Goal: Transaction & Acquisition: Purchase product/service

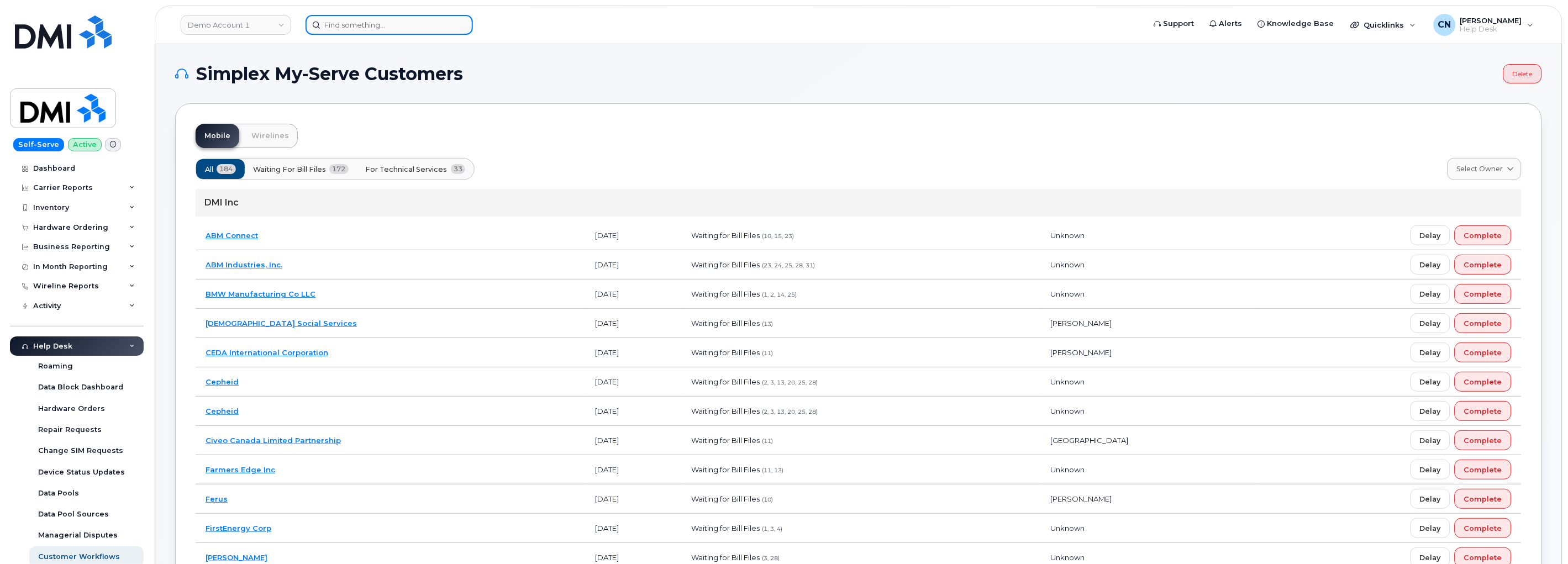
click at [398, 24] on input at bounding box center [389, 25] width 167 height 20
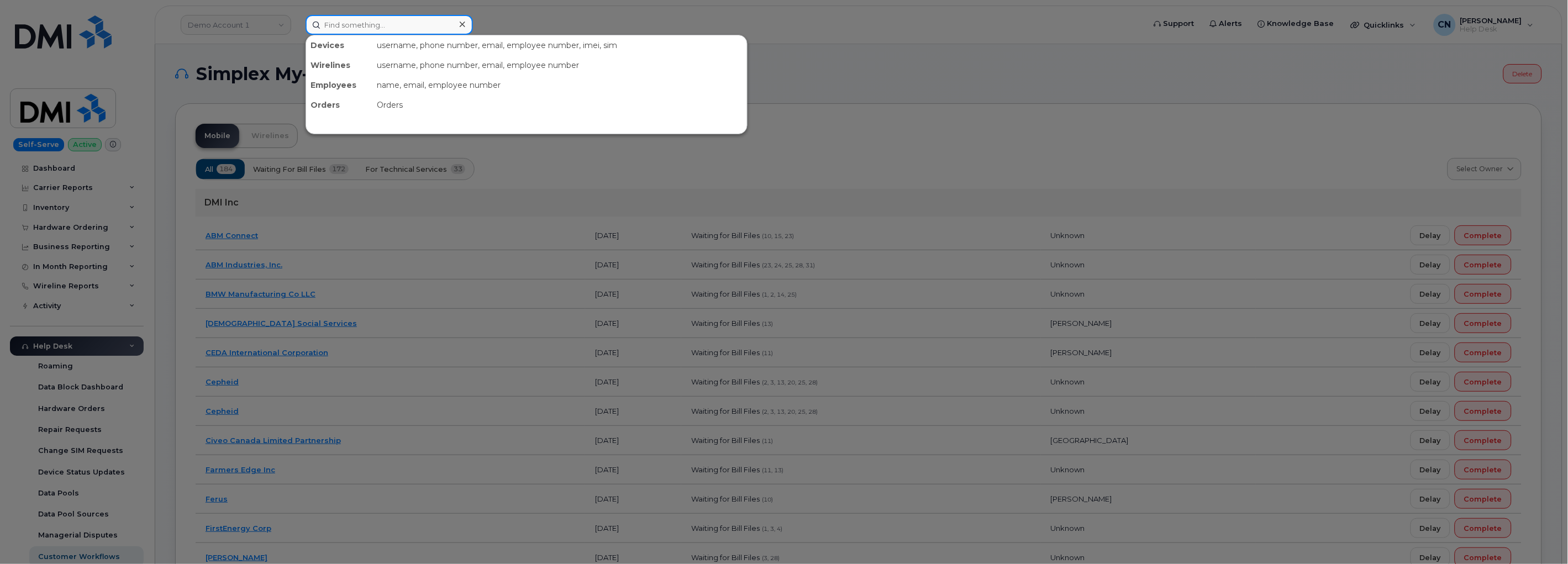
paste input "8627726546"
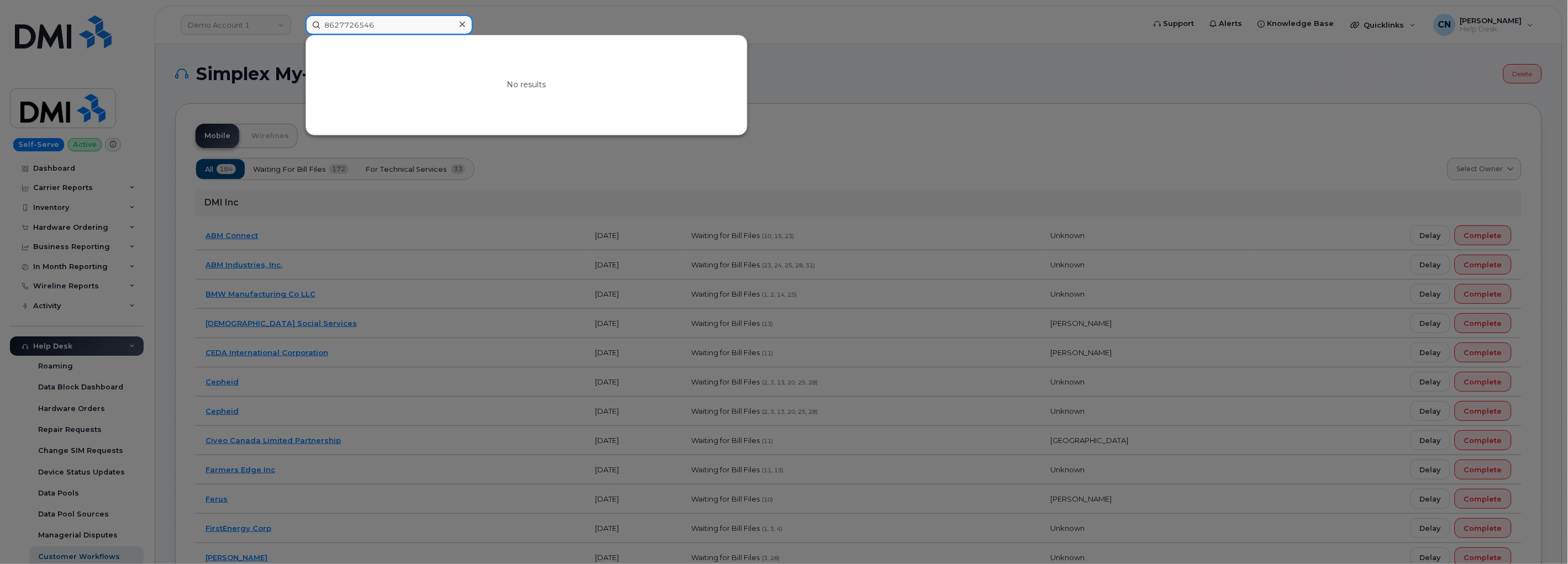
drag, startPoint x: 392, startPoint y: 16, endPoint x: 69, endPoint y: 28, distance: 323.2
click at [297, 26] on div "8627726546 No results" at bounding box center [722, 25] width 850 height 20
paste input "646285568"
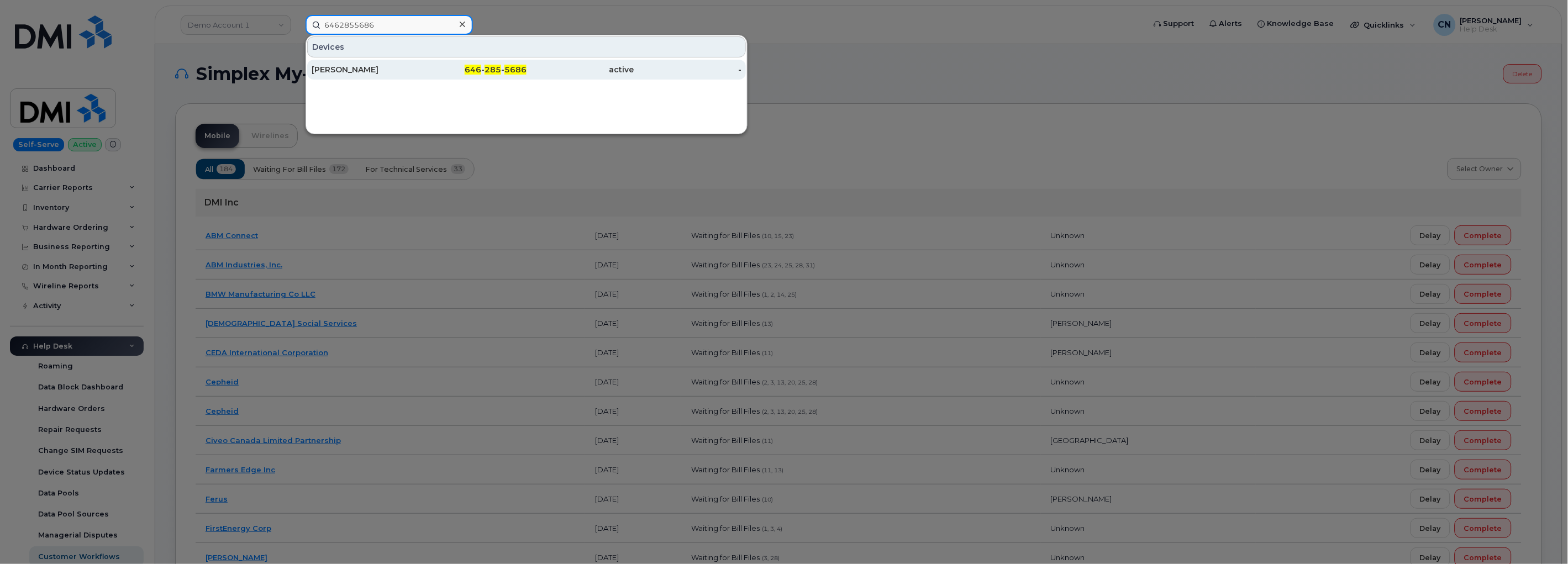
type input "6462855686"
click at [388, 79] on div "ABAYOMI AYENI" at bounding box center [365, 69] width 108 height 20
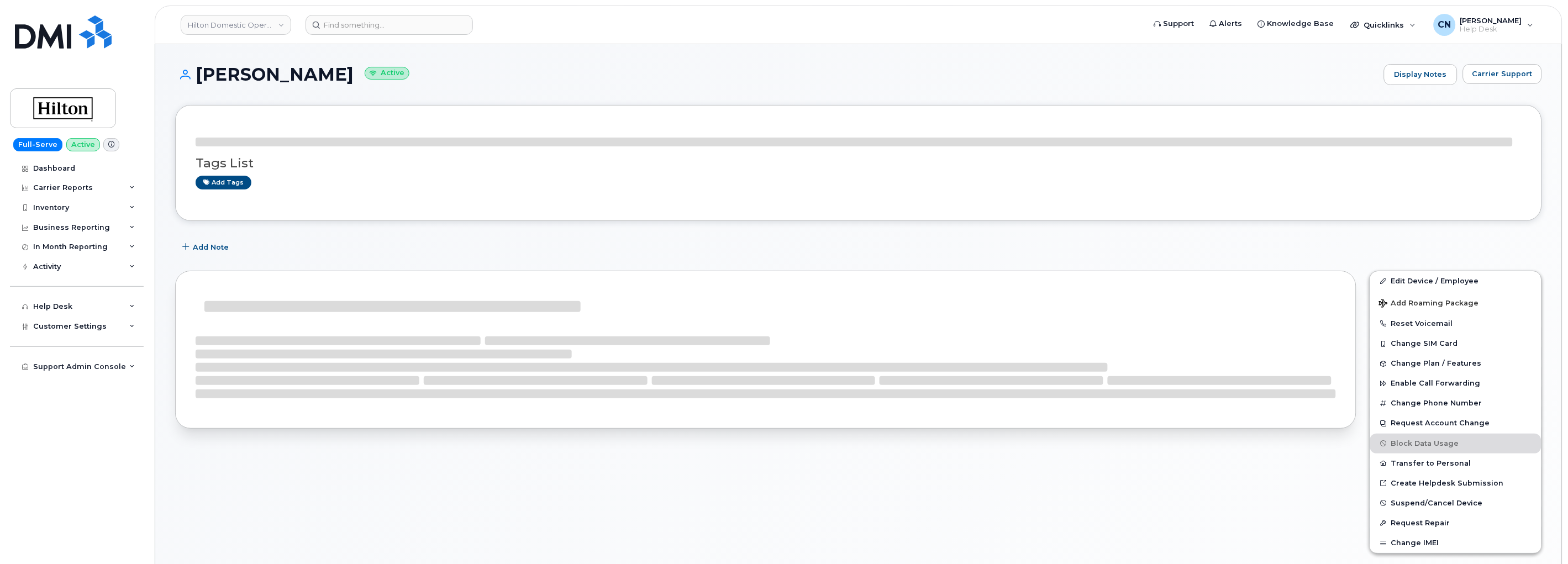
drag, startPoint x: 347, startPoint y: 76, endPoint x: 199, endPoint y: 82, distance: 148.1
click at [199, 82] on h1 "ABAYOMI AYENI Active" at bounding box center [777, 74] width 1203 height 19
copy h1 "[PERSON_NAME]"
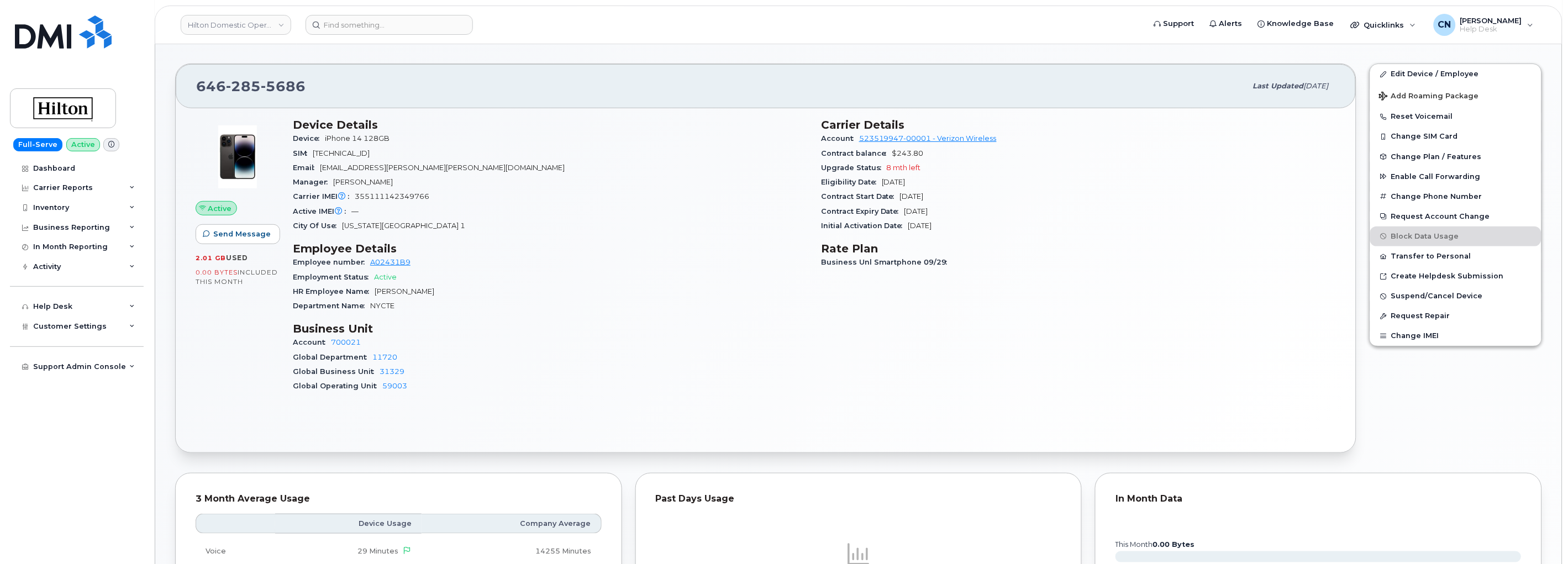
scroll to position [184, 0]
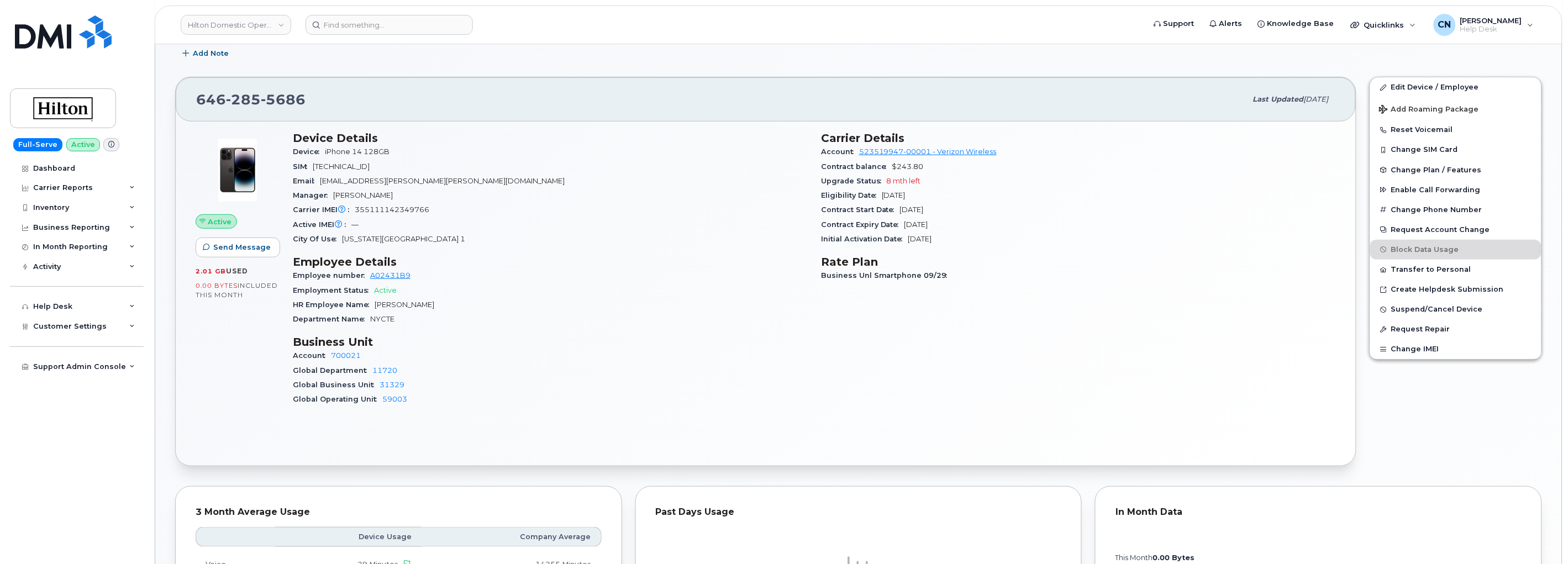
click at [396, 209] on span "355111142349766" at bounding box center [392, 209] width 75 height 9
click at [397, 209] on span "355111142349766" at bounding box center [392, 209] width 75 height 9
copy span "355111142349766"
click at [345, 25] on input at bounding box center [389, 25] width 167 height 20
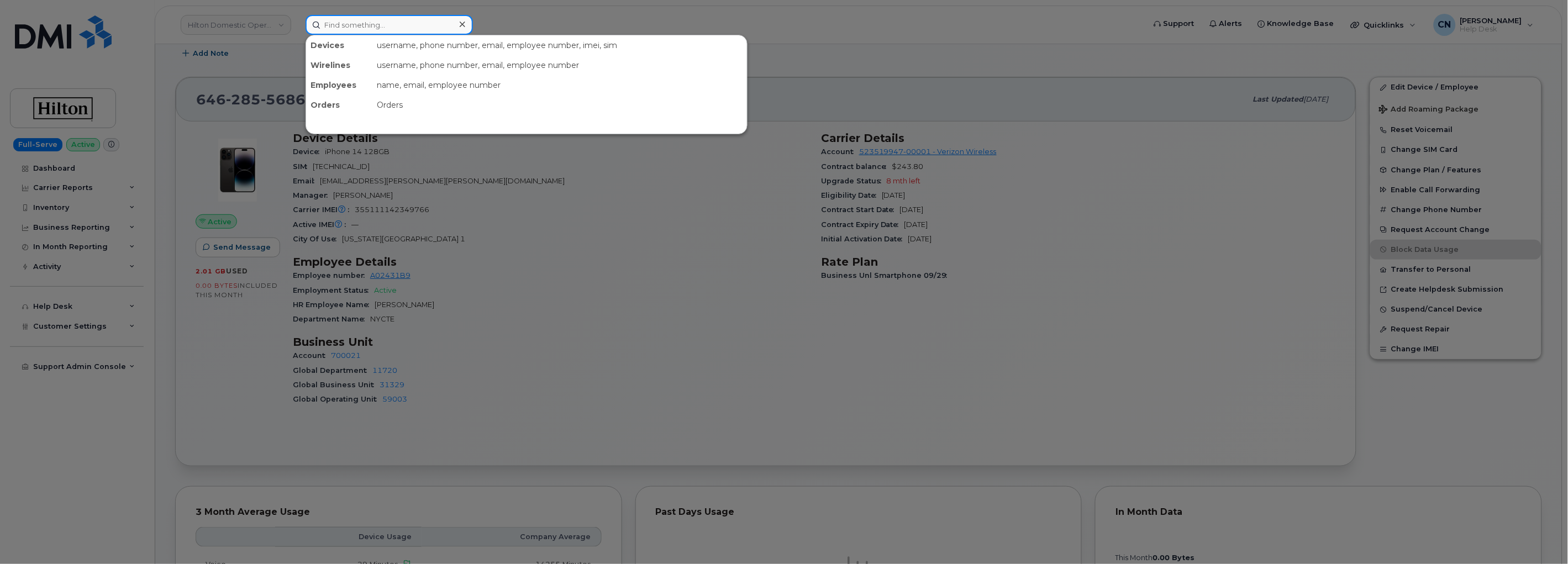
paste input "4026802444"
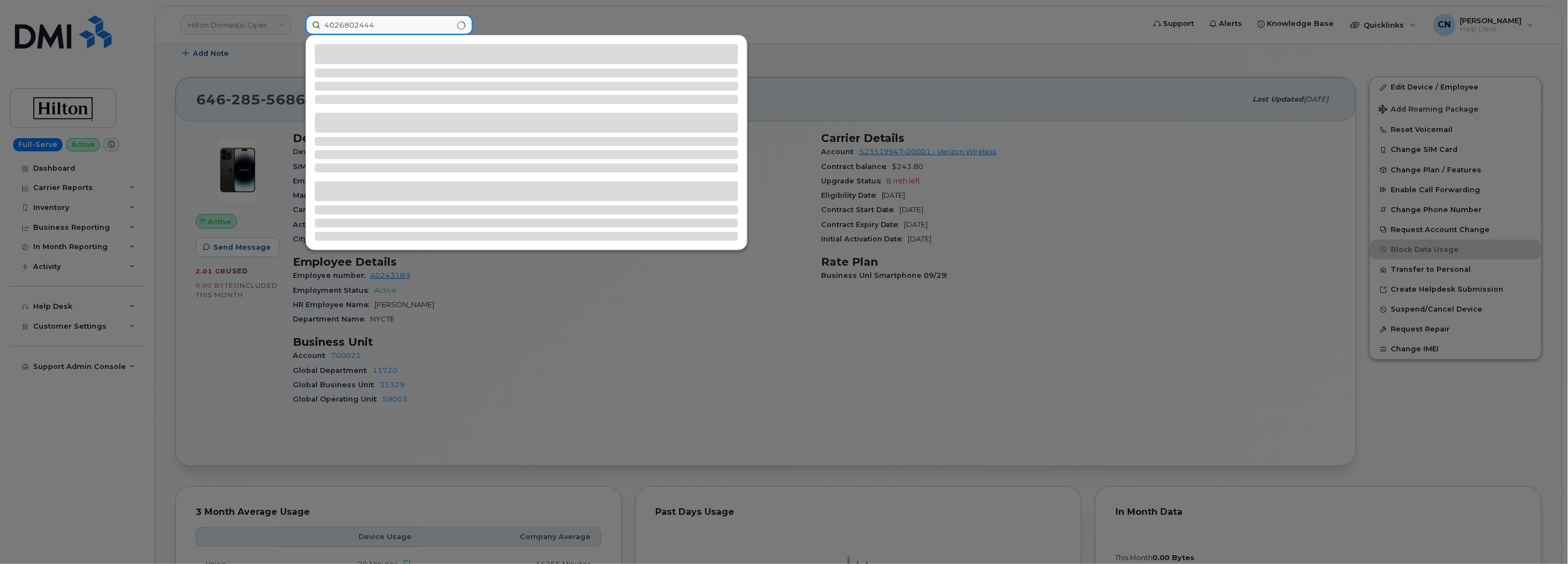
type input "4026802444"
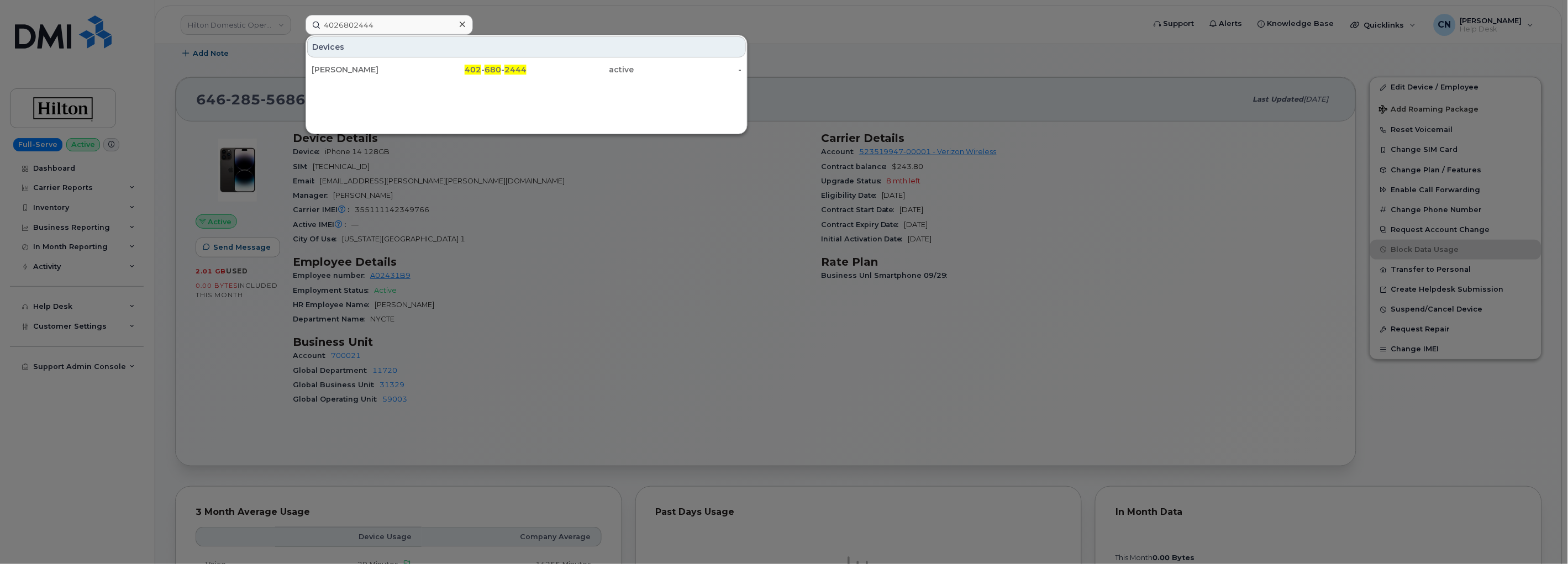
drag, startPoint x: 334, startPoint y: 75, endPoint x: 279, endPoint y: 89, distance: 56.8
click at [333, 75] on div "[PERSON_NAME]" at bounding box center [365, 69] width 108 height 20
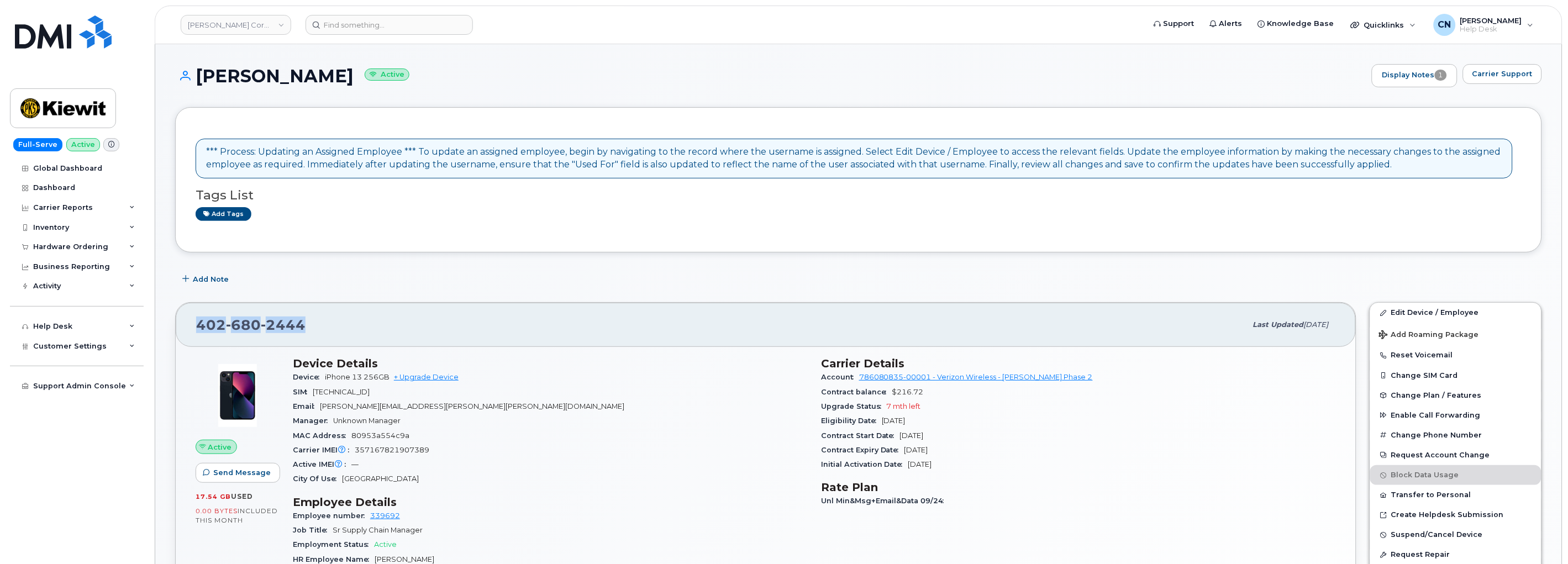
drag, startPoint x: 318, startPoint y: 328, endPoint x: 195, endPoint y: 318, distance: 123.4
click at [197, 329] on div "402 680 2444" at bounding box center [721, 324] width 1050 height 23
copy span "402 680 2444"
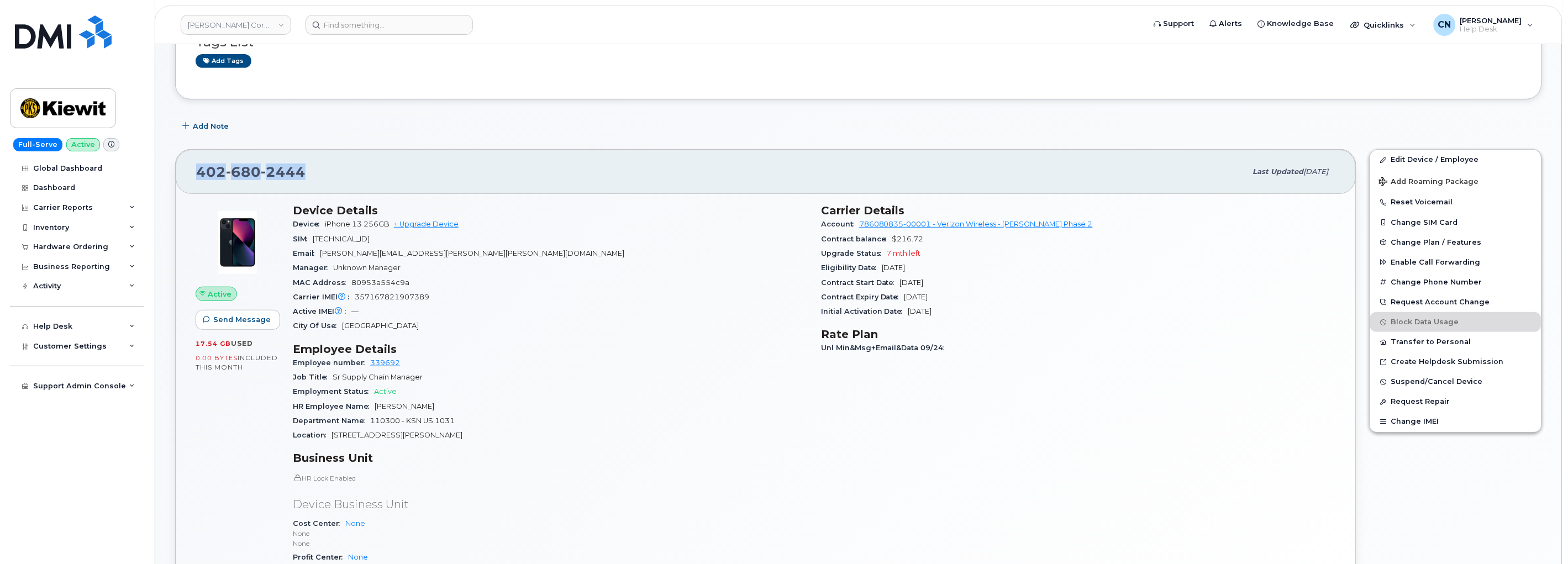
scroll to position [246, 0]
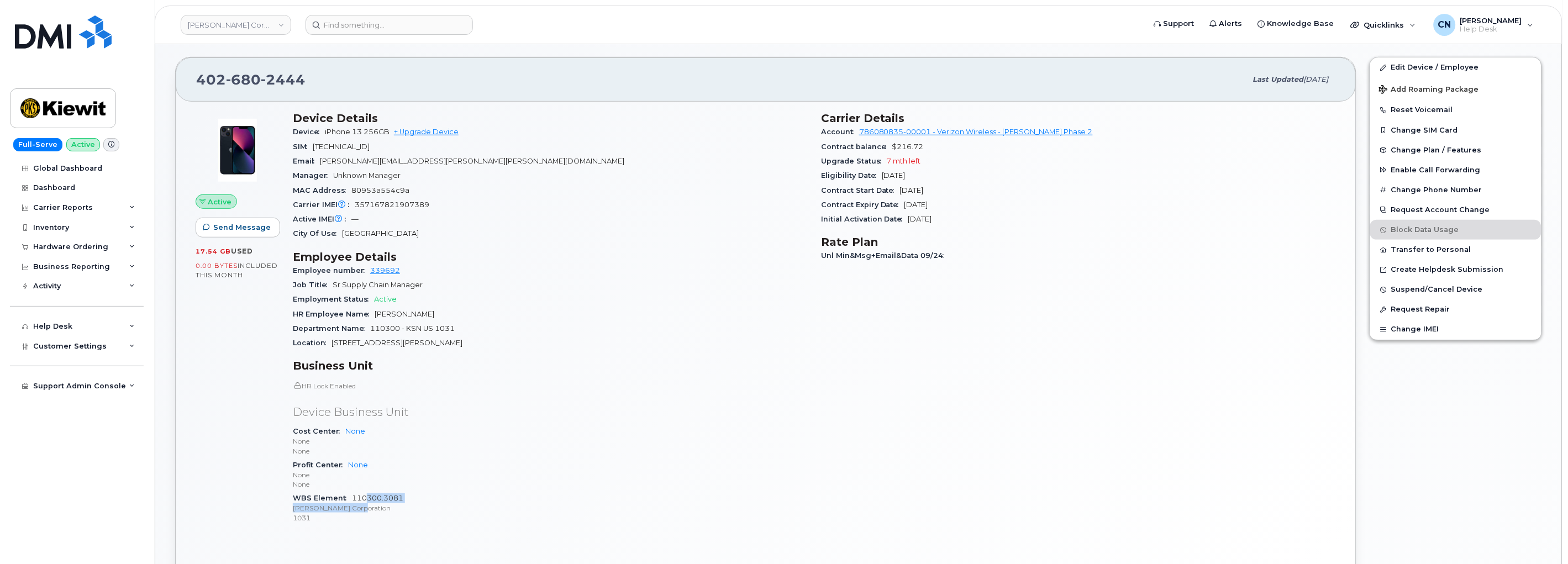
drag, startPoint x: 413, startPoint y: 502, endPoint x: 366, endPoint y: 500, distance: 47.0
click at [366, 500] on span "110300.3081 Kiewit Corporation 1031" at bounding box center [550, 508] width 515 height 28
click at [360, 508] on p "[PERSON_NAME] Corporation" at bounding box center [550, 507] width 515 height 9
click at [405, 516] on p "1031" at bounding box center [550, 518] width 515 height 9
drag, startPoint x: 404, startPoint y: 496, endPoint x: 352, endPoint y: 500, distance: 52.2
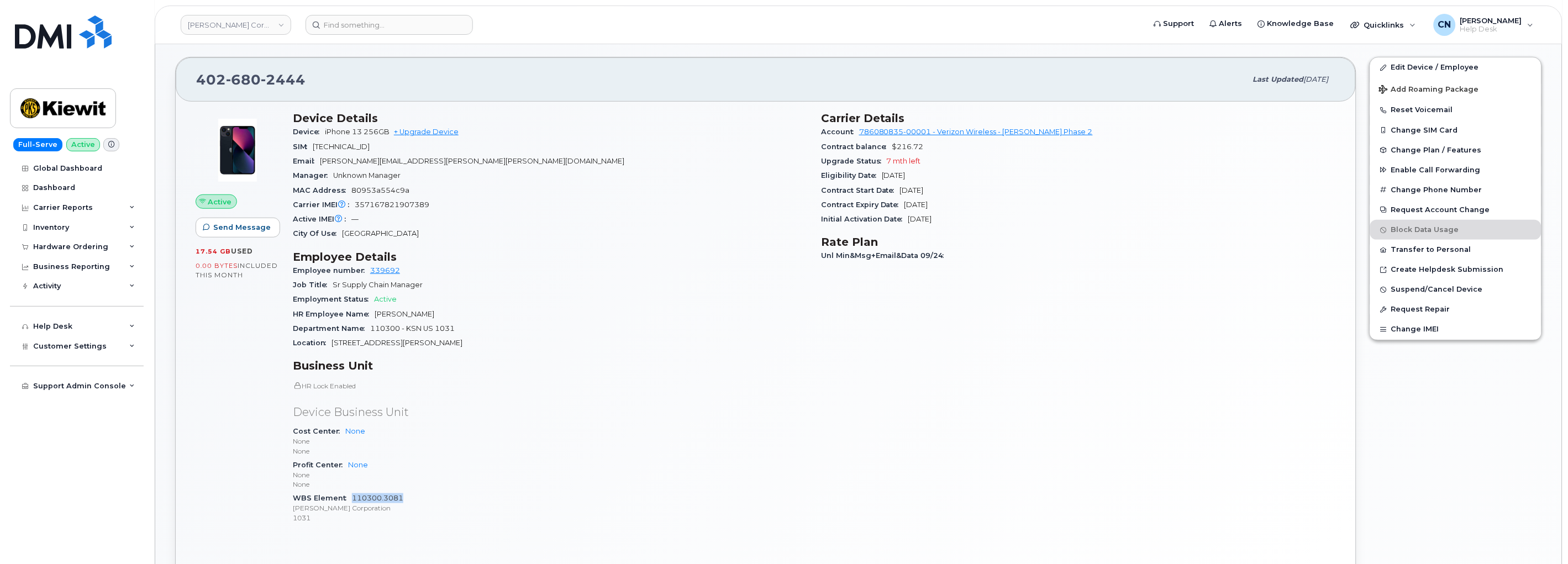
click at [352, 500] on div "WBS Element 110300.3081 Kiewit Corporation 1031" at bounding box center [550, 508] width 515 height 34
copy link "110300.3081"
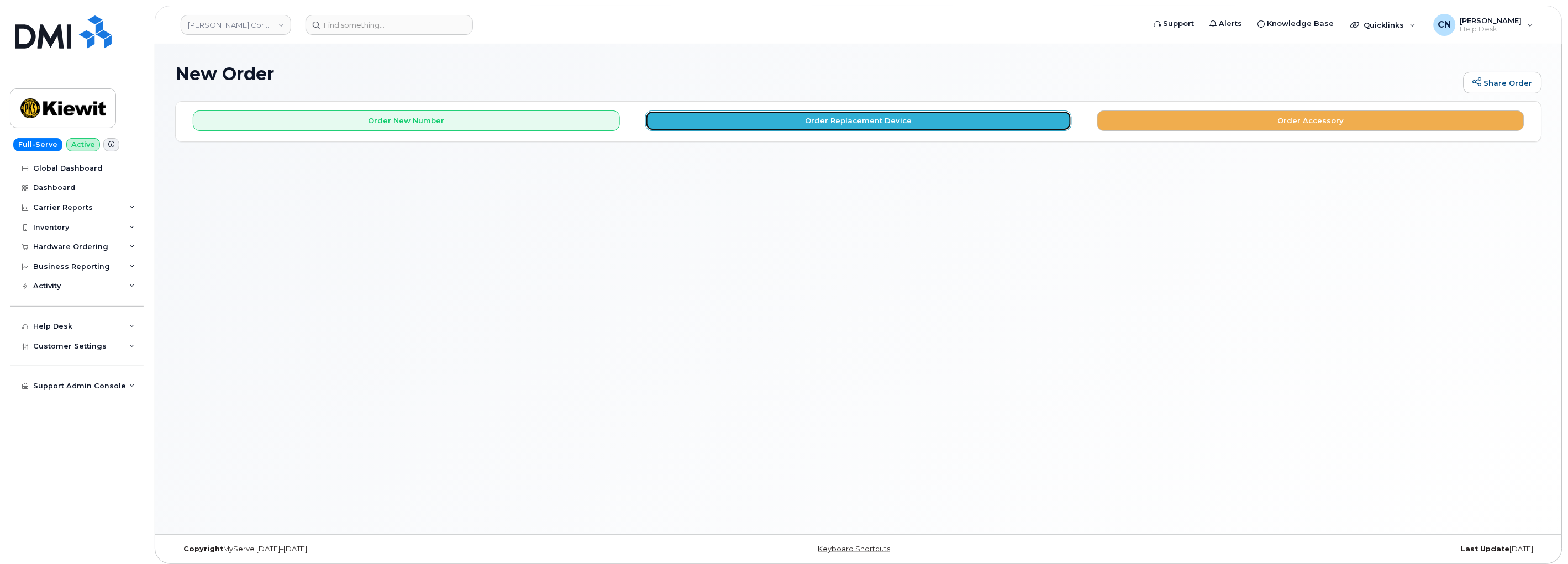
click at [871, 118] on button "Order Replacement Device" at bounding box center [858, 120] width 427 height 21
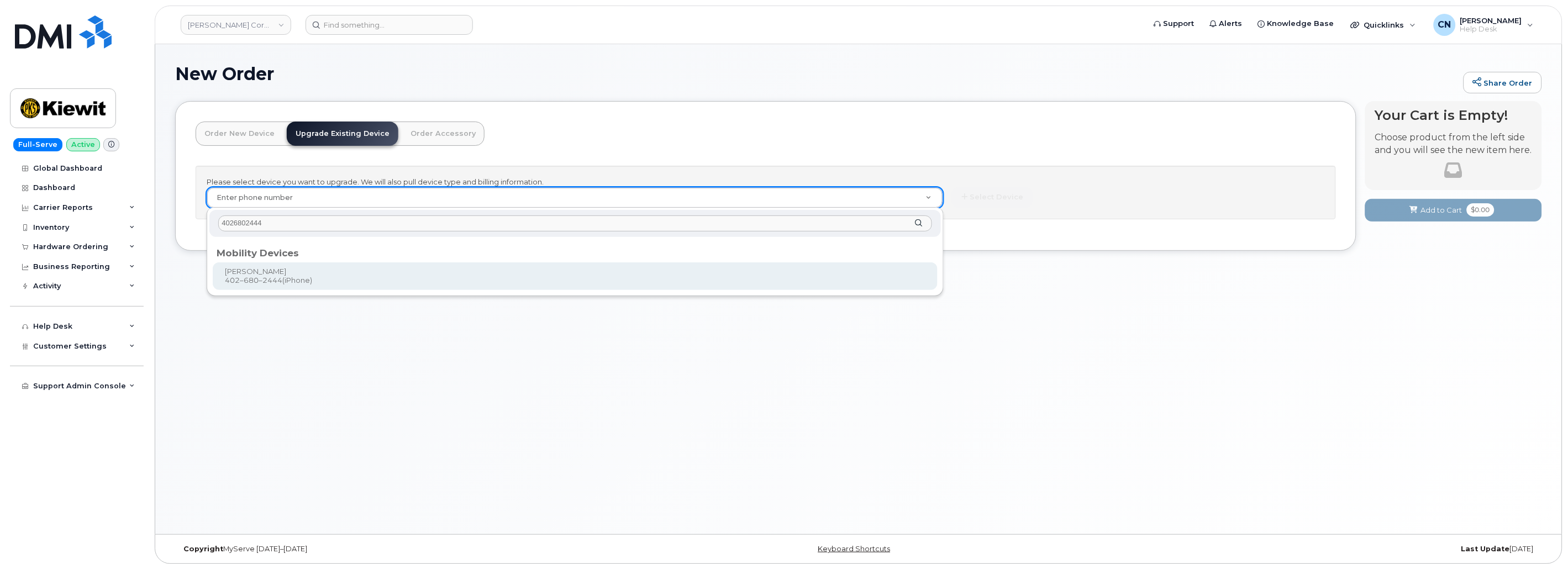
type input "4026802444"
drag, startPoint x: 283, startPoint y: 280, endPoint x: 273, endPoint y: 221, distance: 59.8
type input "1167866"
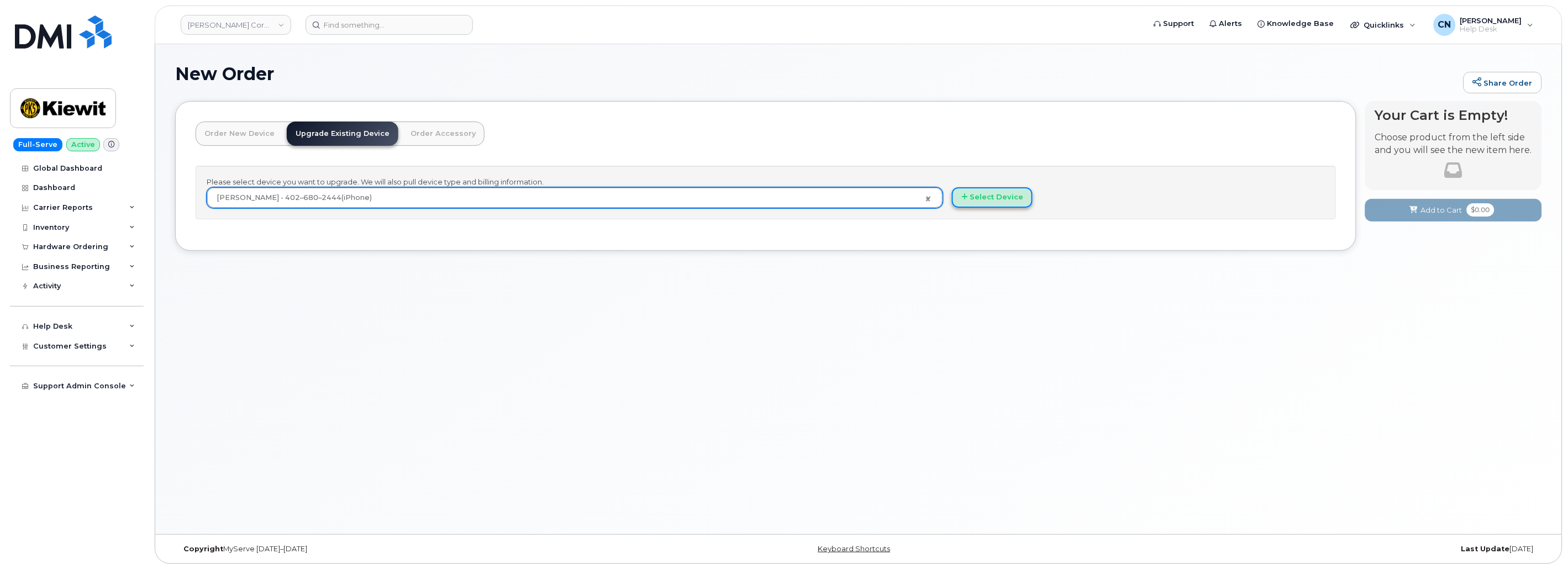
click at [983, 193] on button "Select Device" at bounding box center [991, 197] width 81 height 21
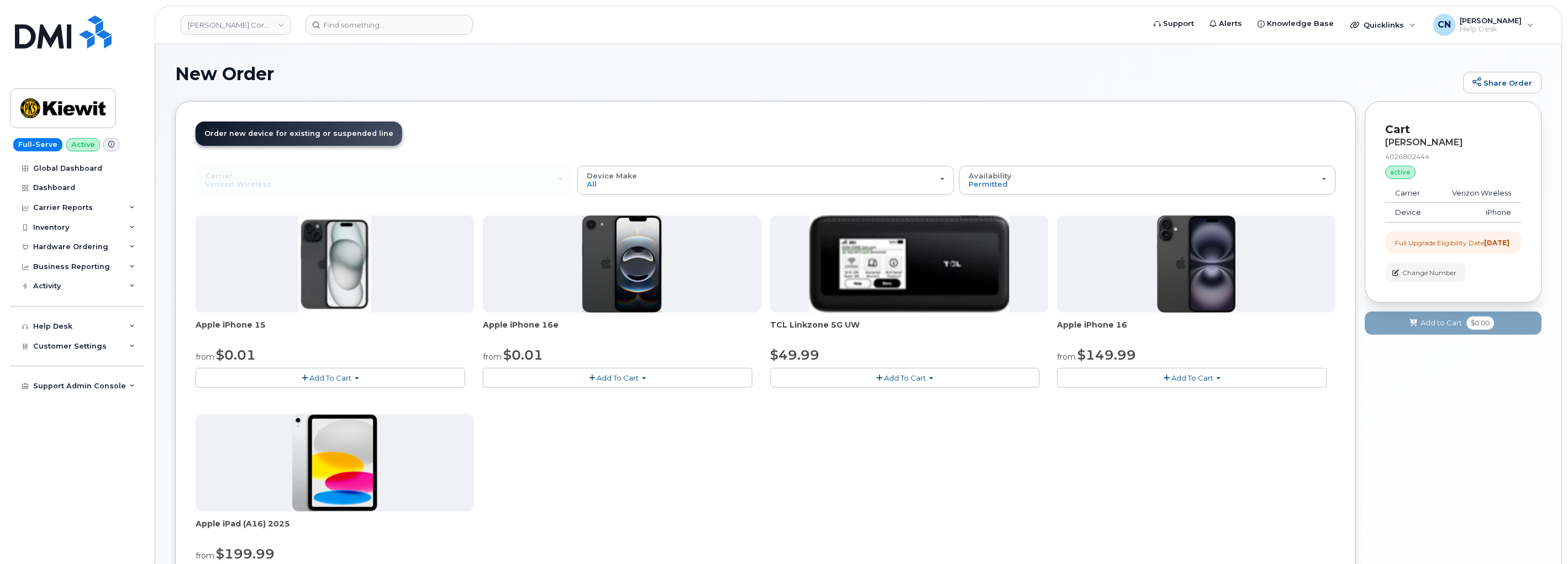
click at [285, 374] on button "Add To Cart" at bounding box center [330, 377] width 269 height 19
click at [614, 379] on span "Add To Cart" at bounding box center [618, 377] width 42 height 9
click at [710, 464] on div "Apple iPhone 15 from $0.01 Add To Cart $0.01 - 2 Year Upgrade (128GB) $729.99 -…" at bounding box center [766, 409] width 1140 height 389
click at [719, 176] on div "Device Make All iPhone Modem Tablet" at bounding box center [765, 180] width 358 height 17
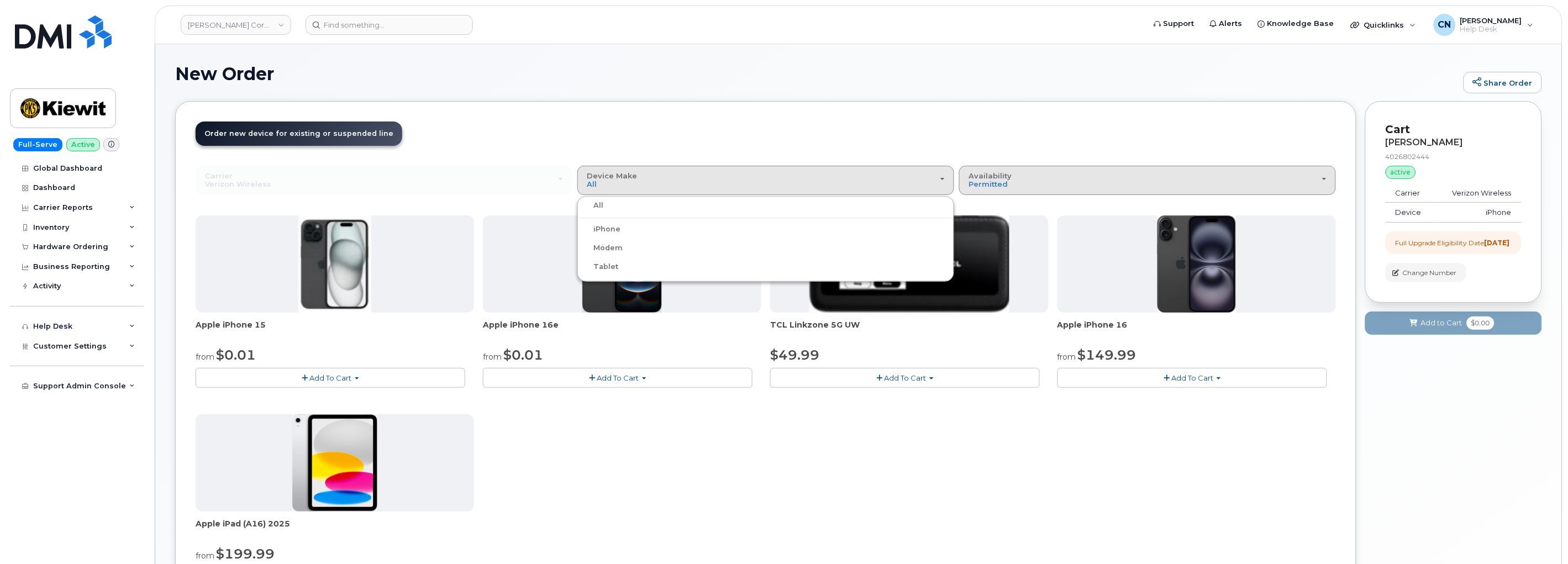
click at [1059, 169] on button "Availability Permitted All" at bounding box center [1147, 180] width 377 height 28
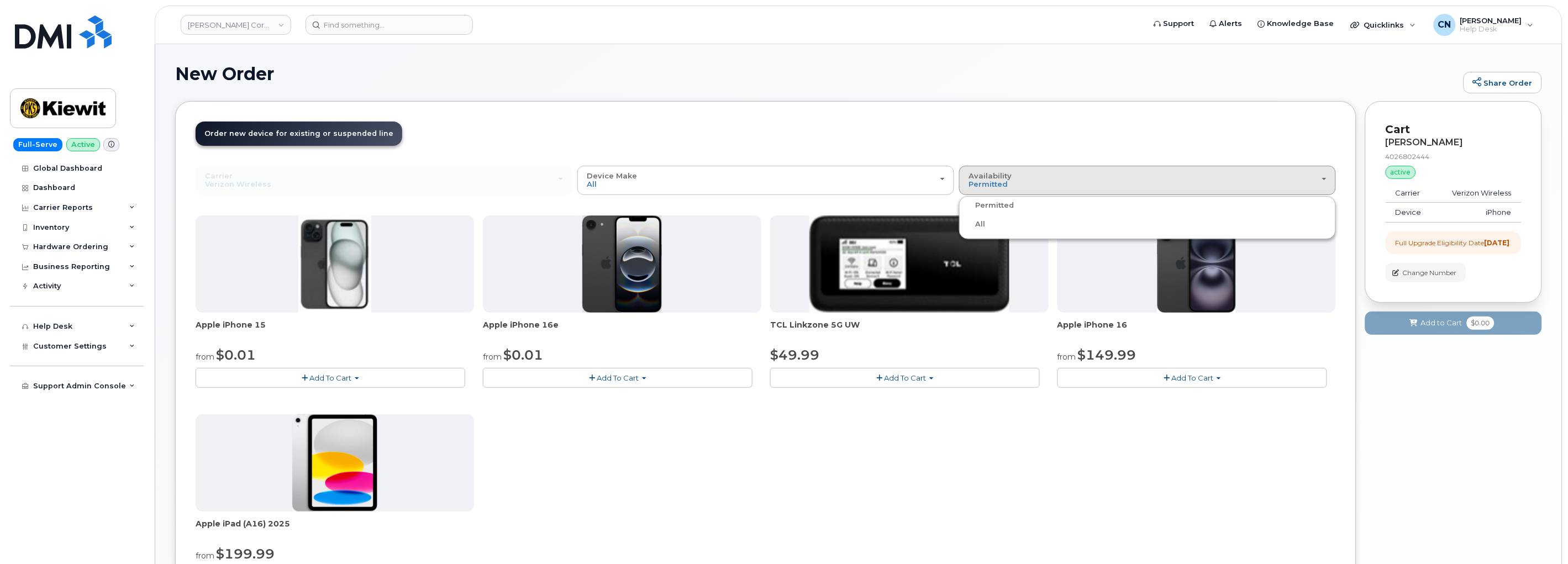
click at [984, 219] on label "All" at bounding box center [973, 224] width 23 height 13
click at [0, 0] on input "All" at bounding box center [0, 0] width 0 height 0
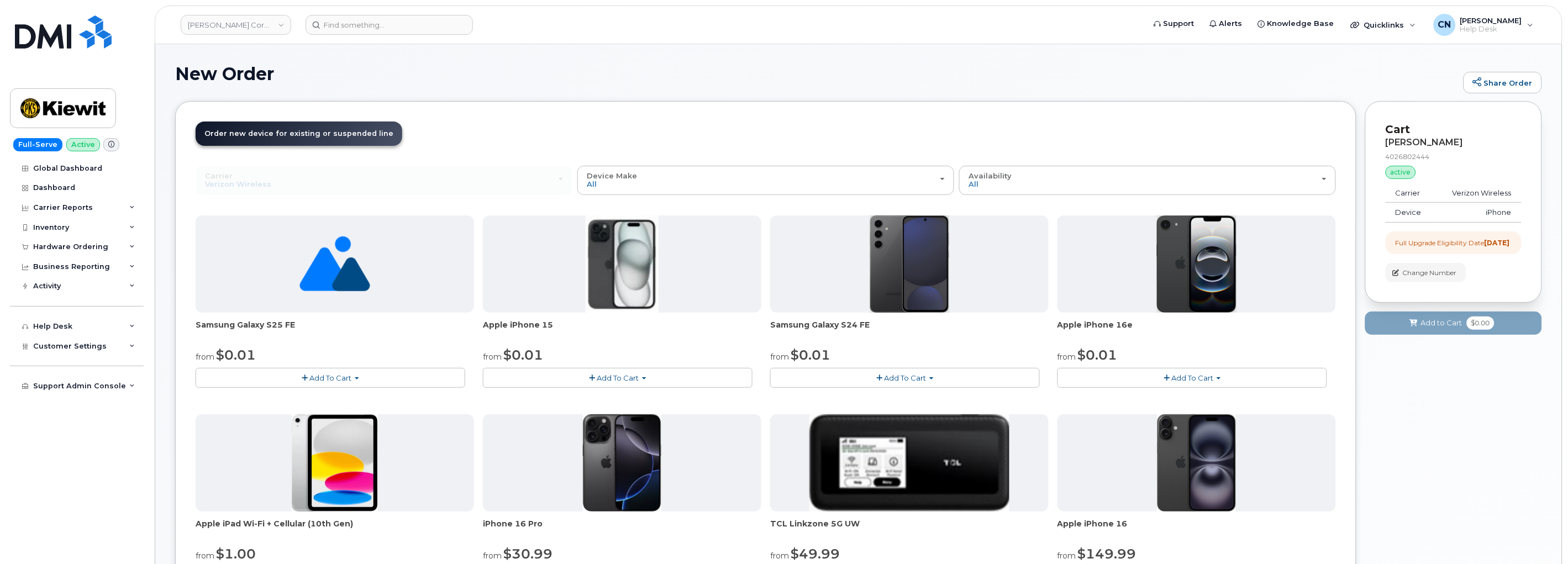
click at [633, 375] on span "Add To Cart" at bounding box center [618, 377] width 42 height 9
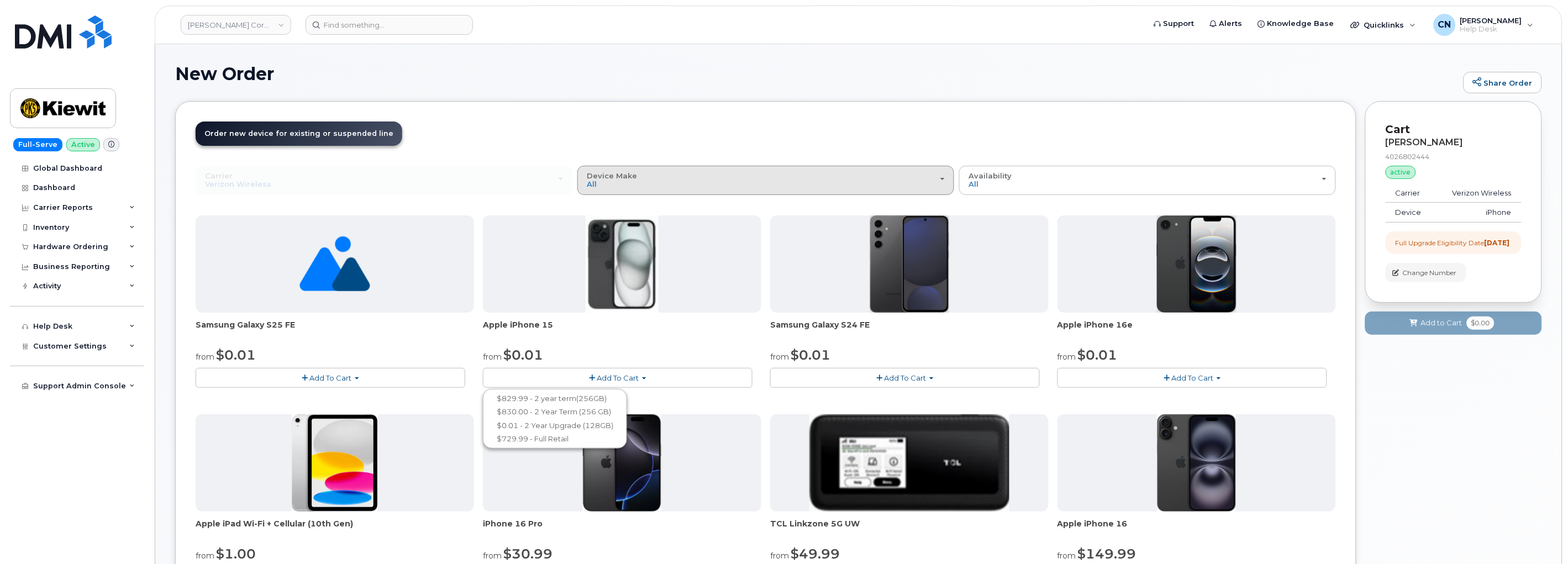
click at [613, 167] on button "Device Make All Android iPhone Modem Tablet" at bounding box center [765, 180] width 377 height 28
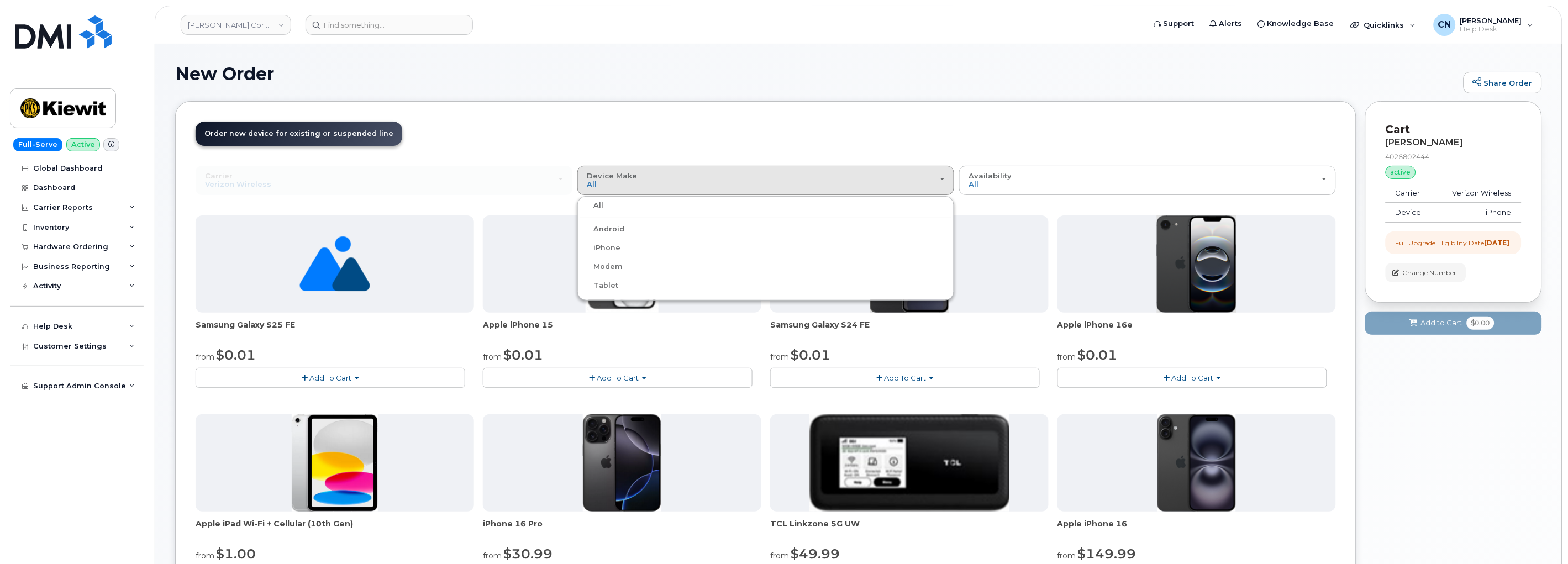
click at [602, 246] on label "iPhone" at bounding box center [600, 247] width 41 height 13
click at [0, 0] on input "iPhone" at bounding box center [0, 0] width 0 height 0
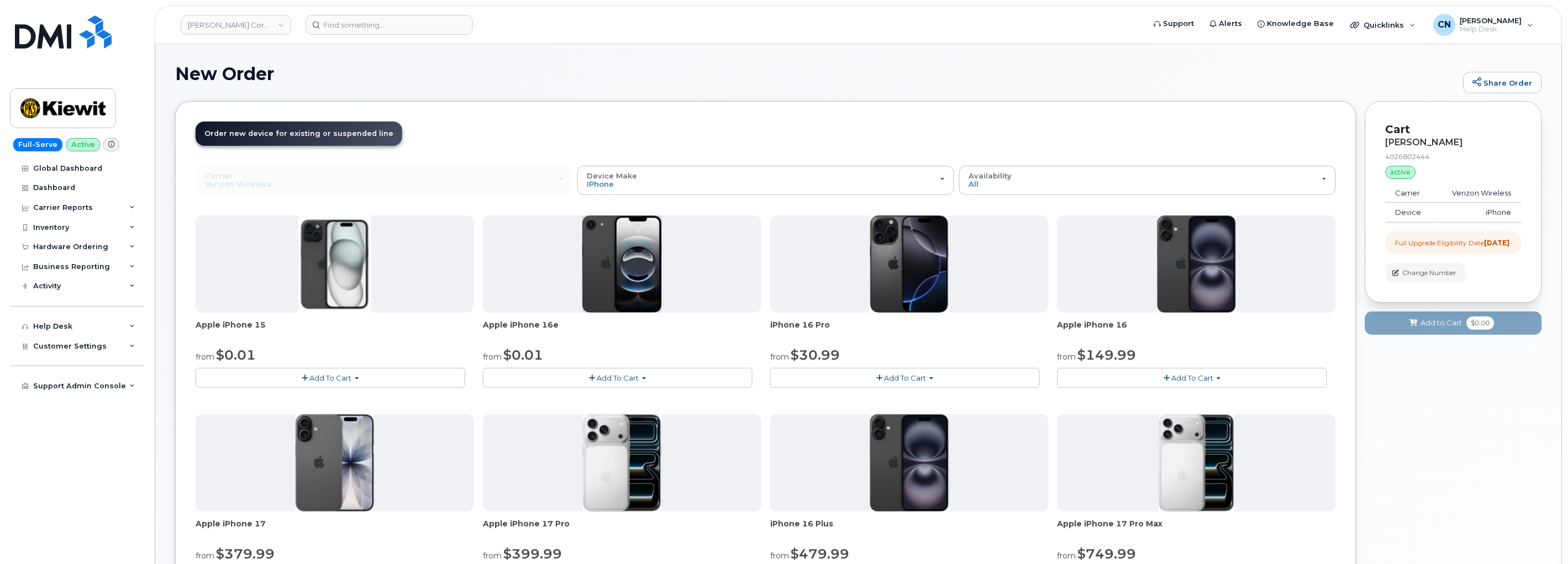
click at [1142, 373] on button "Add To Cart" at bounding box center [1191, 377] width 269 height 19
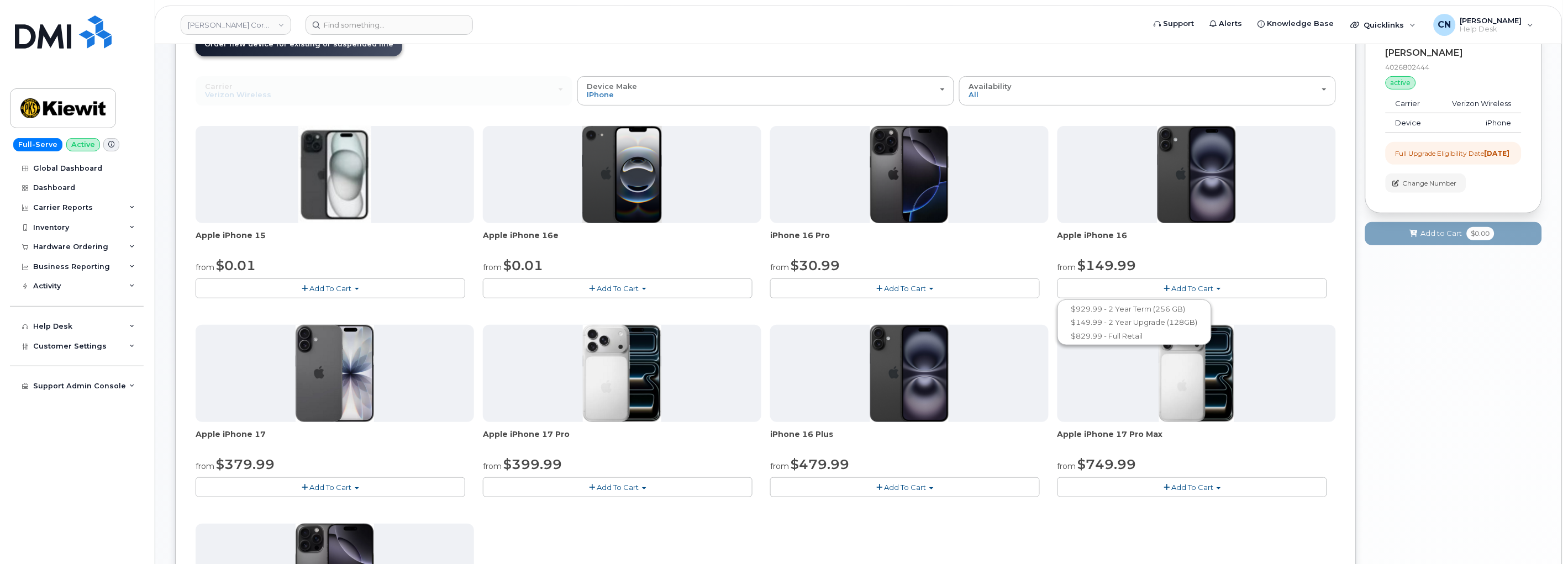
scroll to position [184, 0]
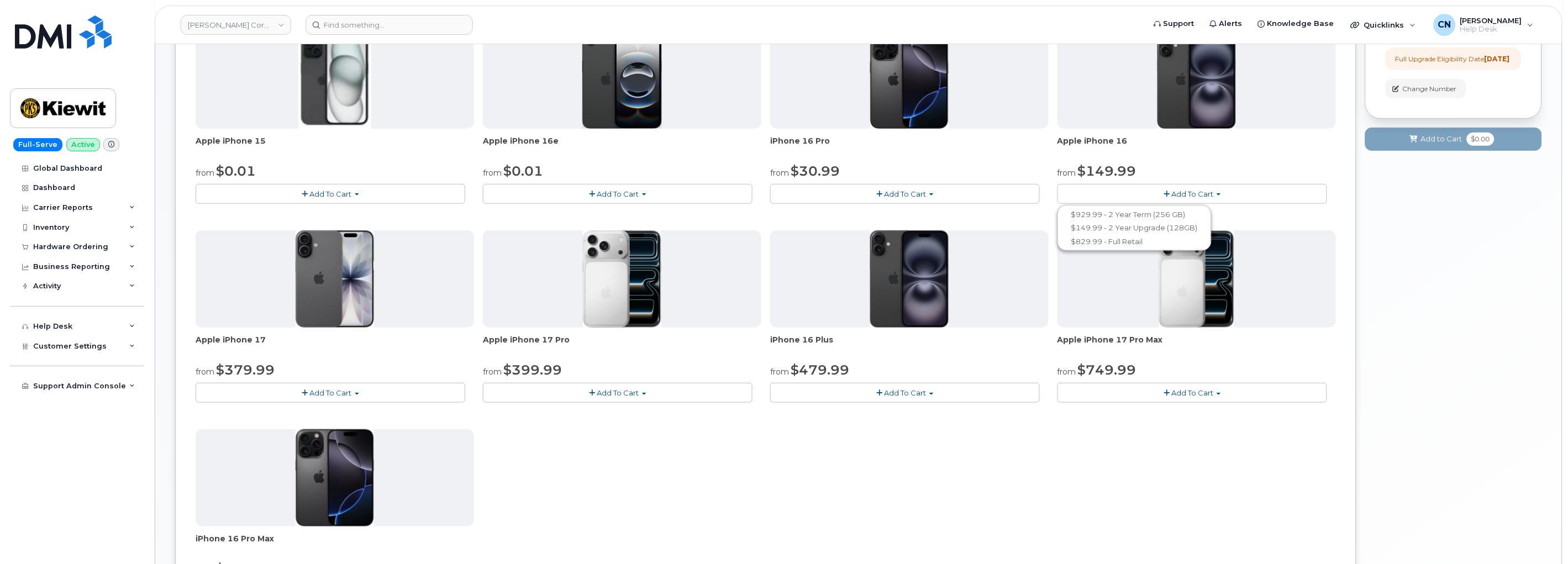
click at [300, 388] on button "Add To Cart" at bounding box center [330, 392] width 269 height 19
click at [888, 398] on button "Add To Cart" at bounding box center [905, 392] width 269 height 19
click at [925, 396] on span "Add To Cart" at bounding box center [905, 391] width 42 height 9
click at [585, 186] on button "Add To Cart" at bounding box center [618, 193] width 269 height 19
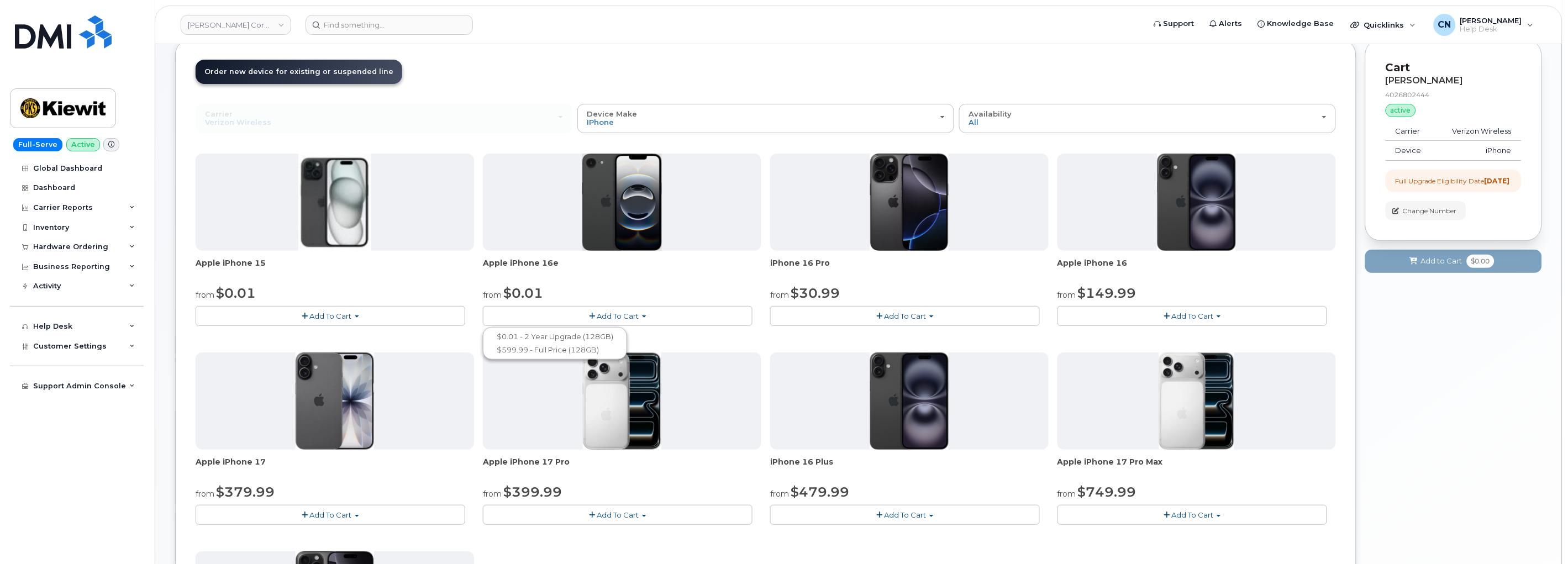
scroll to position [62, 0]
click at [1136, 316] on button "Add To Cart" at bounding box center [1191, 316] width 269 height 19
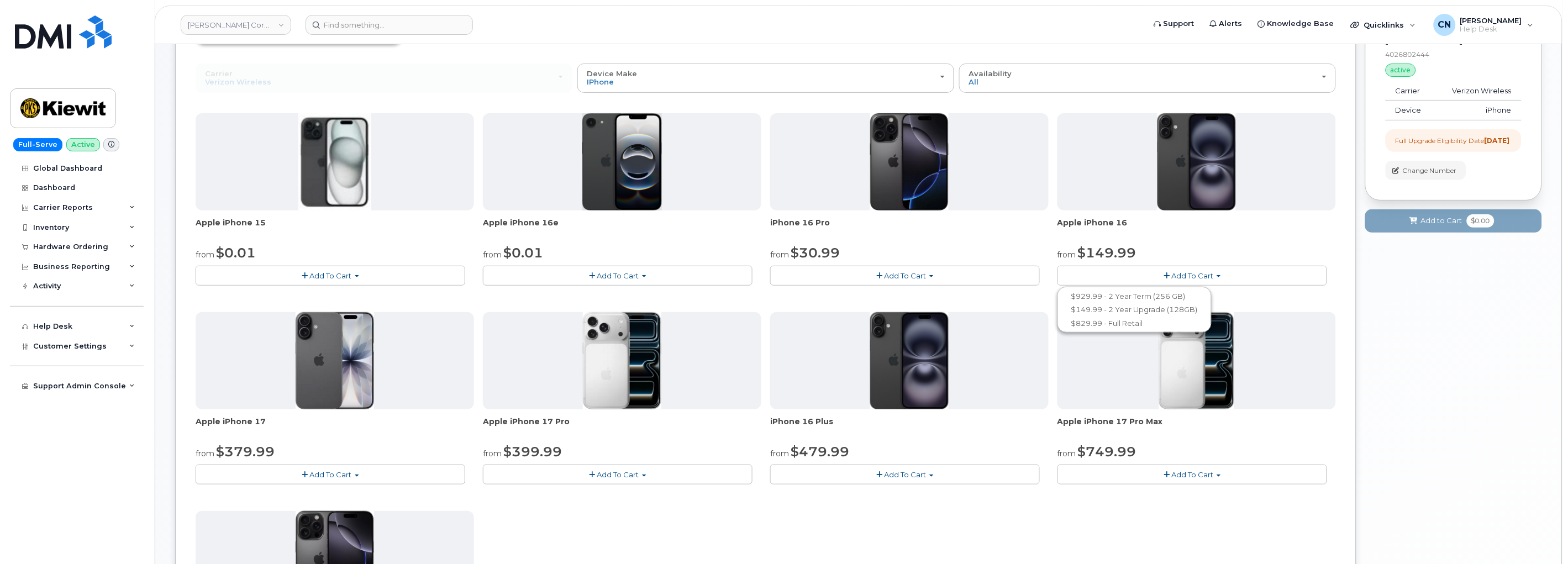
scroll to position [122, 0]
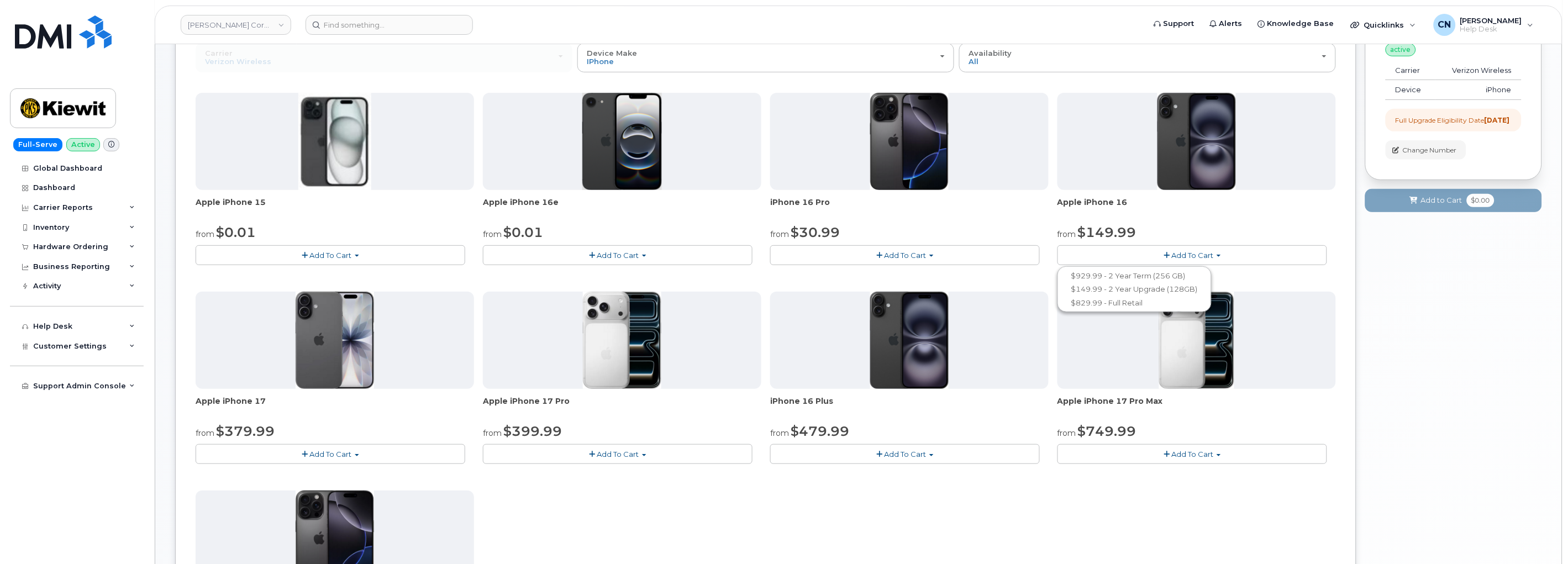
click at [335, 448] on button "Add To Cart" at bounding box center [330, 453] width 269 height 19
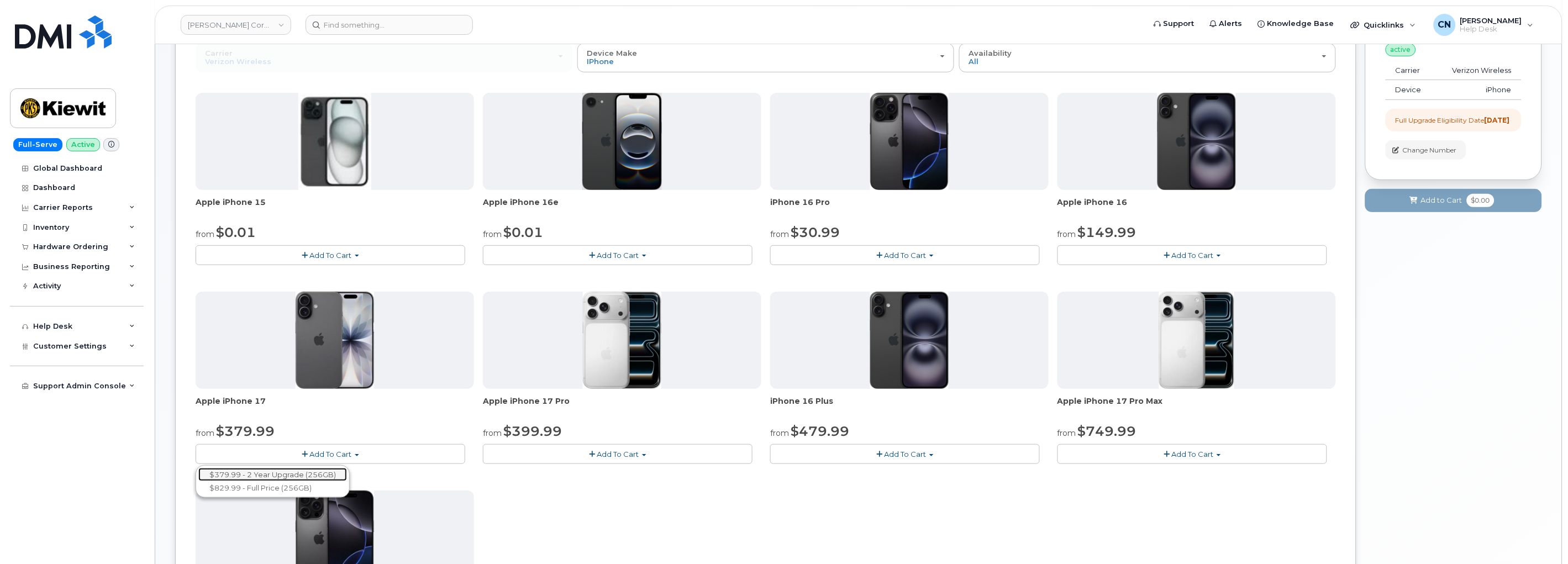
click at [313, 473] on link "$379.99 - 2 Year Upgrade (256GB)" at bounding box center [272, 474] width 149 height 14
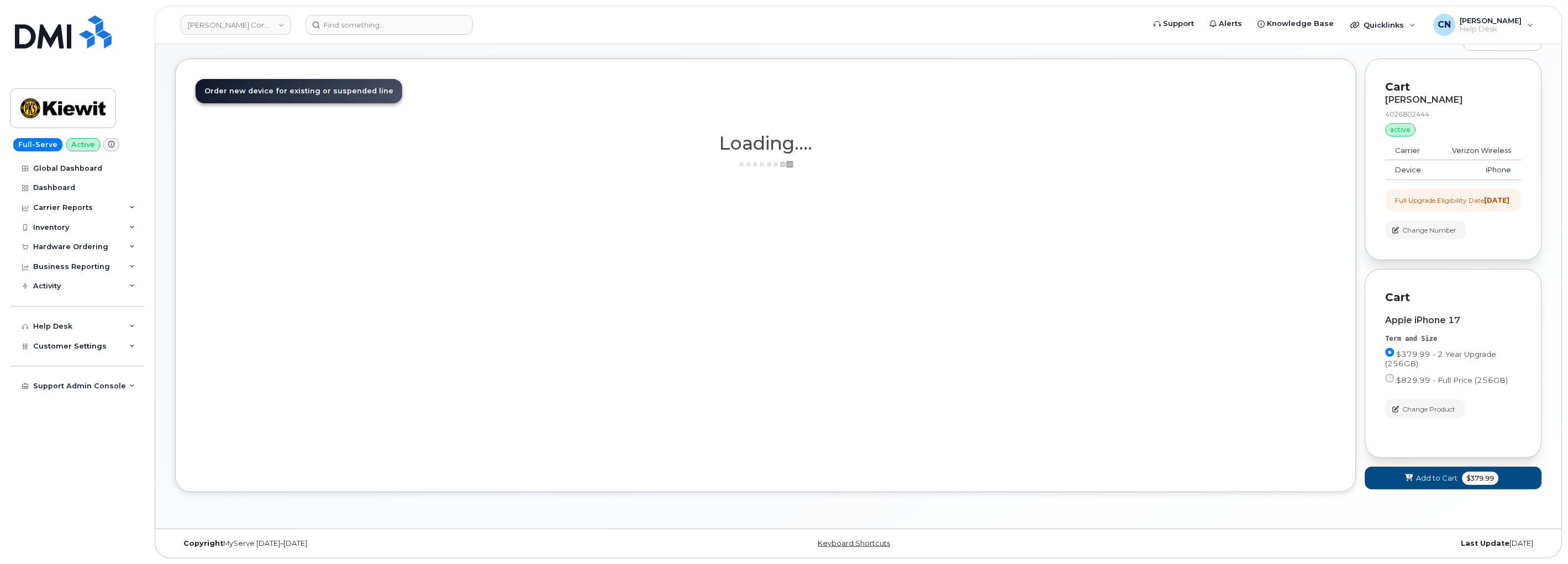
scroll to position [52, 0]
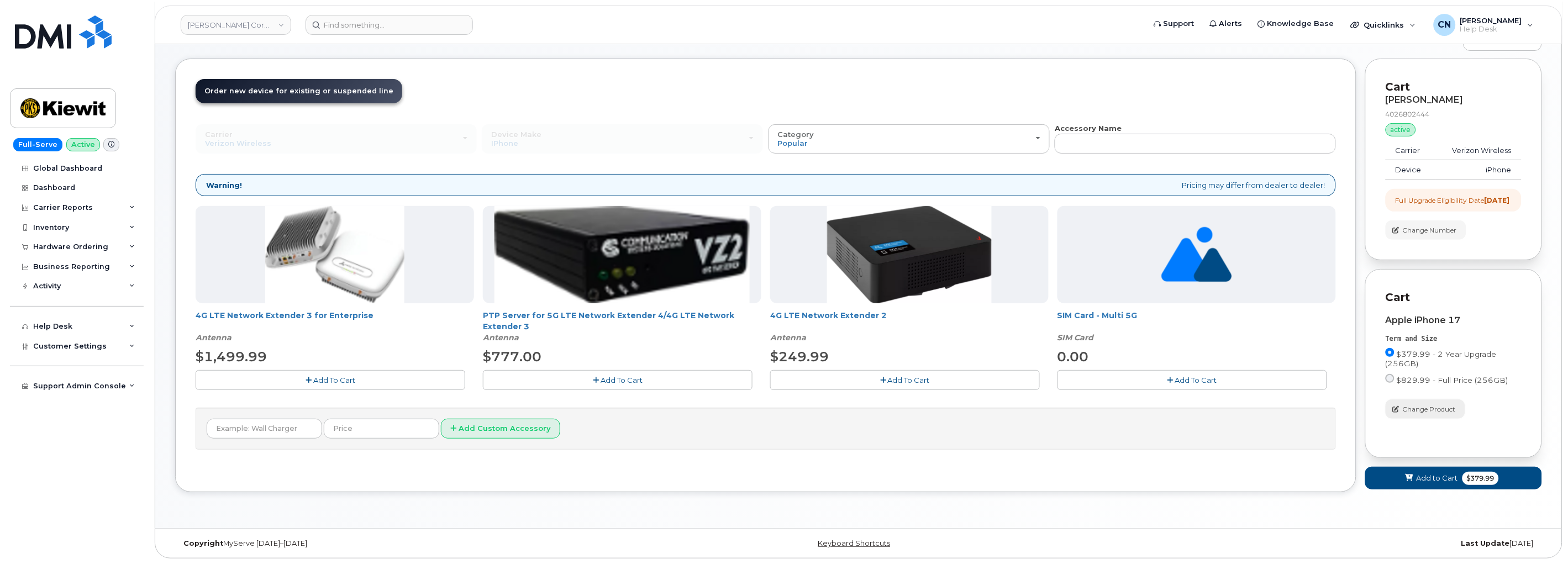
click at [1430, 404] on span "Change Product" at bounding box center [1429, 409] width 53 height 9
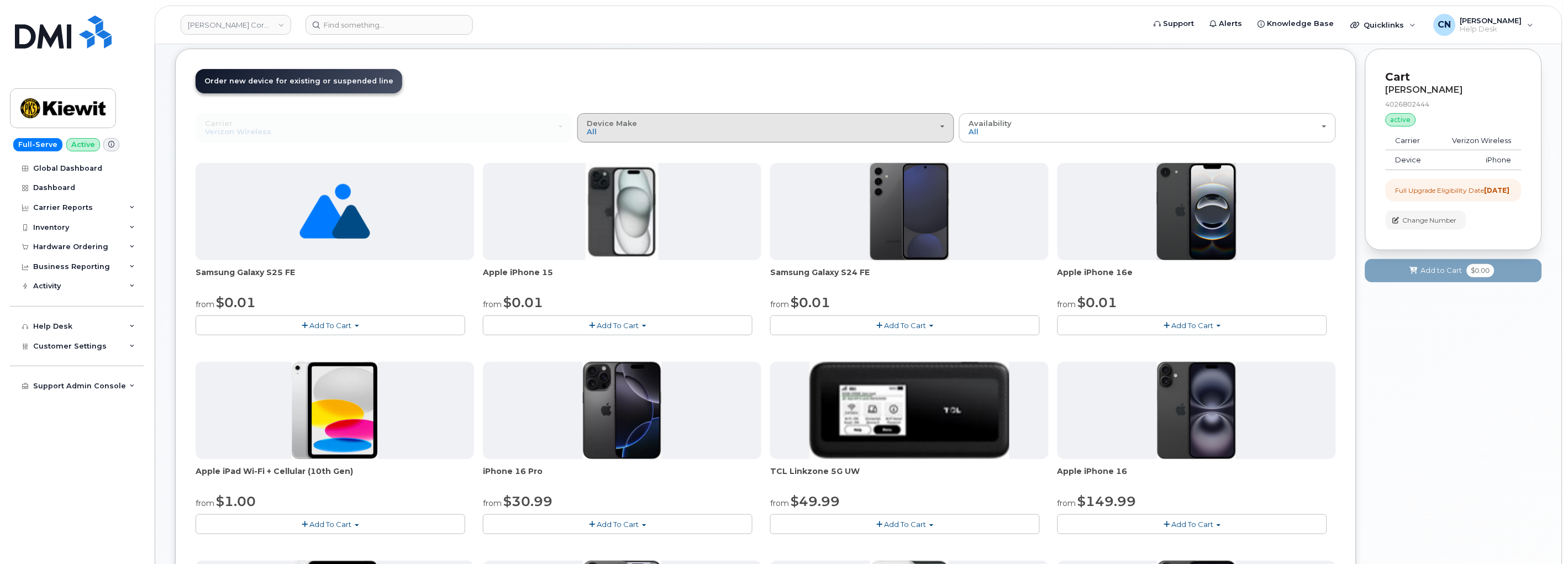
click at [763, 136] on button "Device Make All Android iPhone Modem Tablet" at bounding box center [765, 127] width 377 height 28
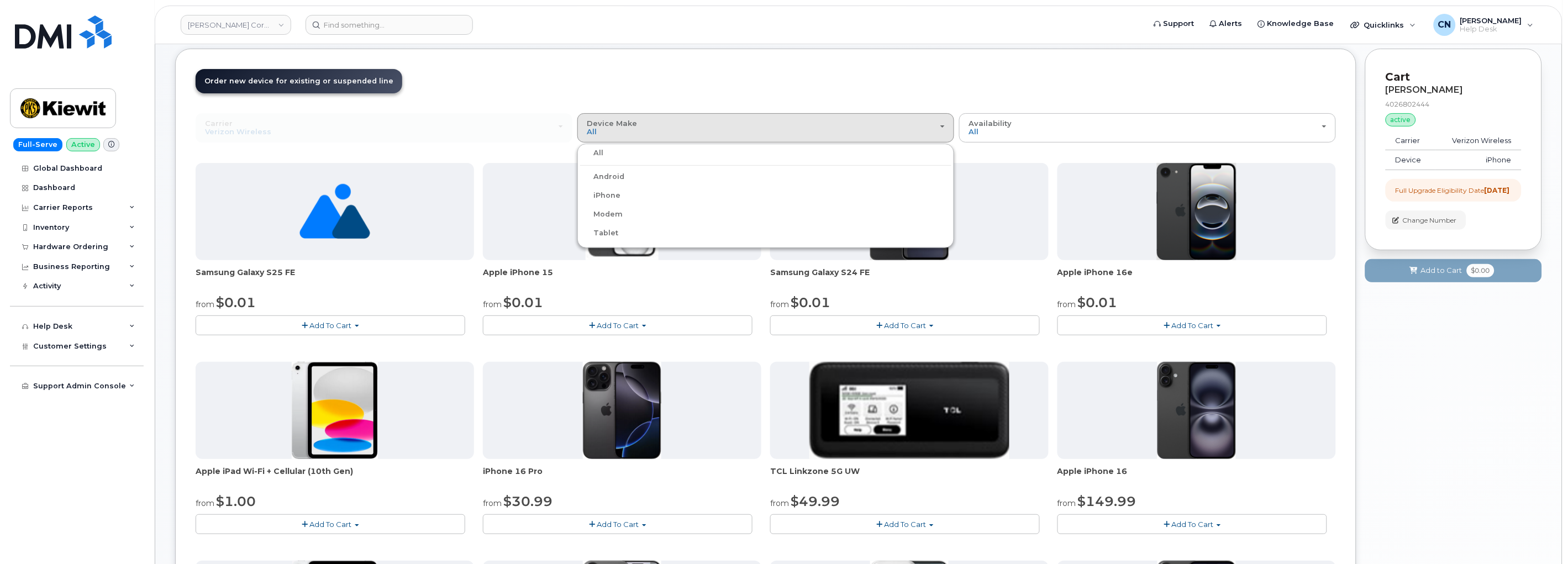
click at [611, 195] on label "iPhone" at bounding box center [600, 195] width 41 height 13
click at [0, 0] on input "iPhone" at bounding box center [0, 0] width 0 height 0
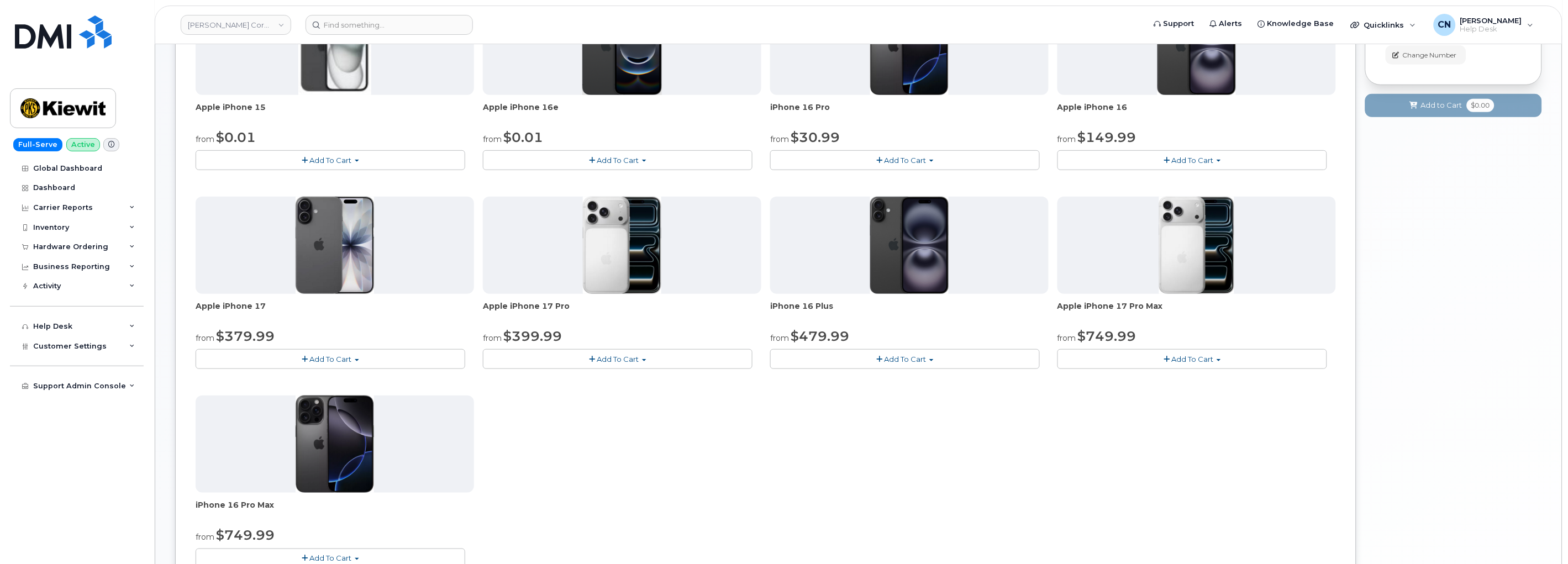
scroll to position [114, 0]
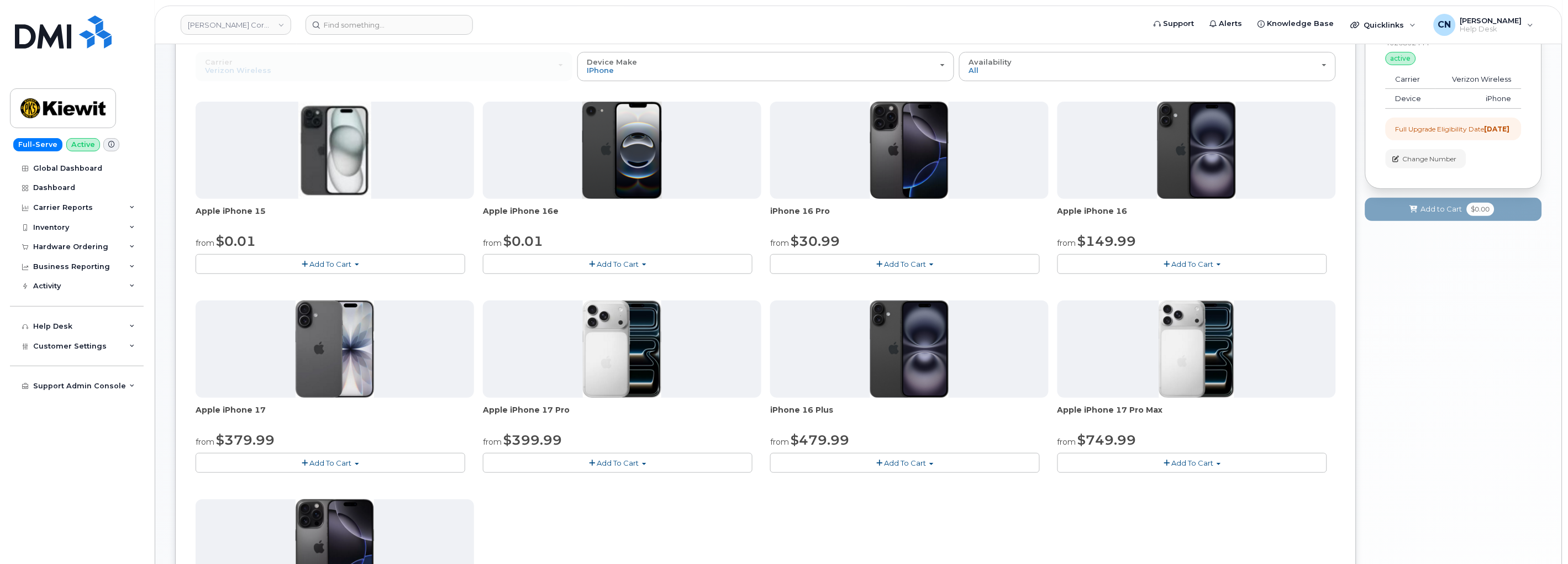
click at [1207, 261] on span "Add To Cart" at bounding box center [1192, 264] width 42 height 9
click at [1098, 282] on link "$929.99 - 2 Year Term (256 GB)" at bounding box center [1134, 284] width 149 height 14
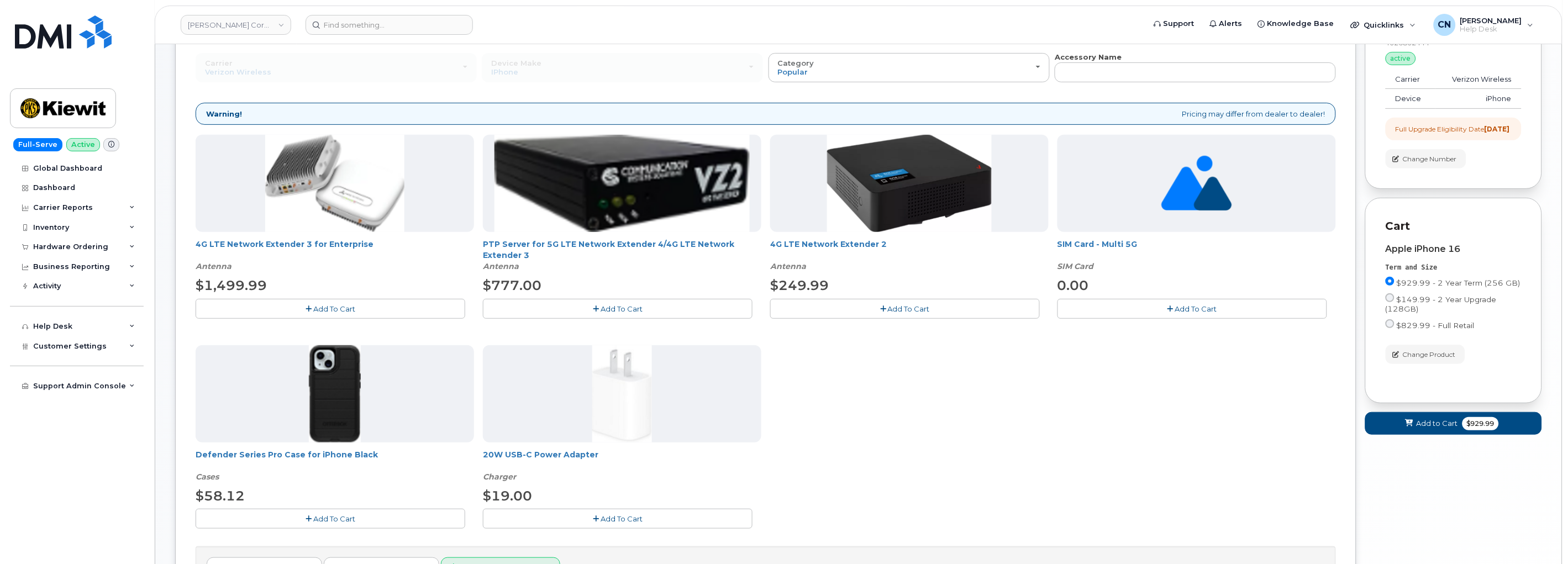
click at [330, 516] on span "Add To Cart" at bounding box center [334, 518] width 42 height 9
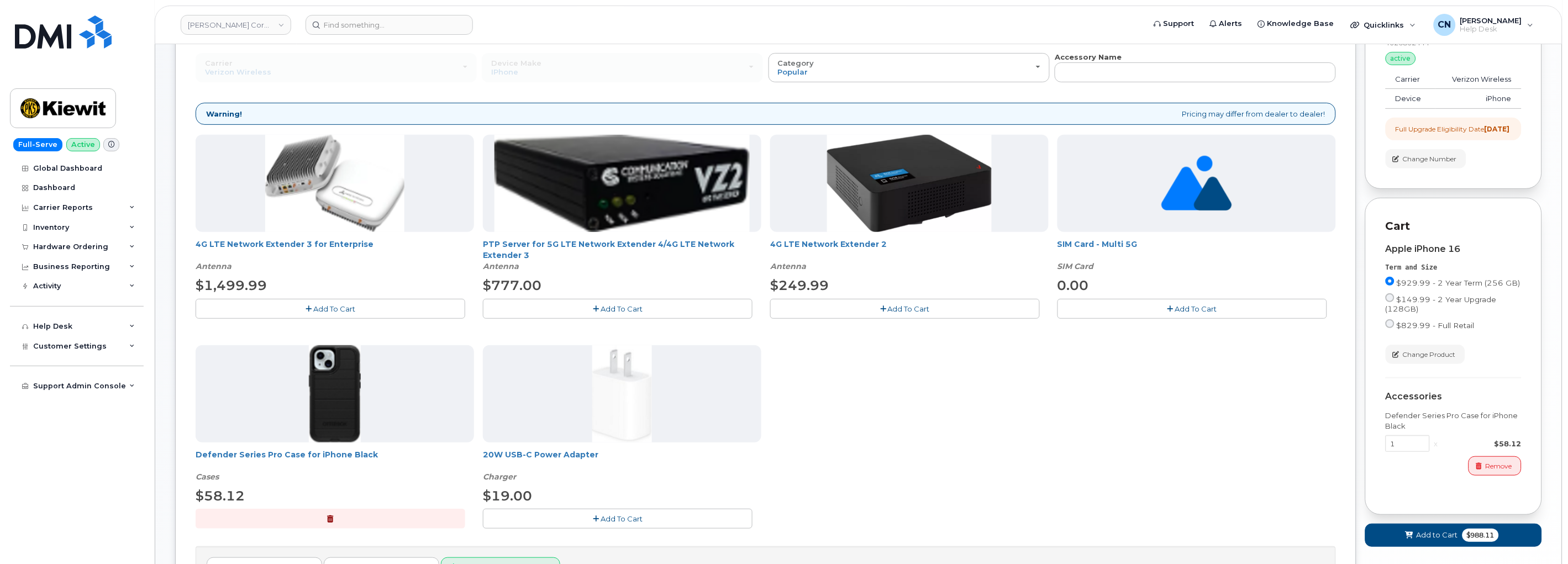
click at [595, 518] on icon "button" at bounding box center [596, 519] width 6 height 8
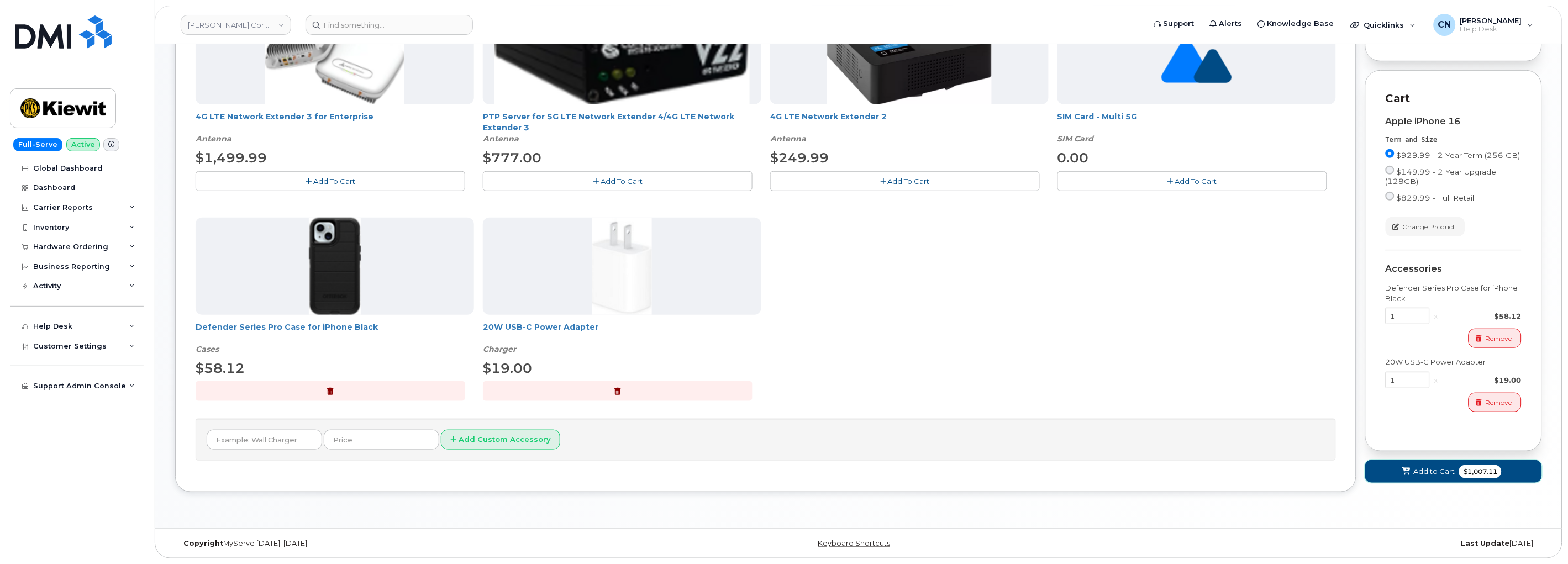
click at [1442, 477] on span "Add to Cart" at bounding box center [1433, 470] width 42 height 10
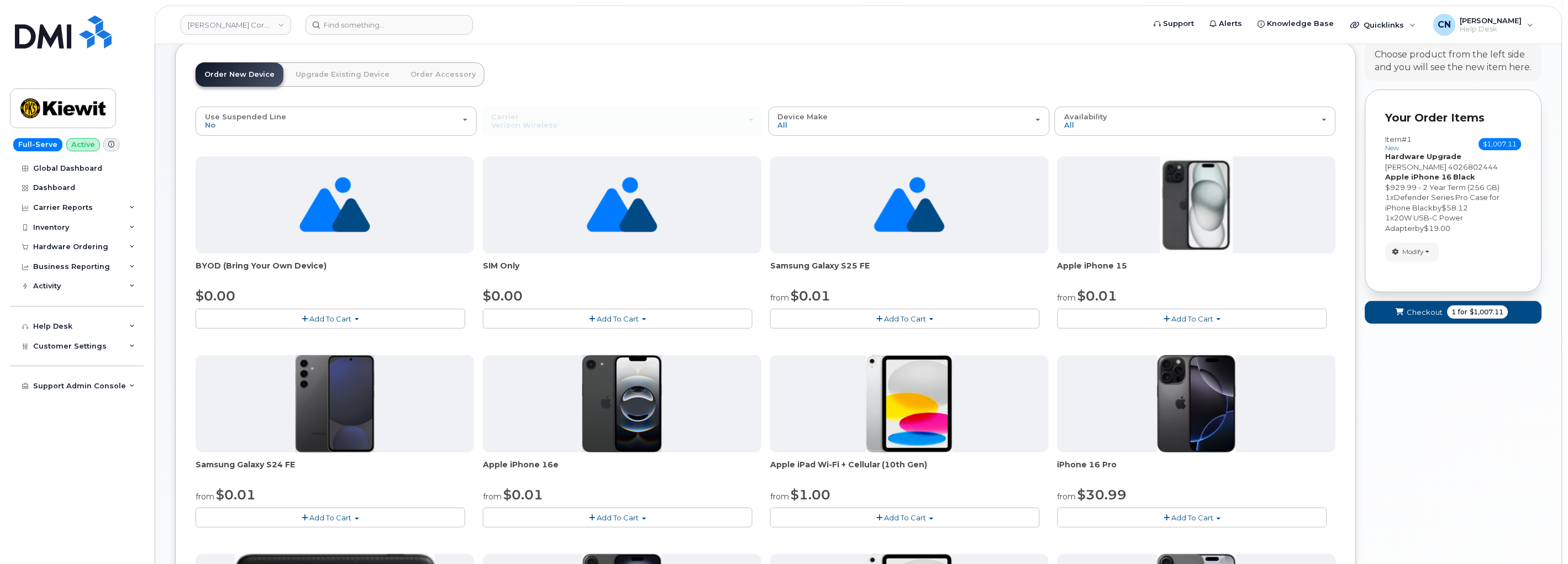
scroll to position [0, 0]
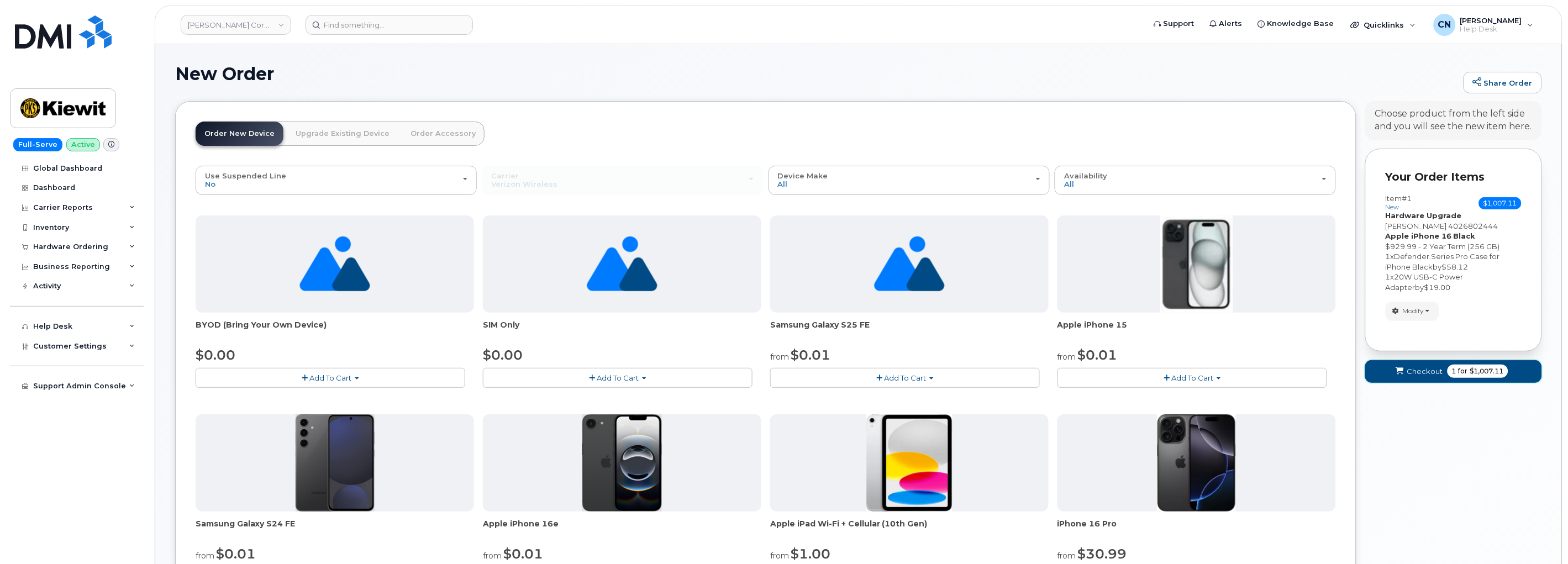
click at [1412, 373] on span "Checkout" at bounding box center [1425, 371] width 36 height 10
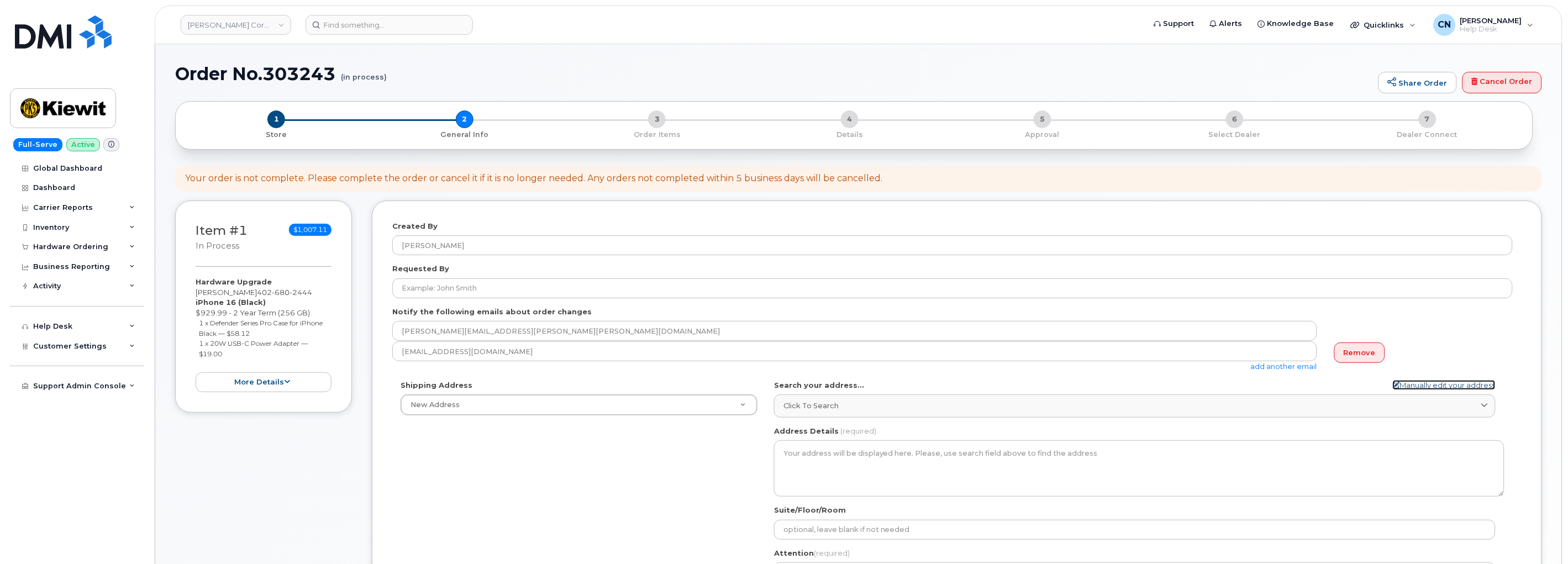
click at [1430, 384] on link "Manually edit your address" at bounding box center [1444, 385] width 102 height 10
select select
click at [821, 403] on input "Address Line (required)" at bounding box center [1134, 404] width 721 height 20
select select
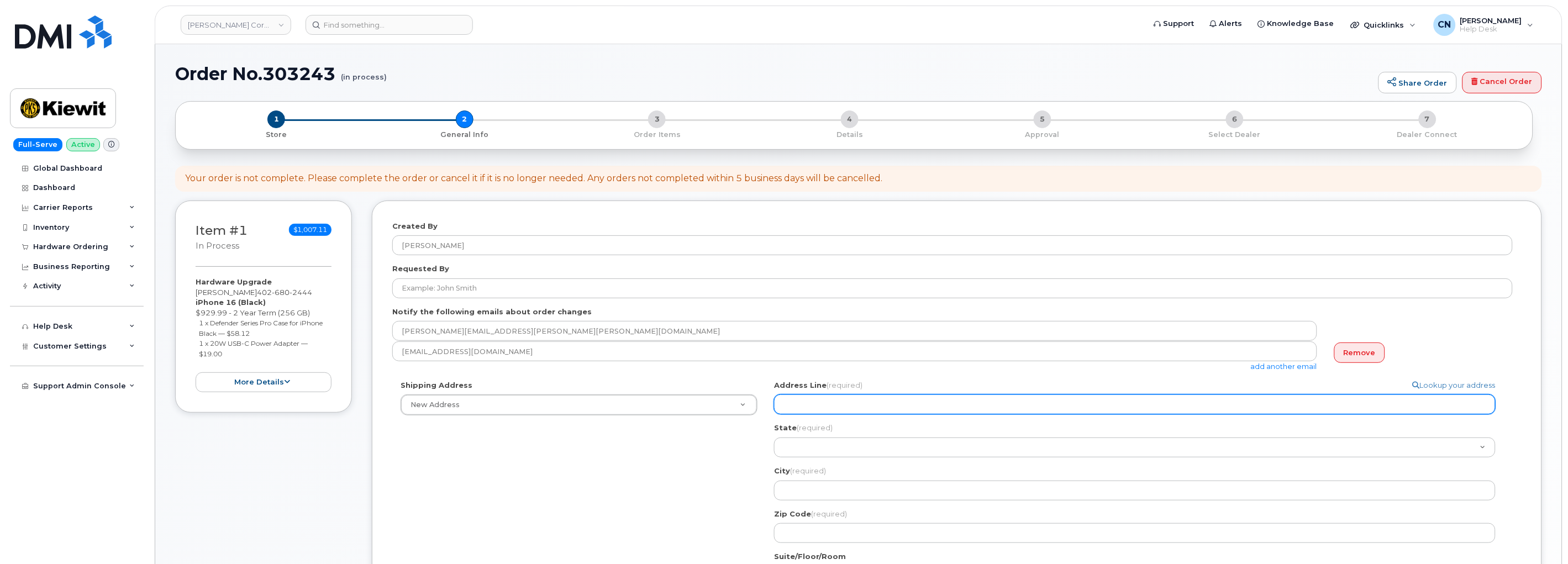
type input "1"
select select
type input "14"
select select
type input "146"
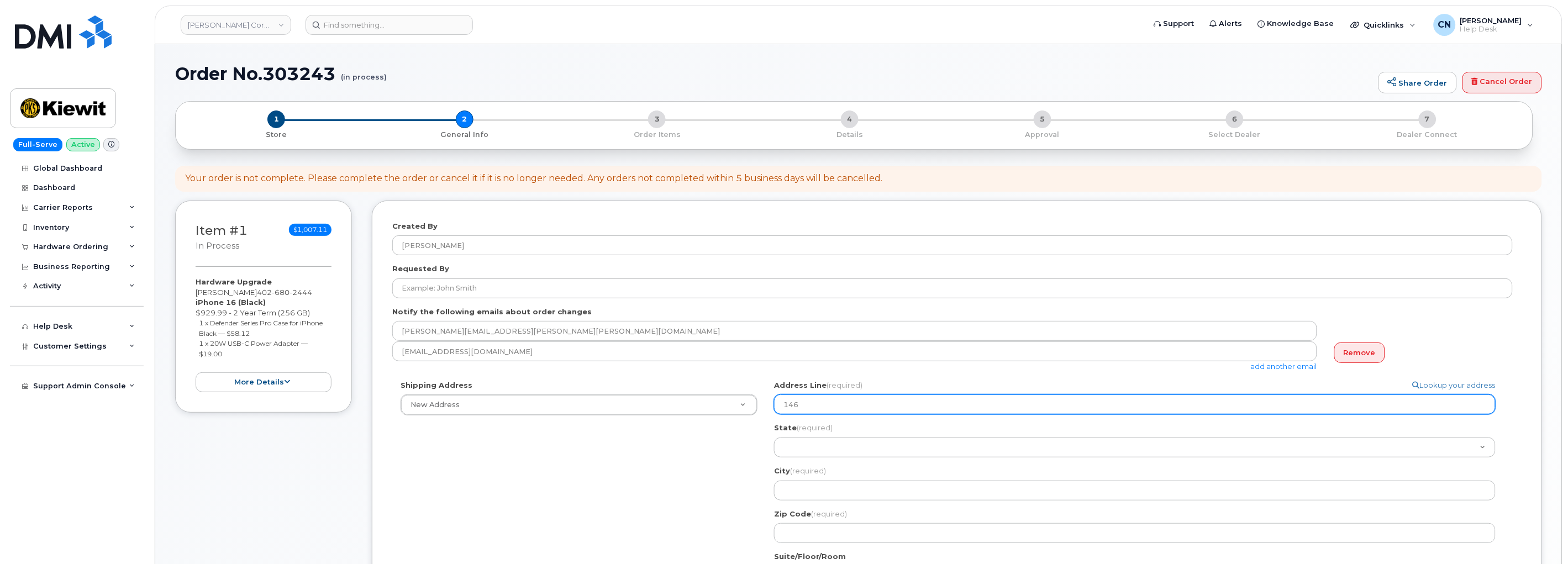
select select
type input "1465"
select select
type input "14656"
select select
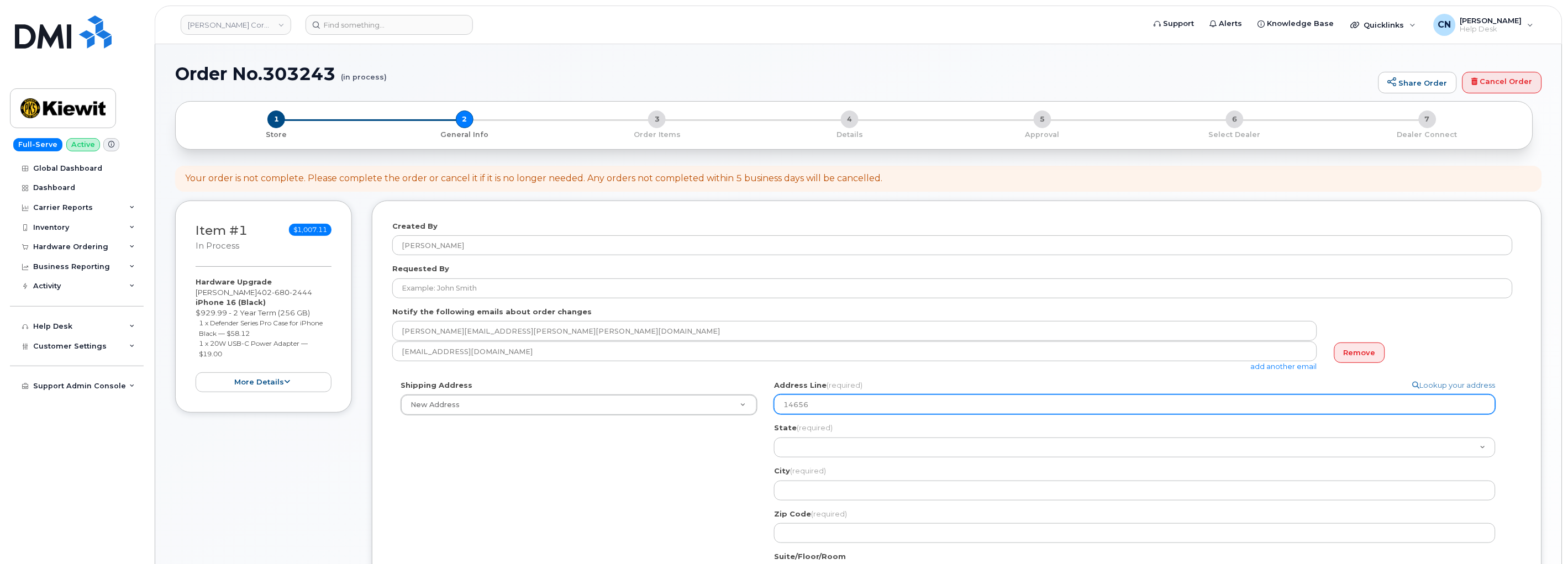
type input "14656 C"
select select
type input "14656 Ca"
select select
type input "14656 Car"
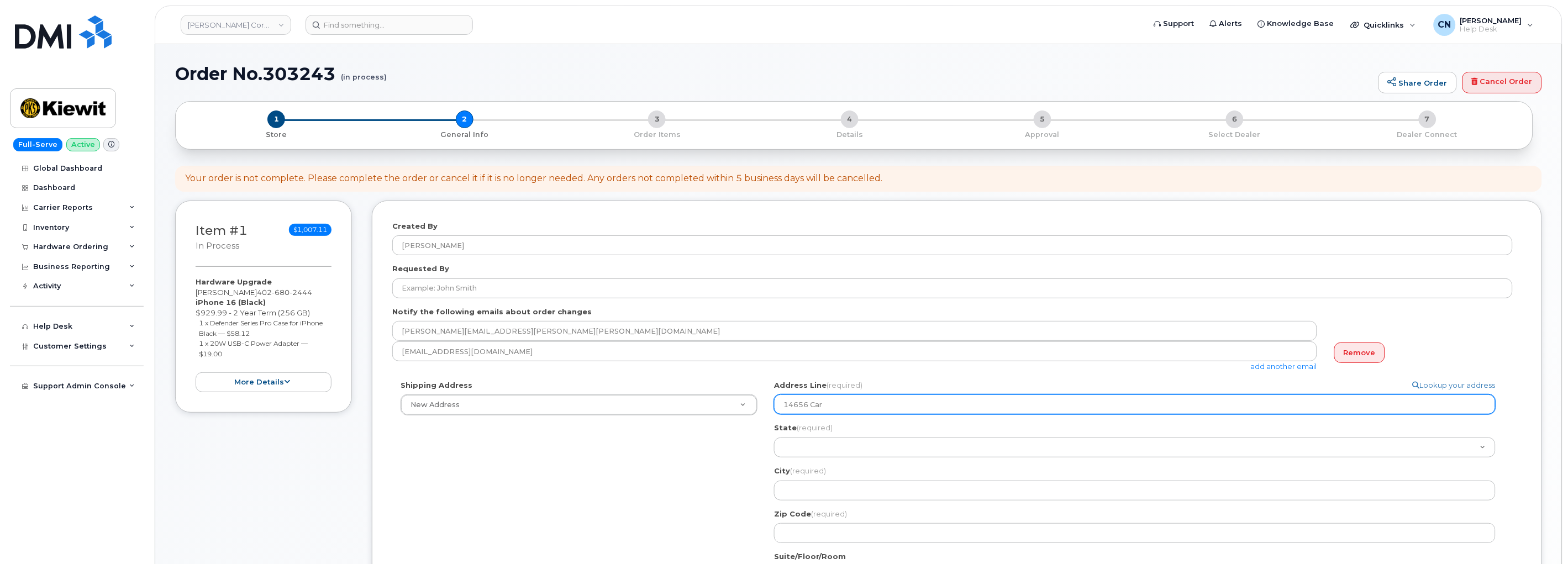
select select
type input "14656 Cart"
select select
type input "14656 Car"
select select
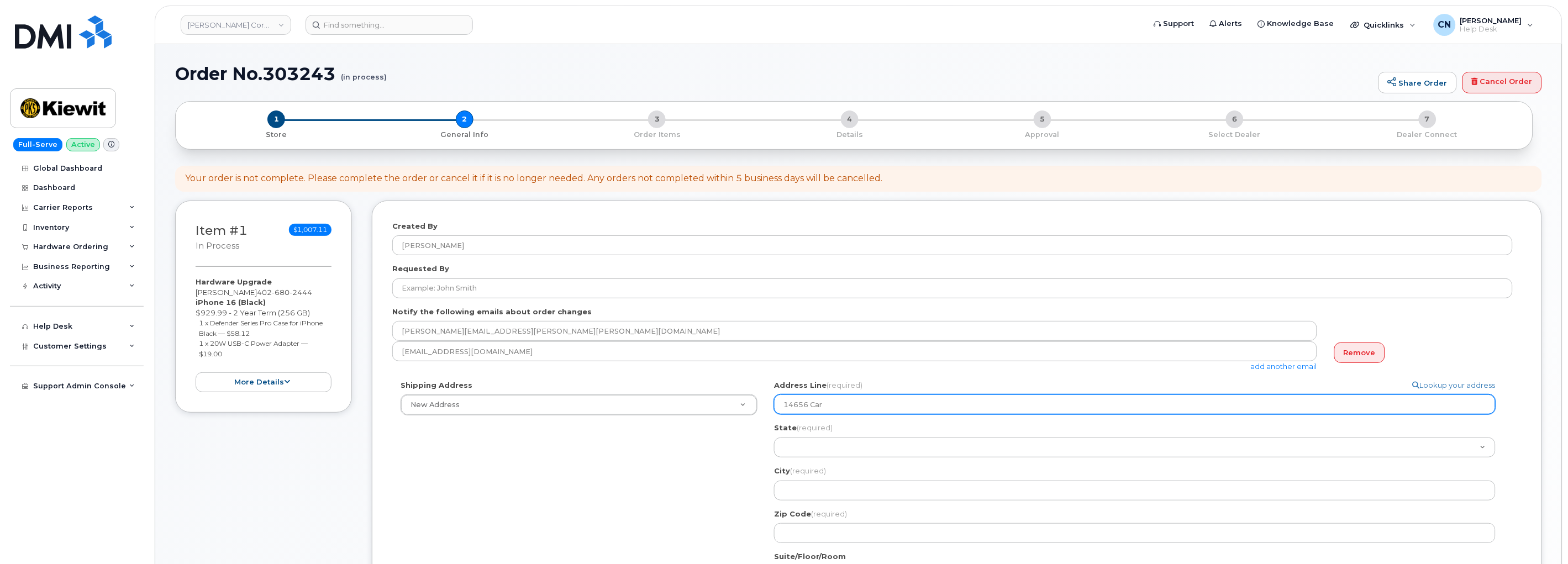
type input "14656 Ca"
select select
type input "14656 C"
select select
type input "14656"
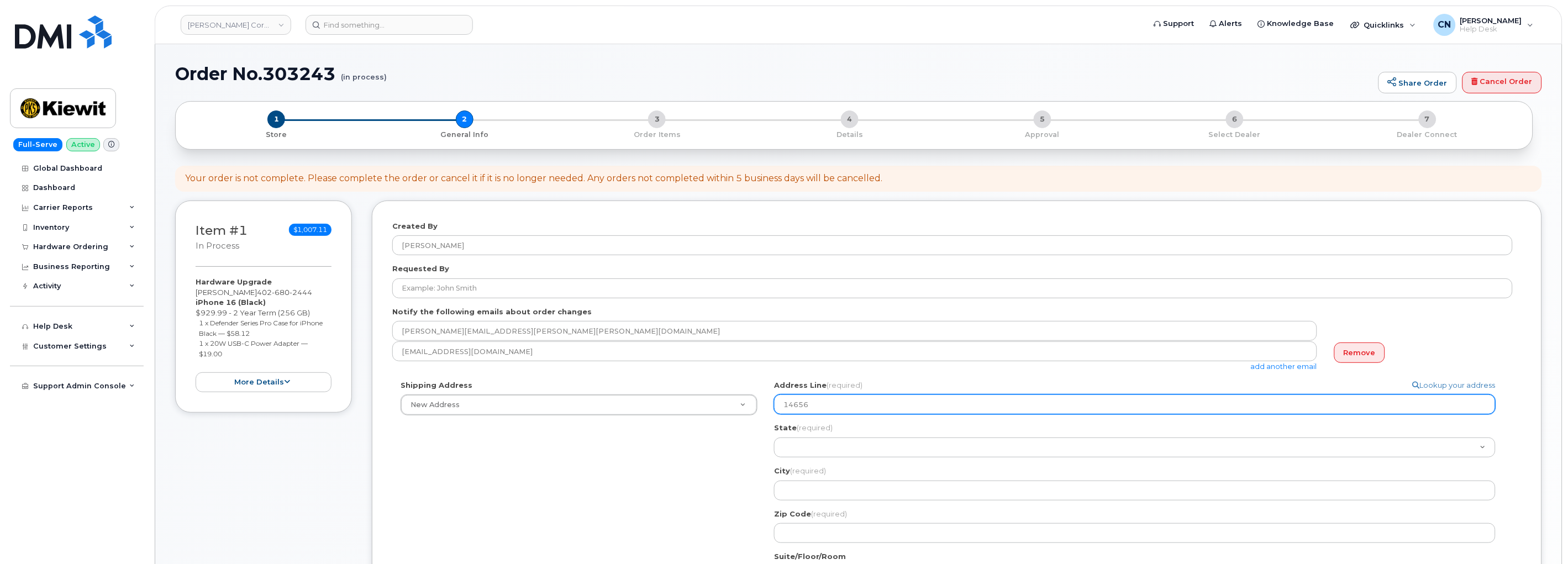
select select
type input "14656 H"
select select
type input "14656 Ha"
select select
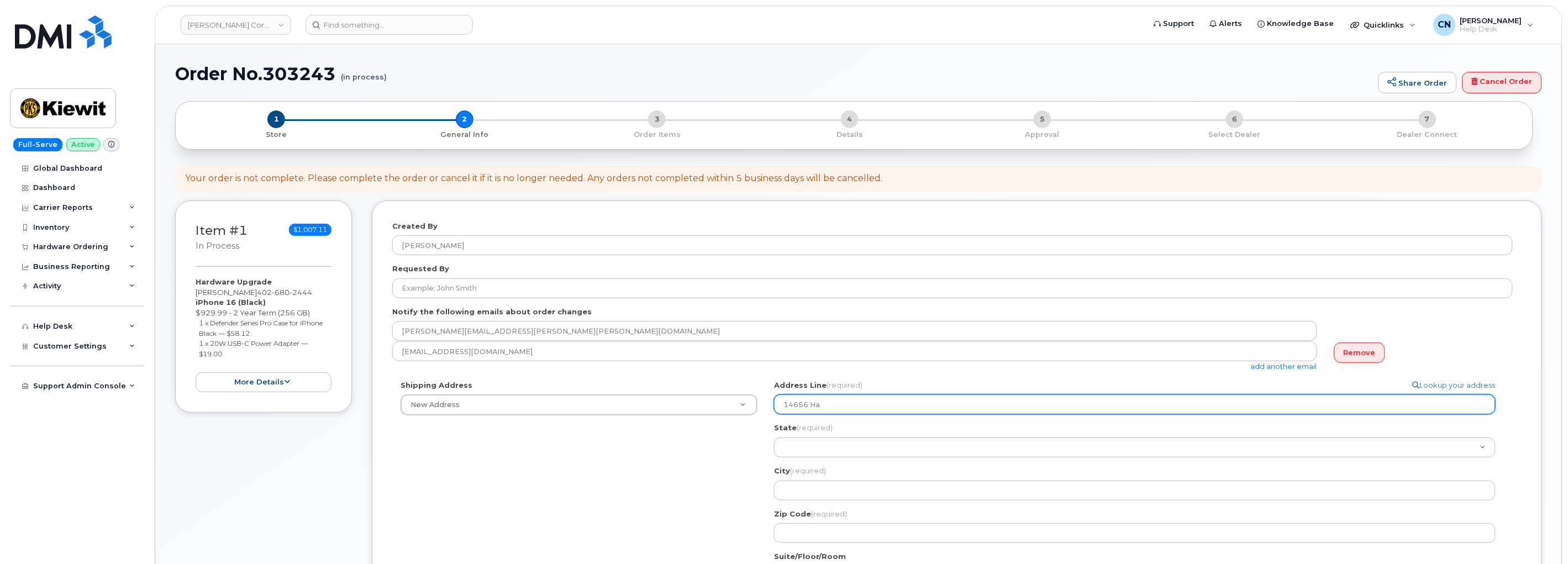
type input "14656 Har"
select select
type input "14656 [PERSON_NAME]"
select select
type input "14656 Hartm"
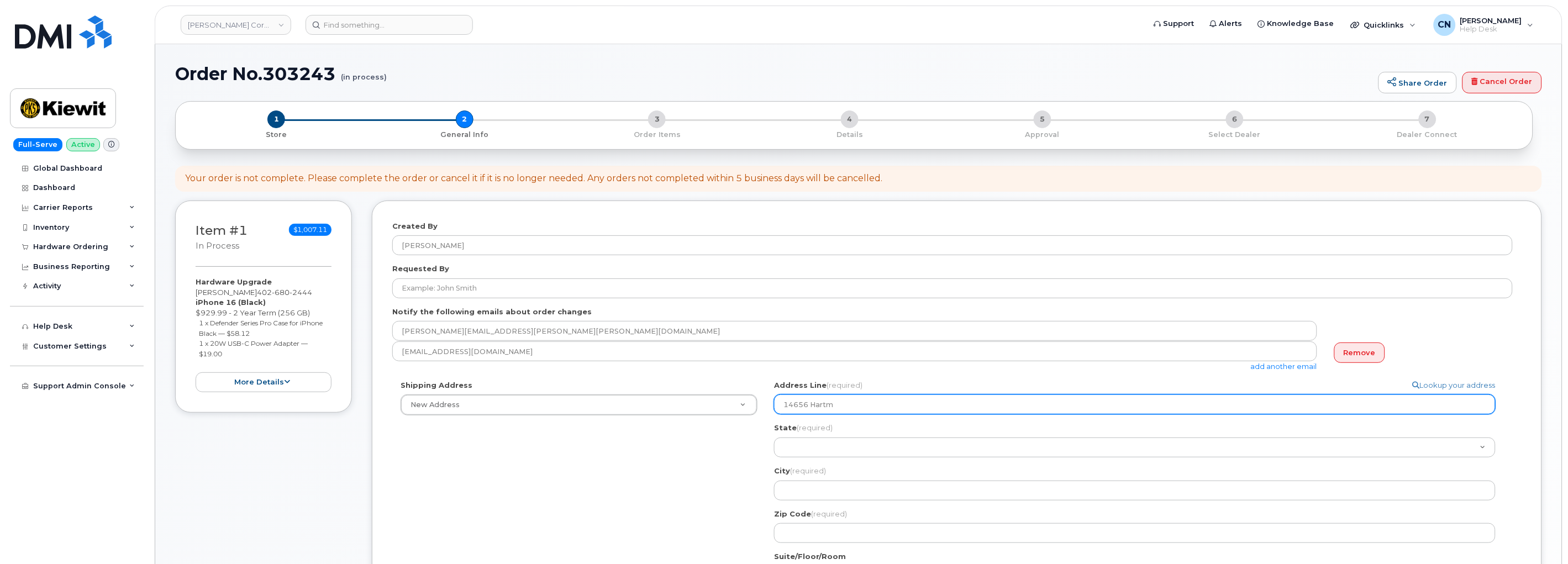
select select
type input "14656 Hartma"
select select
type input "14656 Hartman"
select select
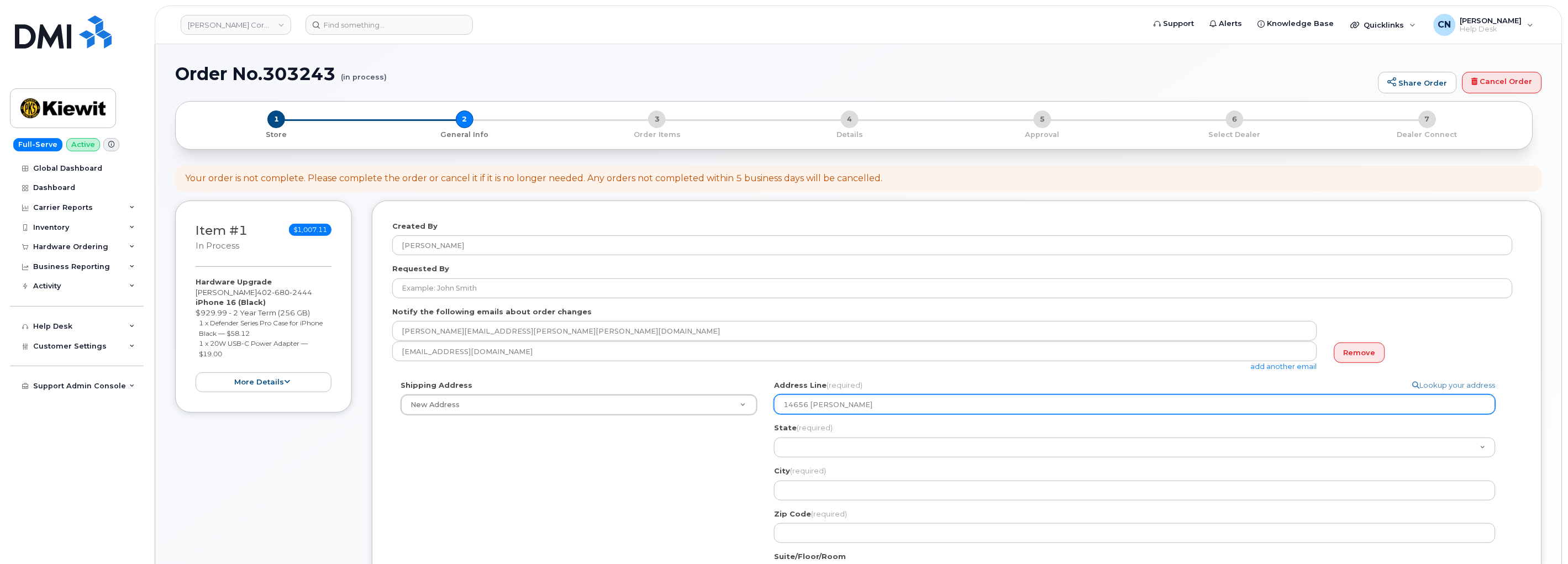
type input "14656 Hartman A"
select select
type input "14656 Hartman Av"
select select
type input "14656 Hartman Ave"
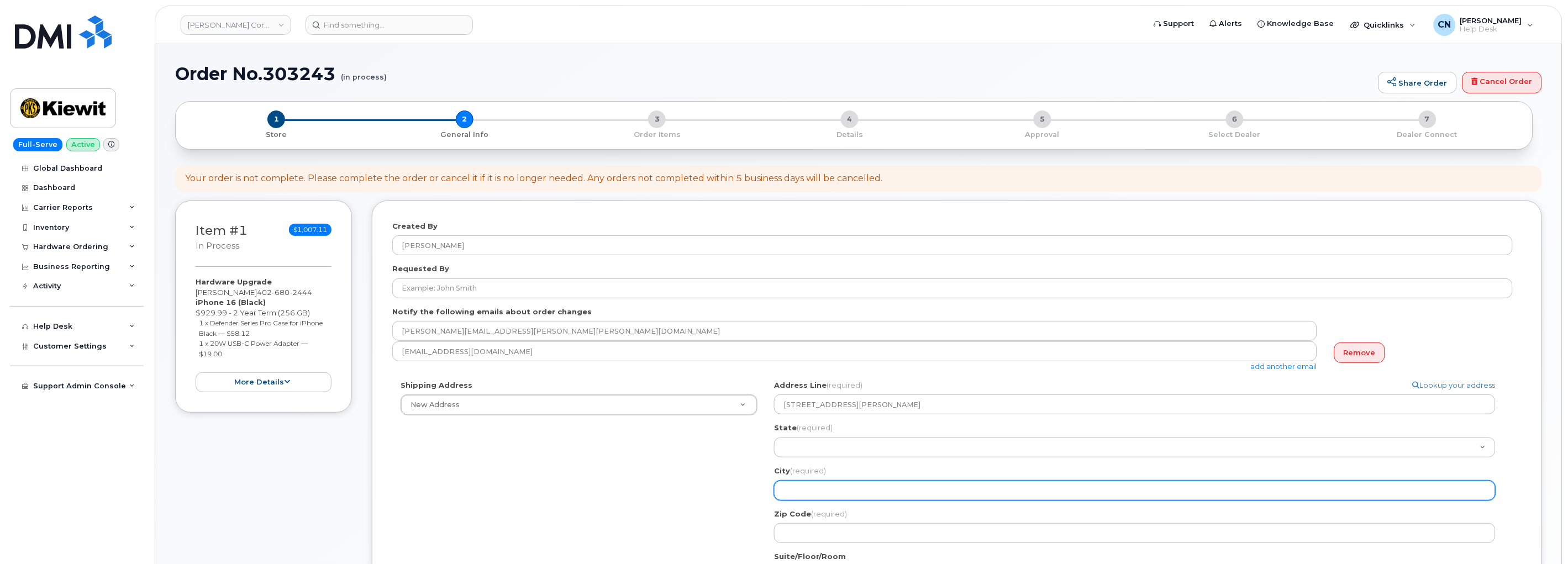
click at [801, 488] on input "City (required)" at bounding box center [1134, 490] width 721 height 20
select select
type input "O"
select select
type input "Om"
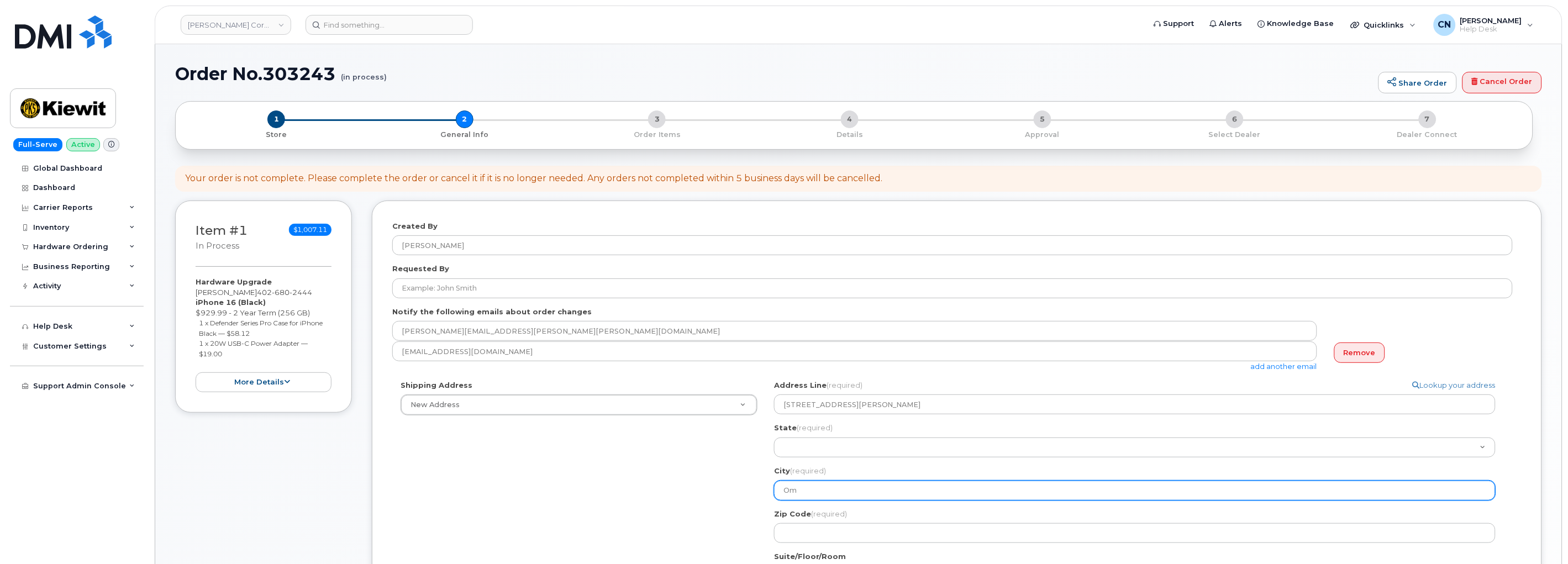
select select
type input "Oma"
select select
type input "Omar"
select select
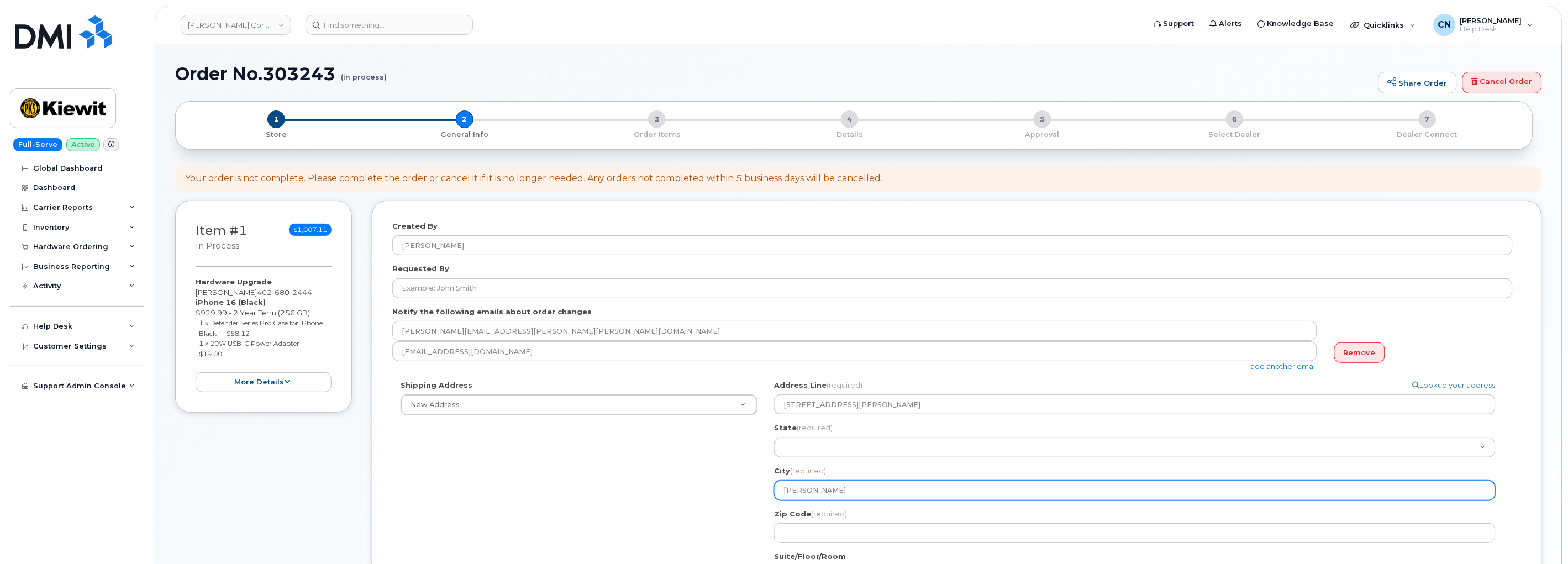
type input "Oma"
select select
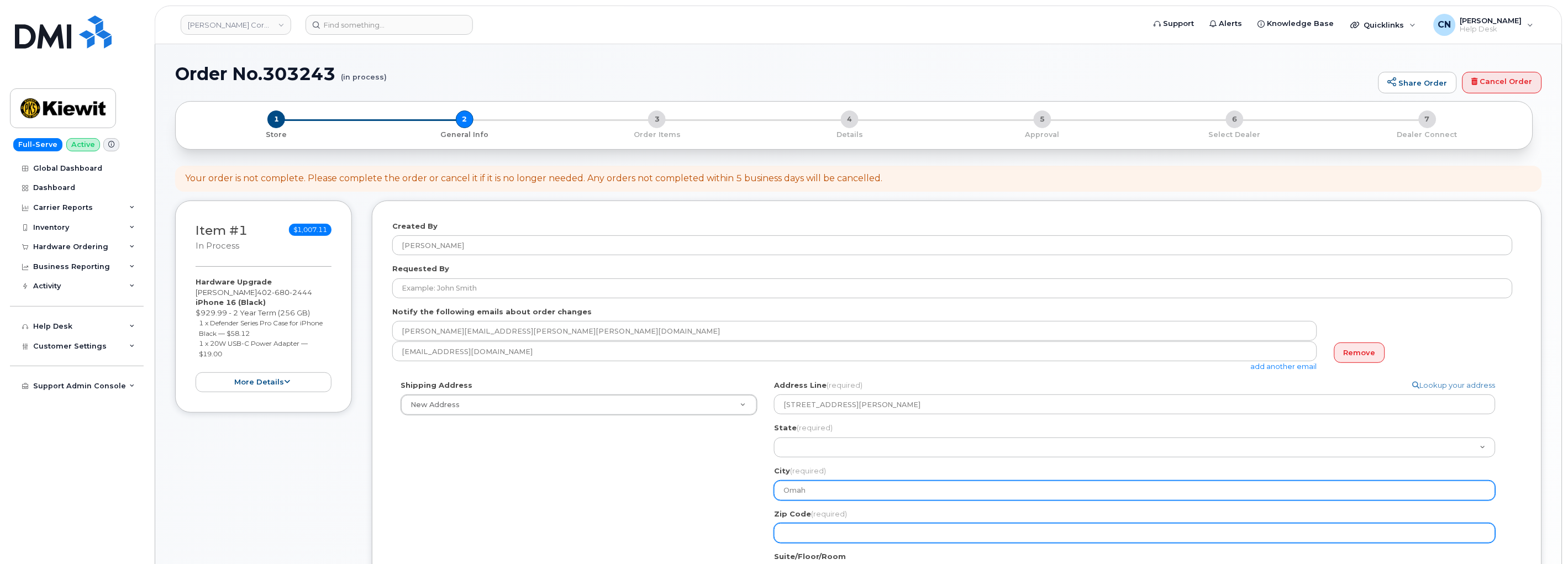
type input "Omah"
click at [817, 526] on input "Zip Code (required)" at bounding box center [1134, 532] width 721 height 20
select select
type input "6"
select select
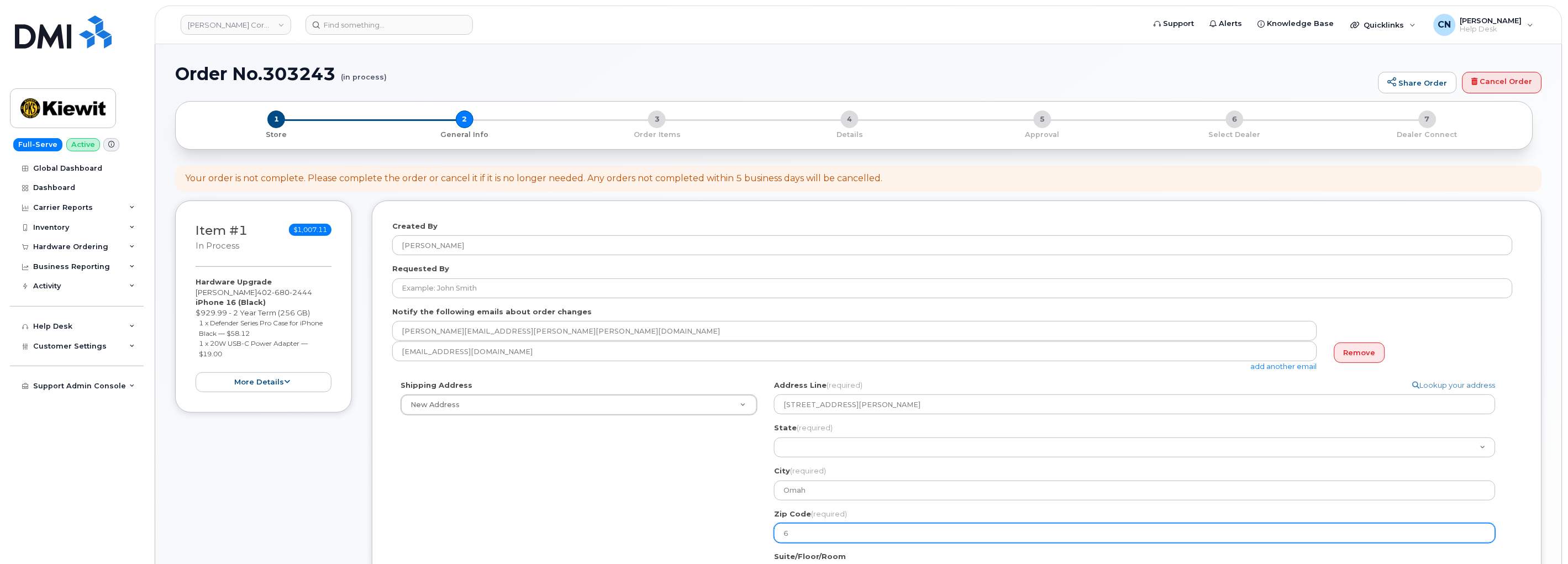
type input "68"
select select
type input "681"
select select
type input "6811"
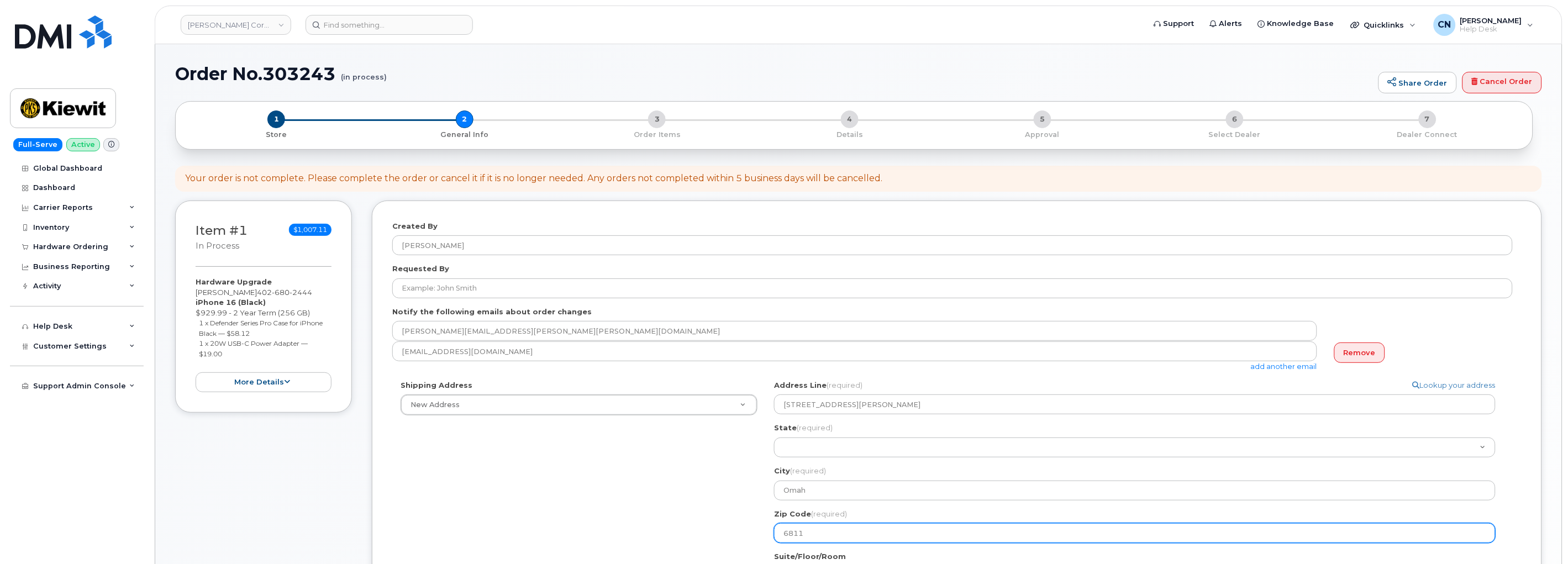
select select
type input "68116"
click at [797, 433] on div "State (required) Alabama Alaska American Samoa Arizona Arkansas California Colo…" at bounding box center [1139, 439] width 730 height 35
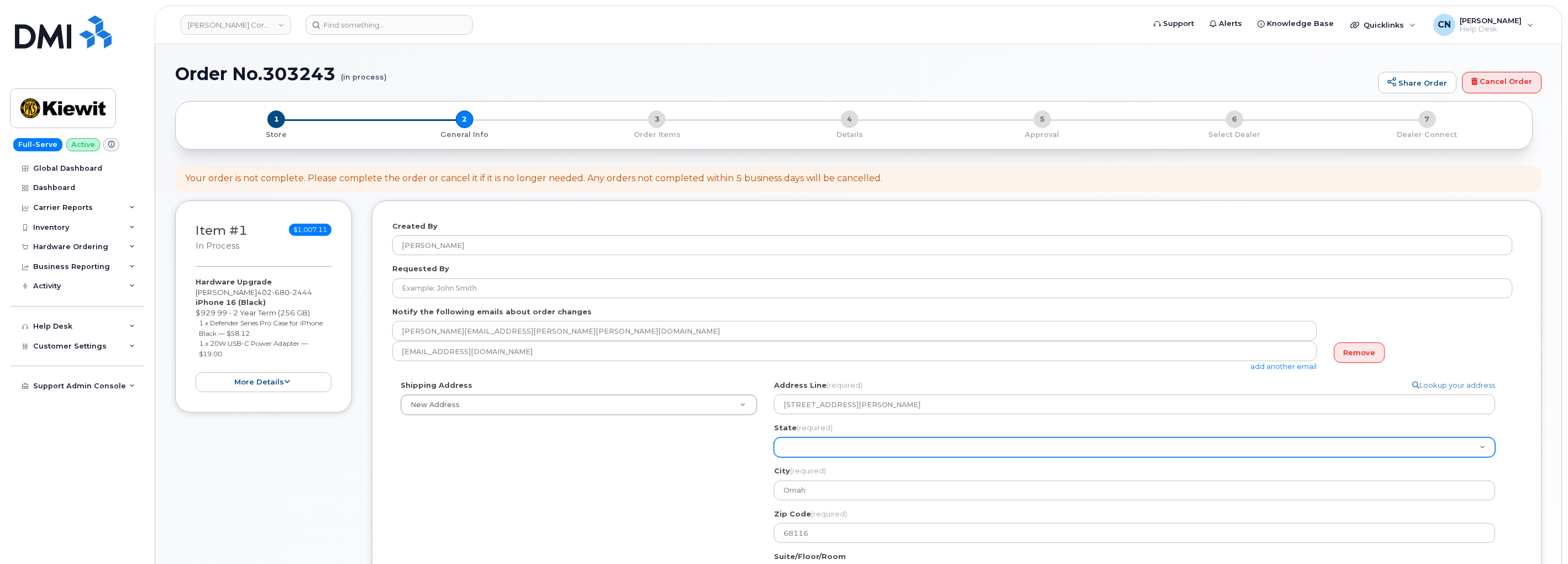
click at [805, 441] on select "Alabama Alaska American Samoa Arizona Arkansas California Colorado Connecticut …" at bounding box center [1134, 446] width 721 height 20
select select "NE"
click at [774, 437] on select "Alabama Alaska American Samoa Arizona Arkansas California Colorado Connecticut …" at bounding box center [1134, 446] width 721 height 20
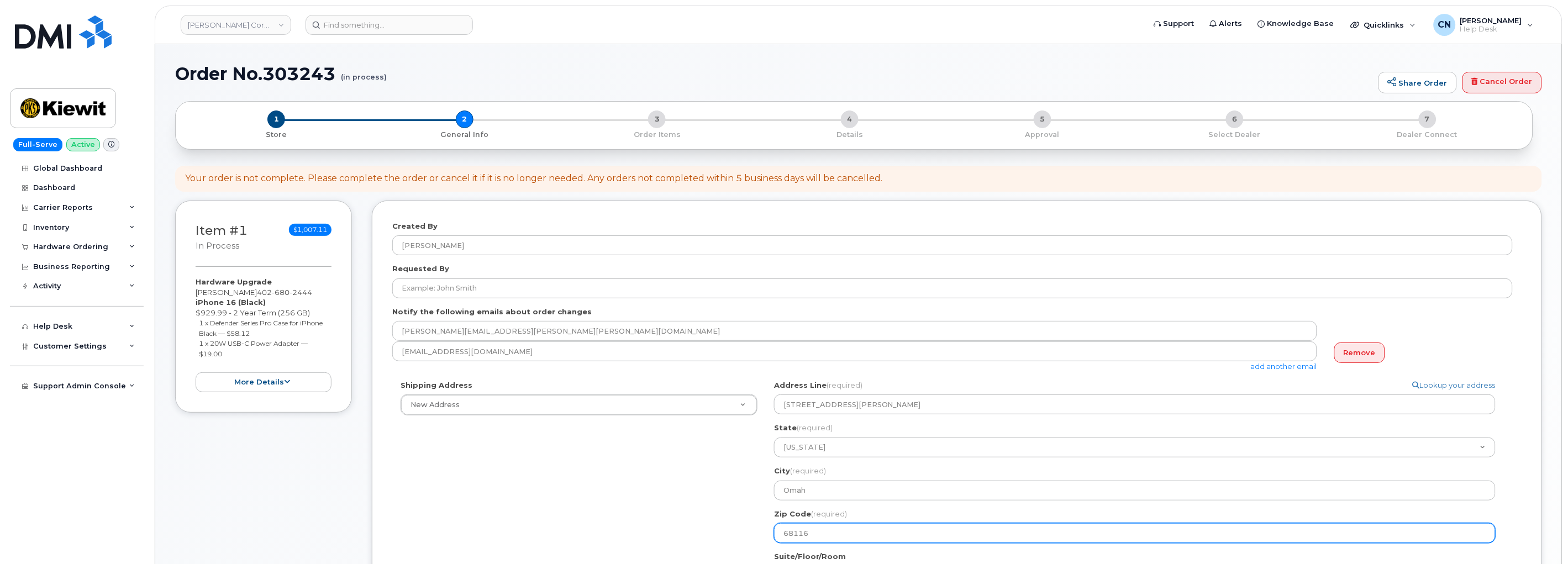
click at [798, 532] on input "68116" at bounding box center [1134, 532] width 721 height 20
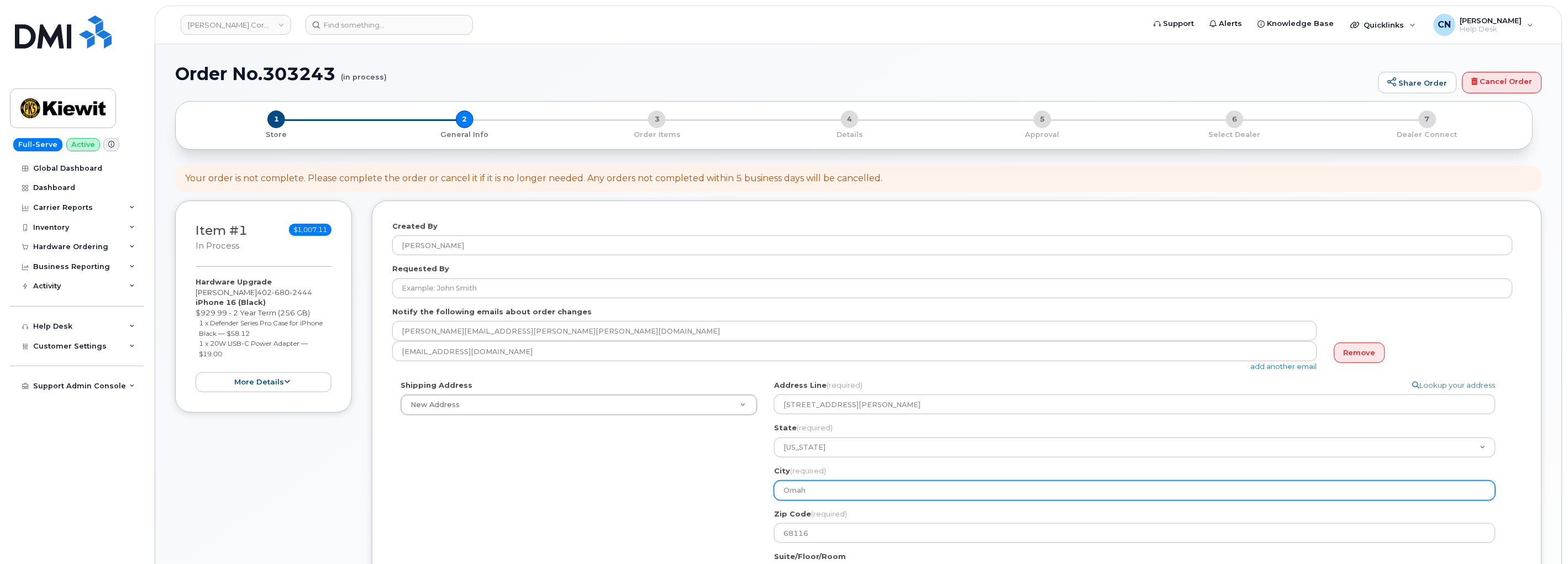
drag, startPoint x: 826, startPoint y: 488, endPoint x: 632, endPoint y: 489, distance: 194.0
click at [616, 485] on div "Shipping Address New Address New Address 4004 South 60th ST 1550 Mike Fahey Ste…" at bounding box center [951, 530] width 1120 height 300
paste input "a"
select select
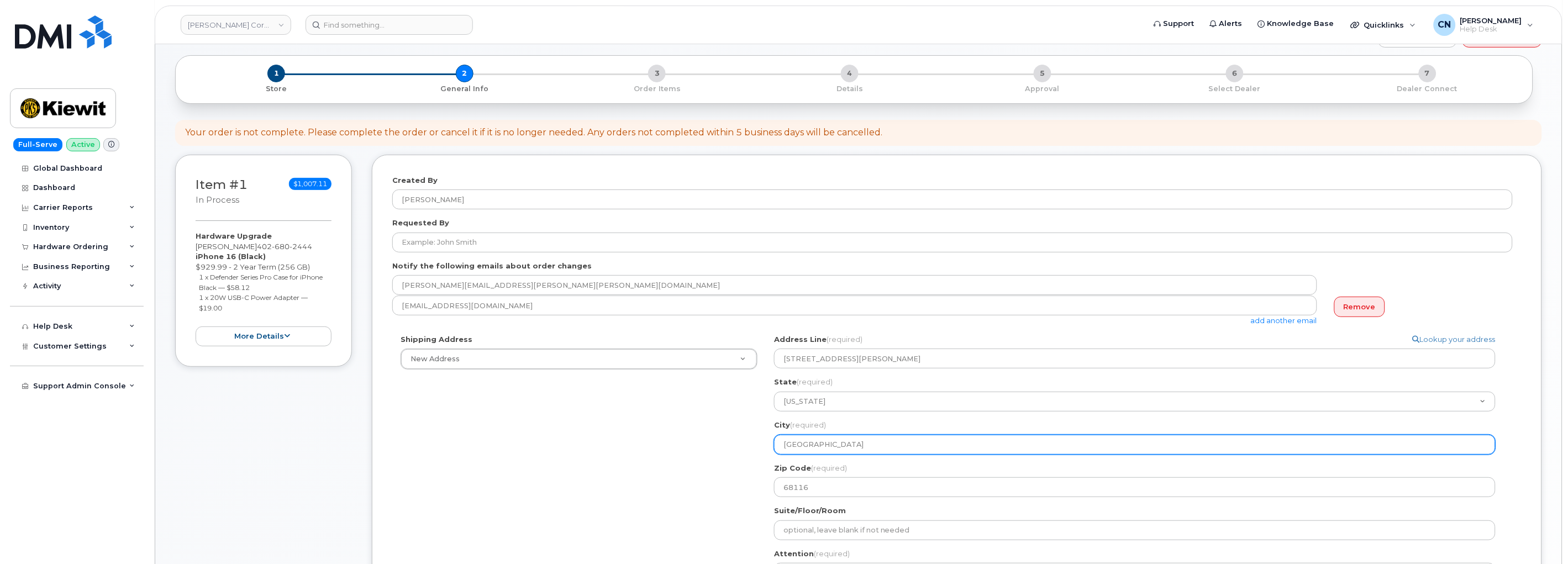
scroll to position [122, 0]
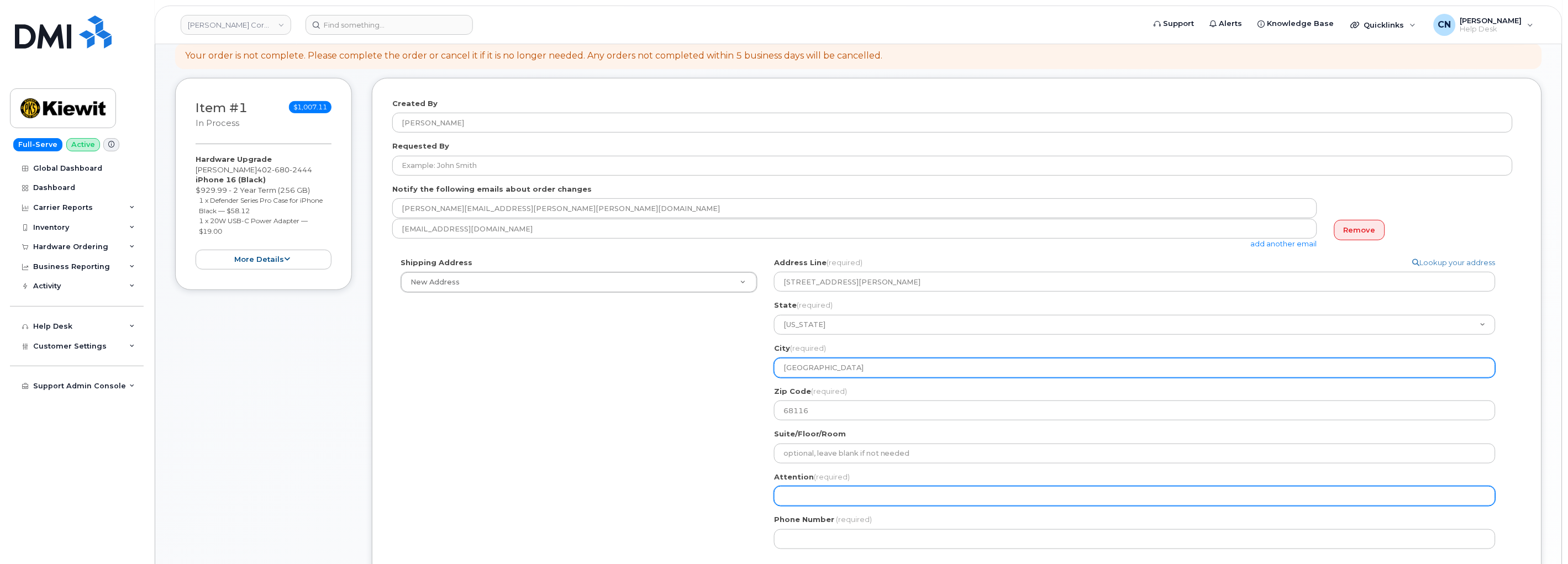
type input "Omaha"
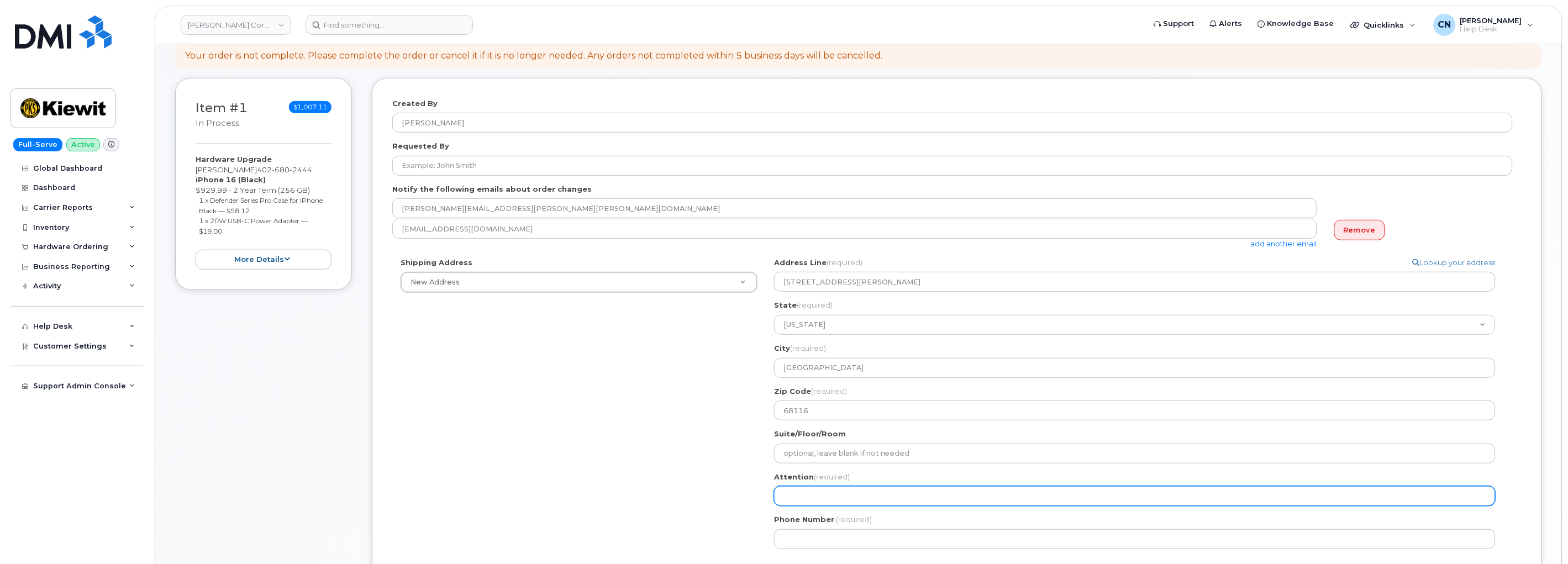
click at [807, 490] on input "Attention (required)" at bounding box center [1134, 495] width 721 height 20
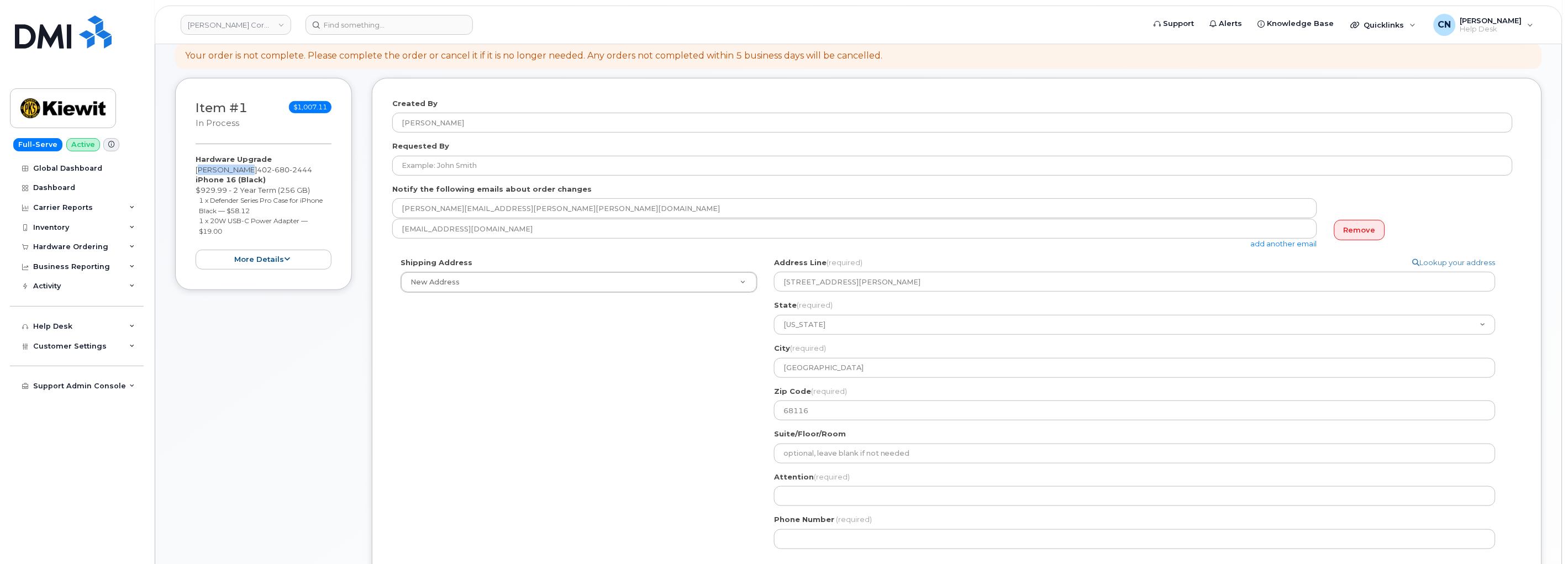
drag, startPoint x: 236, startPoint y: 169, endPoint x: 241, endPoint y: 173, distance: 6.4
click at [190, 173] on div "Item #1 in process $1,007.11 Hardware Upgrade Scott Miner 402 680 2444 iPhone 1…" at bounding box center [264, 184] width 176 height 212
copy div "[PERSON_NAME]"
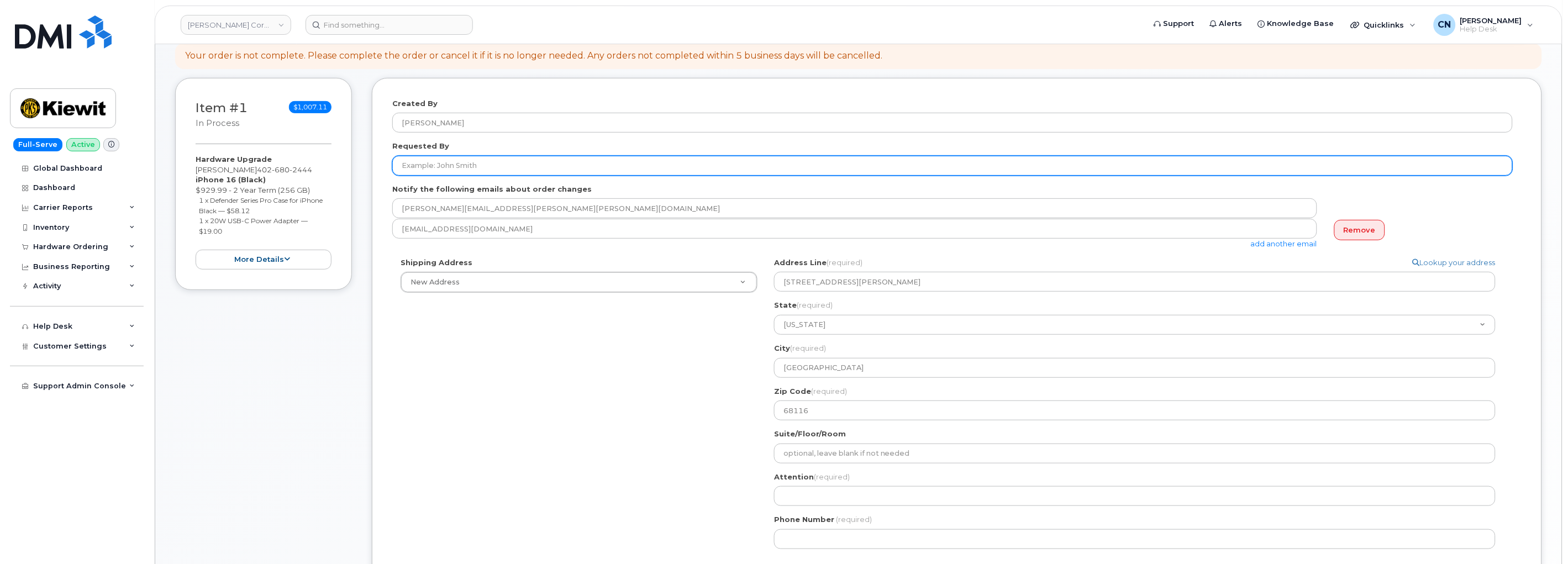
click at [455, 175] on form "Created By Connor Nguyen Requested By Notify the following emails about order c…" at bounding box center [956, 342] width 1129 height 487
click at [465, 166] on input "Requested By" at bounding box center [951, 165] width 1120 height 20
paste input "[PERSON_NAME]"
type input "[PERSON_NAME]"
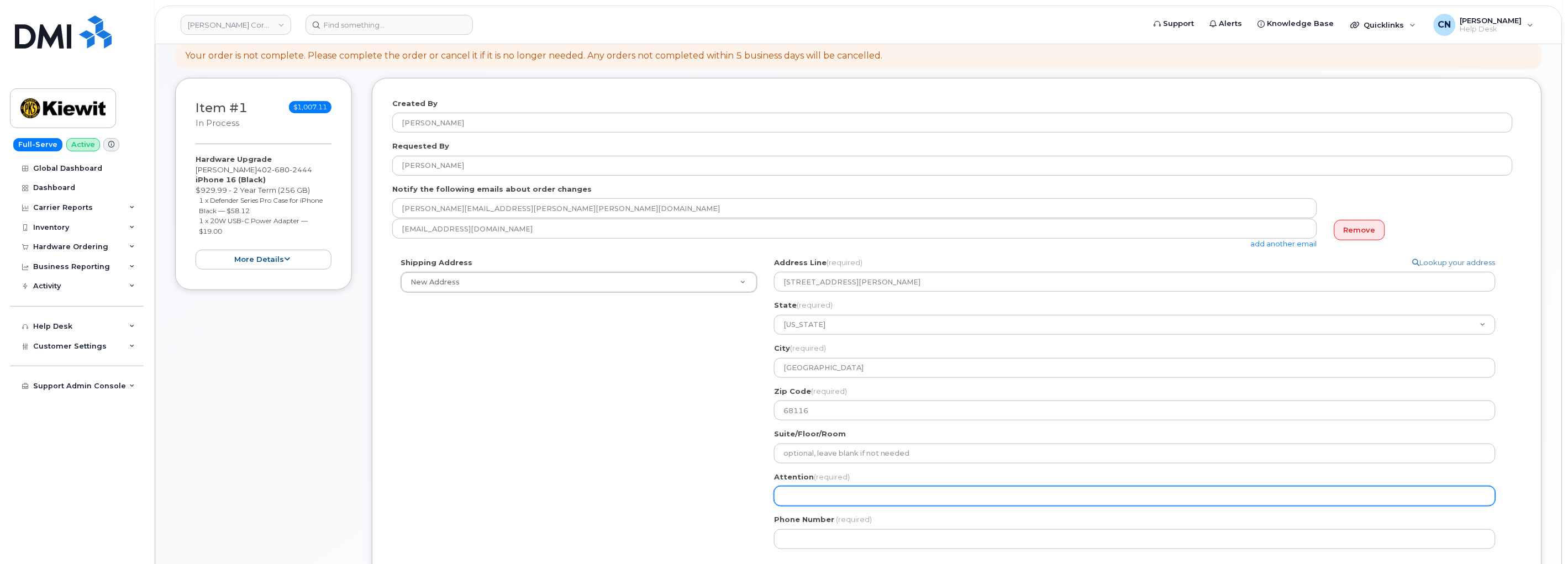
click at [791, 499] on input "Attention (required)" at bounding box center [1134, 495] width 721 height 20
paste input "[PERSON_NAME]"
select select
type input "[PERSON_NAME]"
drag, startPoint x: 239, startPoint y: 168, endPoint x: 339, endPoint y: 174, distance: 100.2
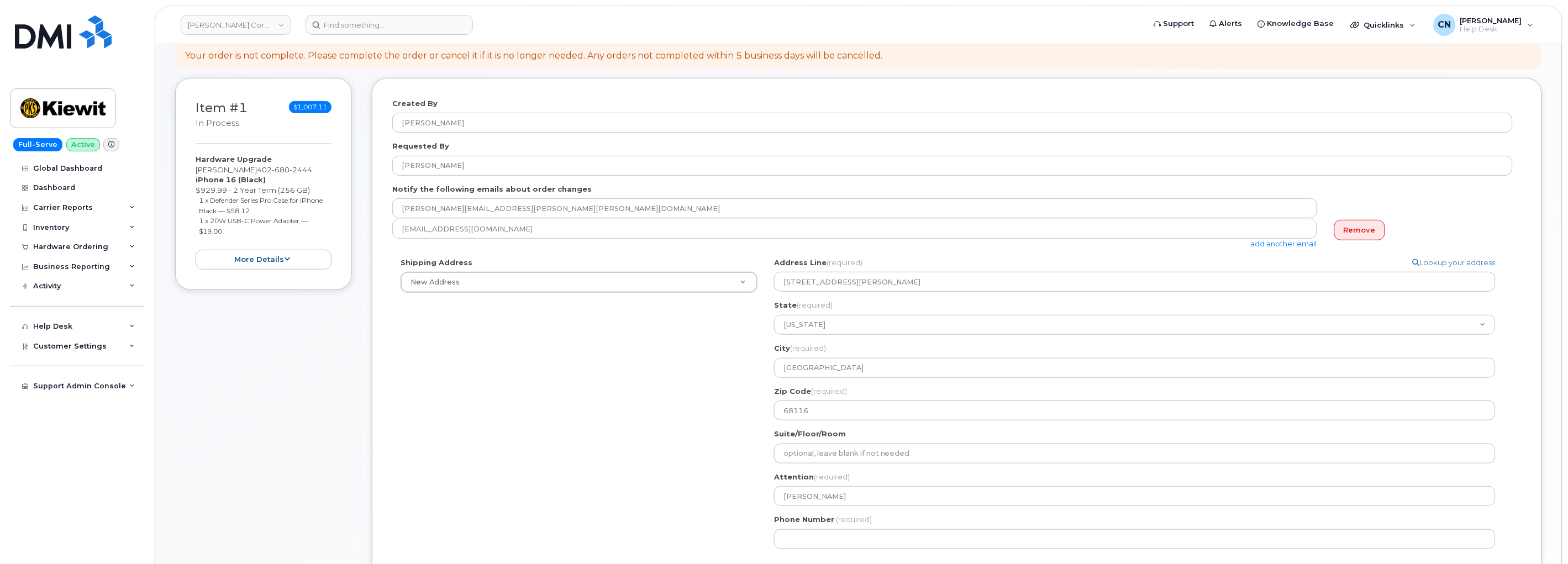
click at [339, 174] on div "Item #1 in process $1,007.11 Hardware Upgrade Scott Miner 402 680 2444 iPhone 1…" at bounding box center [264, 184] width 176 height 212
copy div "402 680 2444 iPhone 16 (Black)"
click at [857, 542] on input "Phone Number" at bounding box center [1134, 538] width 721 height 20
paste input "4026802444e16"
type input "4026802444e16"
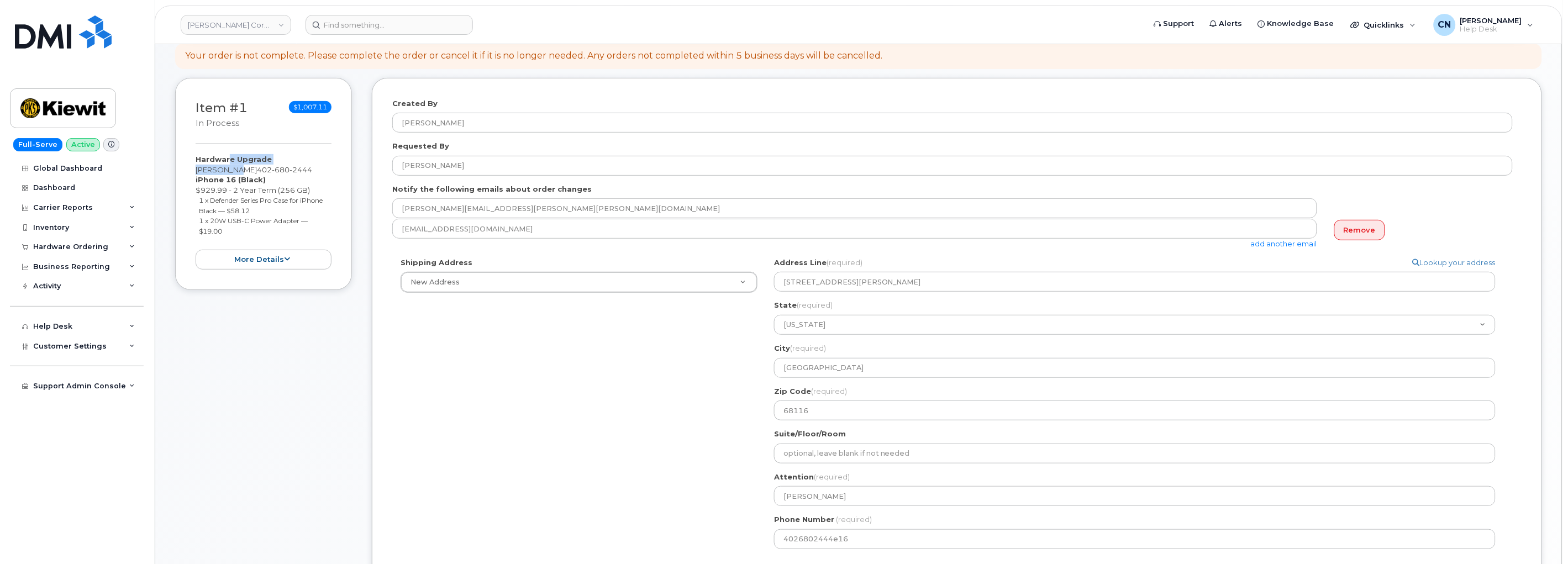
click at [228, 165] on div "Hardware Upgrade Scott Miner 402 680 2444 iPhone 16 (Black) $929.99 - 2 Year Te…" at bounding box center [263, 211] width 136 height 116
click at [257, 168] on span "402 680 2444" at bounding box center [285, 169] width 55 height 9
click at [257, 169] on span "402 680 2444" at bounding box center [285, 169] width 55 height 9
drag, startPoint x: 239, startPoint y: 169, endPoint x: 296, endPoint y: 173, distance: 57.1
click at [296, 173] on div "Hardware Upgrade Scott Miner 402 680 2444 iPhone 16 (Black) $929.99 - 2 Year Te…" at bounding box center [263, 211] width 136 height 116
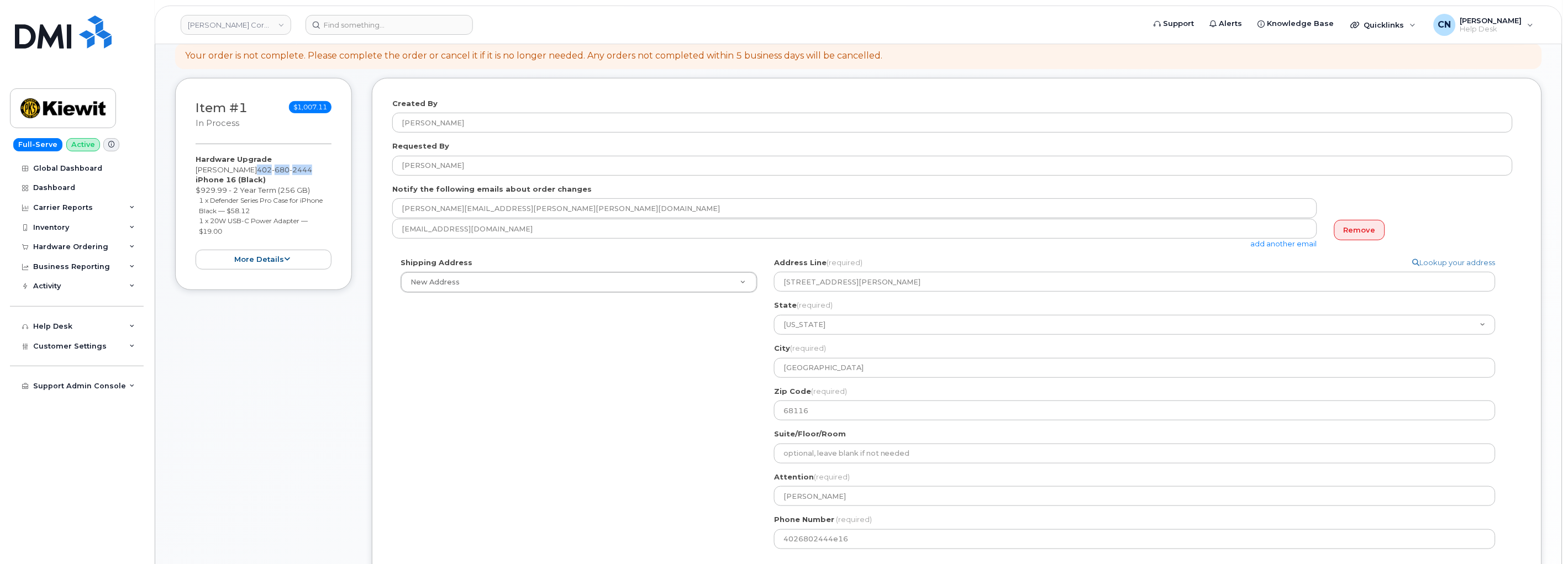
copy span "402 680 2444"
drag, startPoint x: 896, startPoint y: 542, endPoint x: 641, endPoint y: 549, distance: 255.1
click at [657, 547] on div "Shipping Address New Address New Address 4004 South 60th ST 1550 Mike Fahey Ste…" at bounding box center [951, 407] width 1120 height 300
paste input "number"
select select
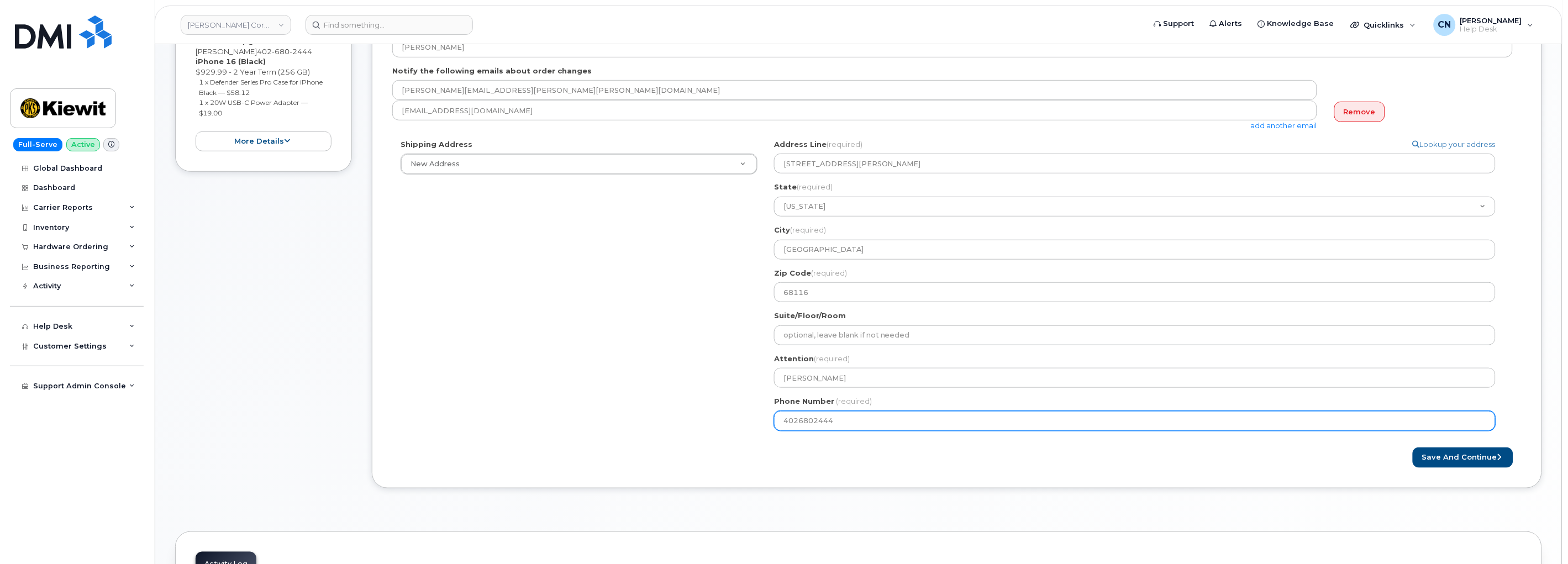
scroll to position [306, 0]
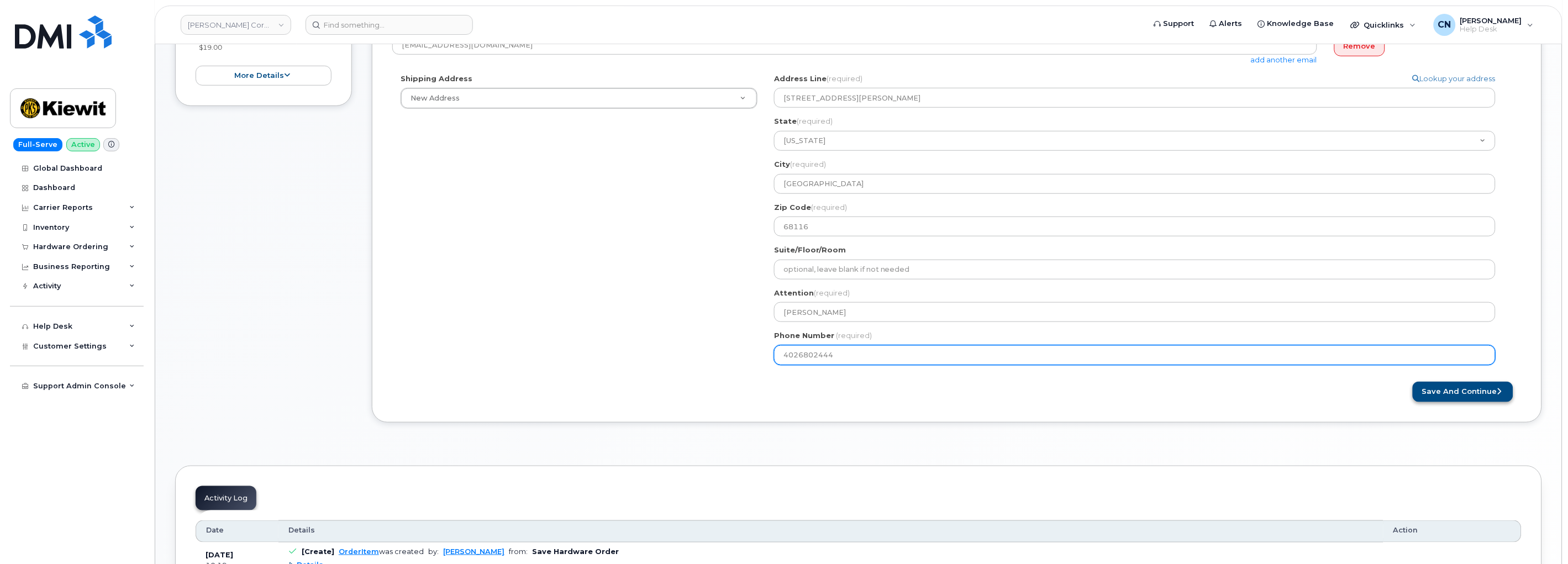
type input "4026802444"
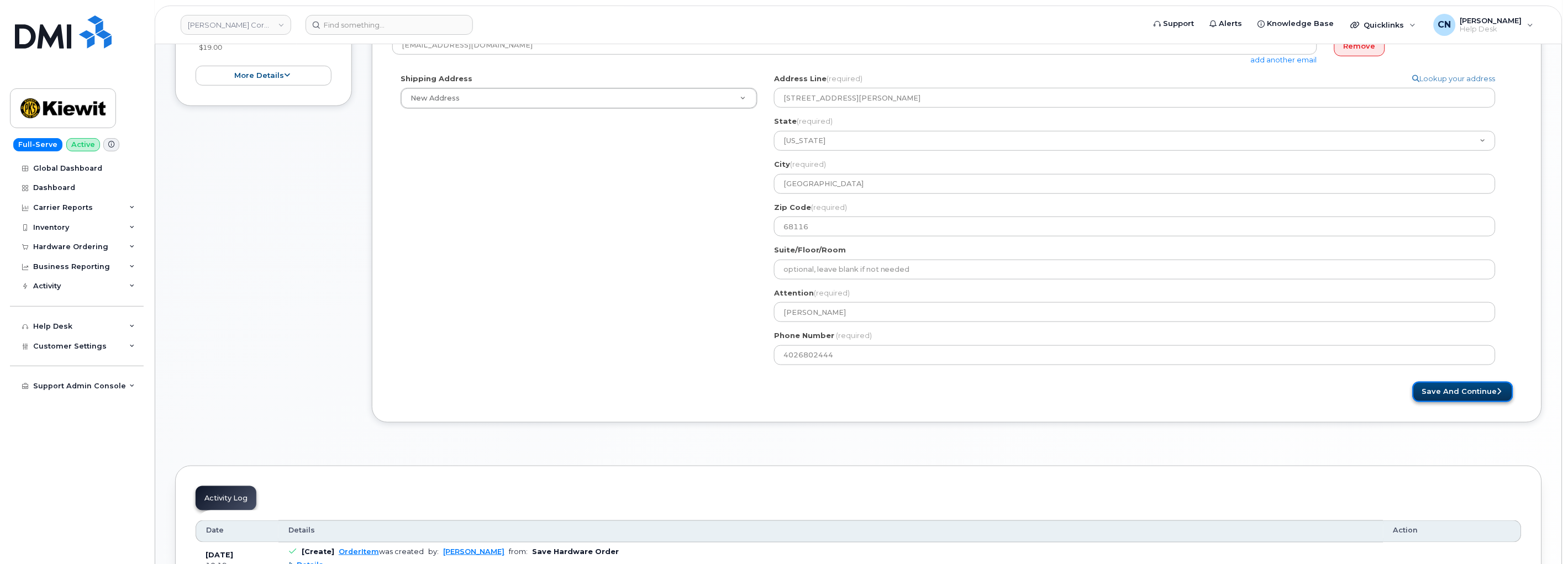
click at [1465, 387] on button "Save and Continue" at bounding box center [1463, 391] width 101 height 21
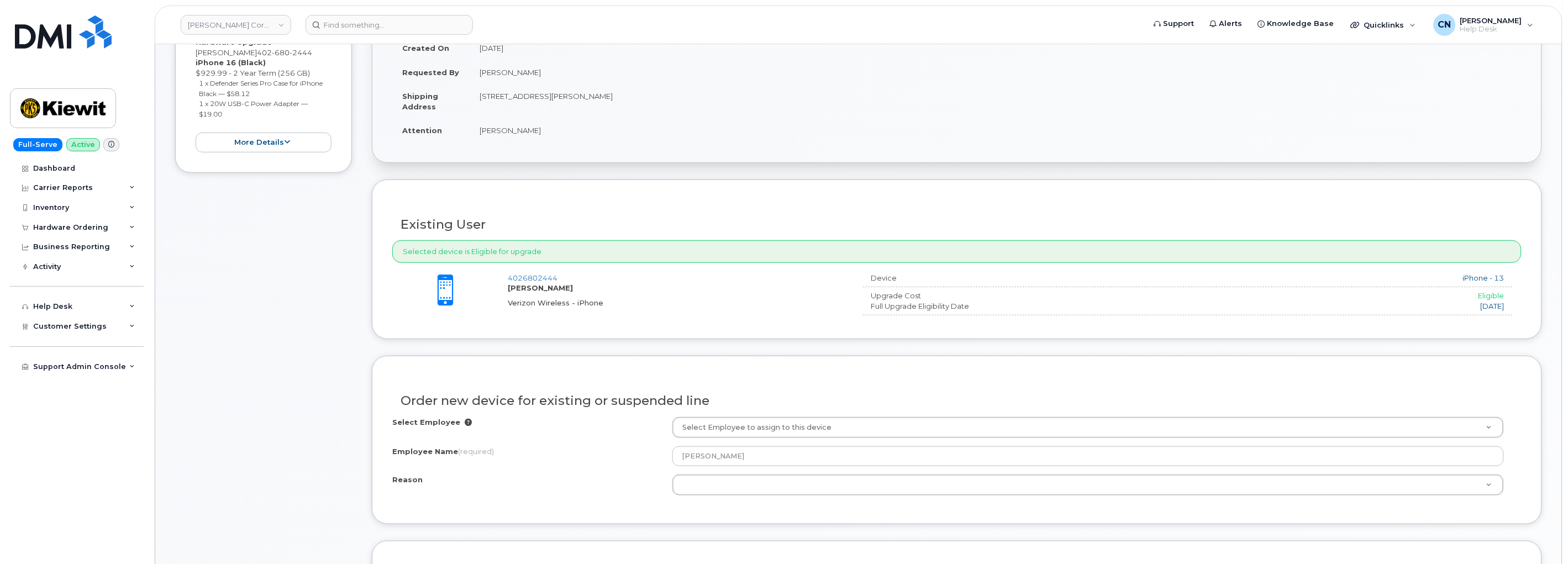
scroll to position [368, 0]
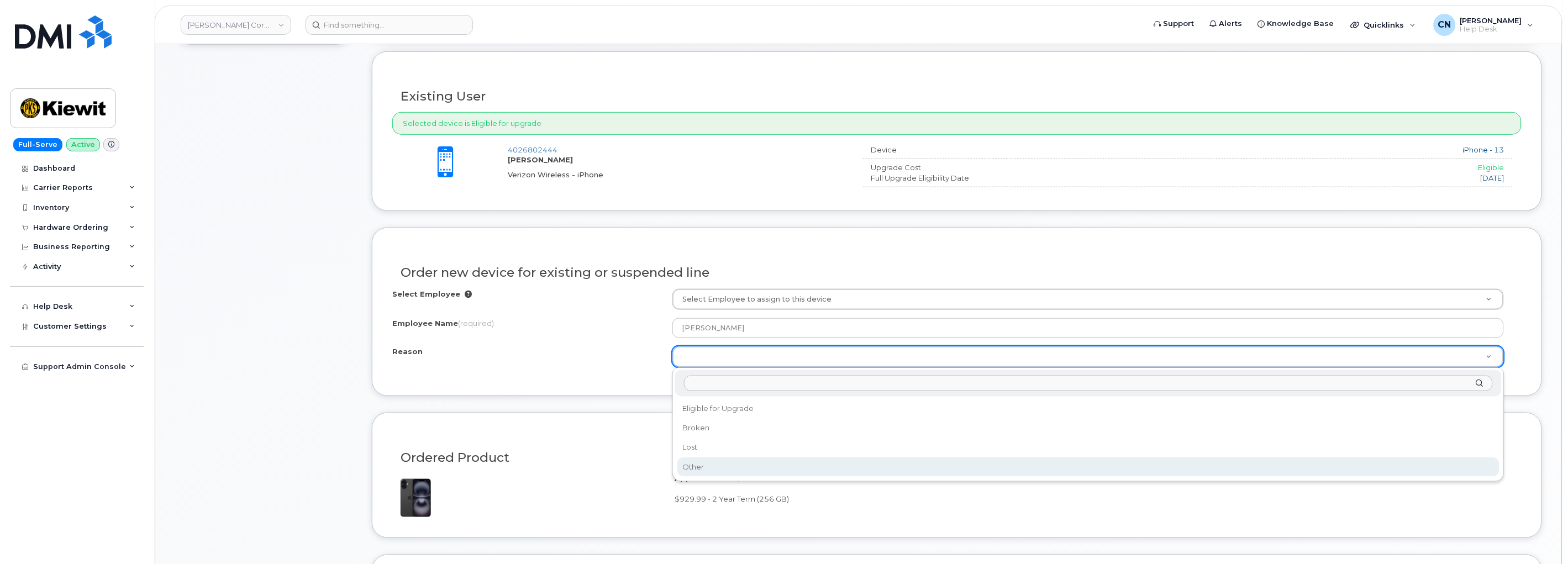
select select "other"
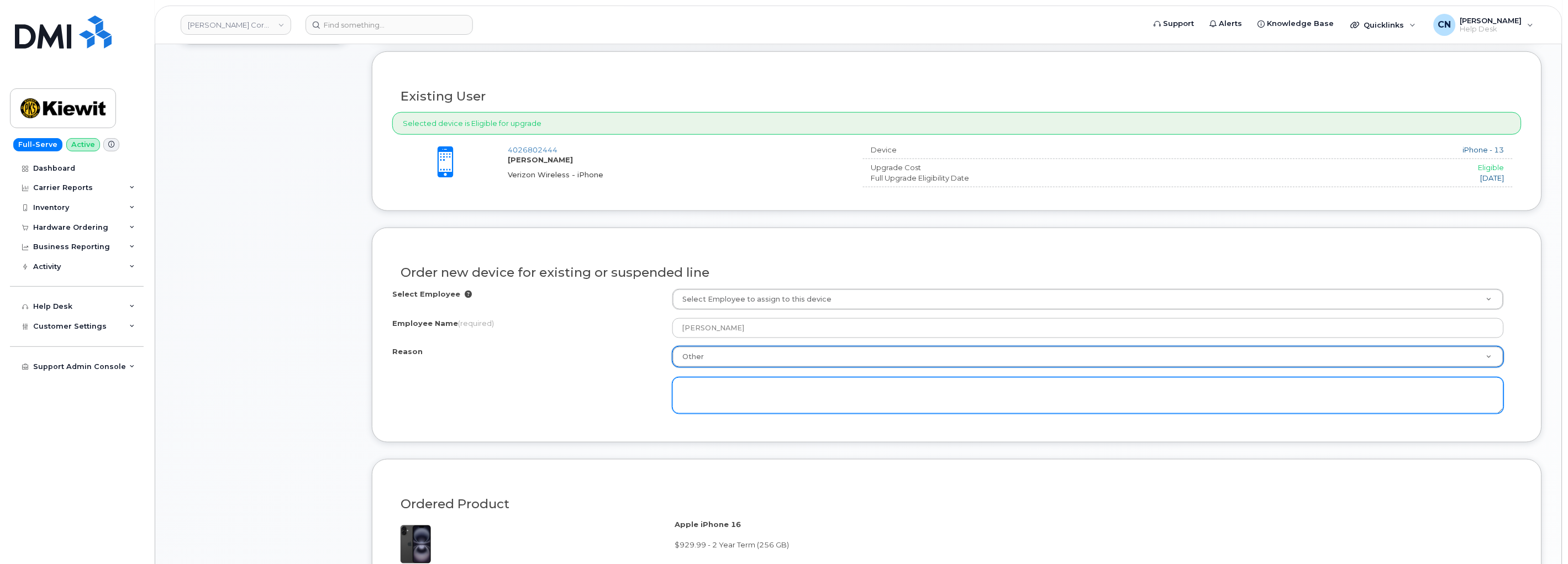
click at [714, 390] on textarea at bounding box center [1088, 395] width 831 height 36
paste textarea "A: Phone no longer hold charge A: Shut off randomly"
click at [691, 390] on textarea "A: Phone no longer hold charge A: Shut off randomly Warranty expired date: [DAT…" at bounding box center [1088, 395] width 831 height 36
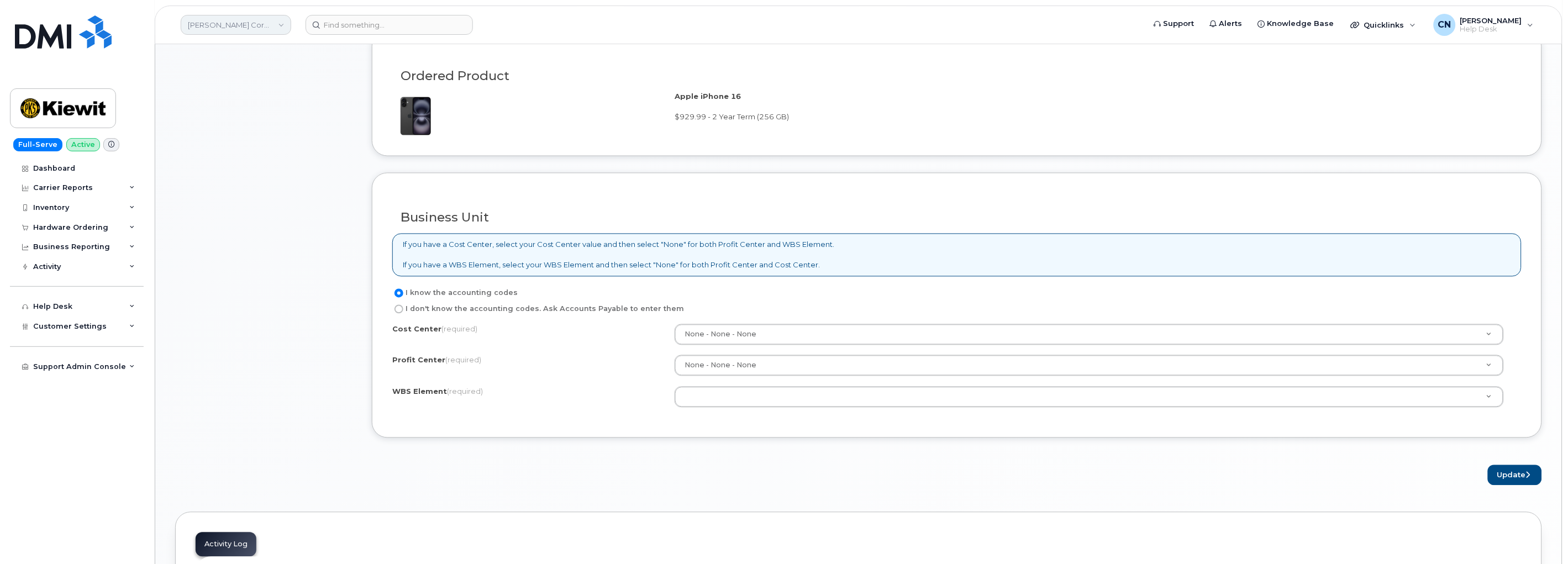
scroll to position [797, 0]
type textarea "Phone no longer hold charge Shut off randomly Warranty expired date: [DATE] Req…"
click at [726, 409] on div "Cost Center (required) None - None - None None Profit Center (required) None - …" at bounding box center [956, 369] width 1129 height 94
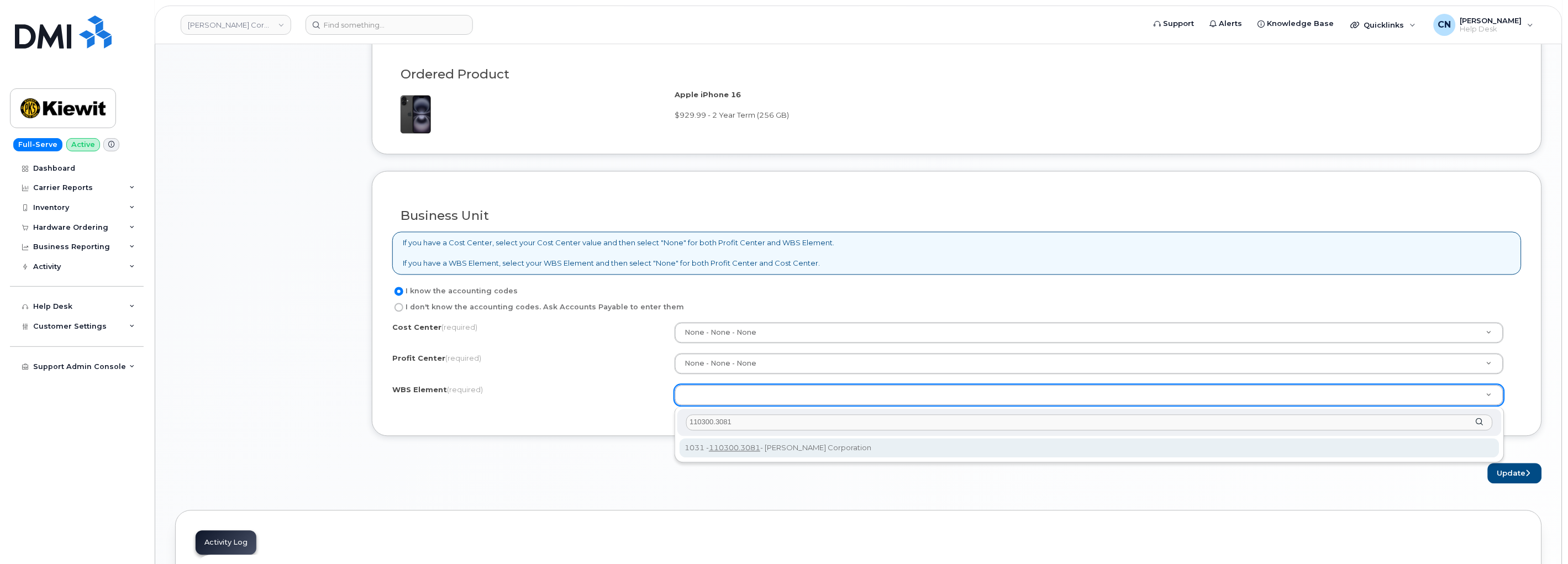
type input "110300.3081"
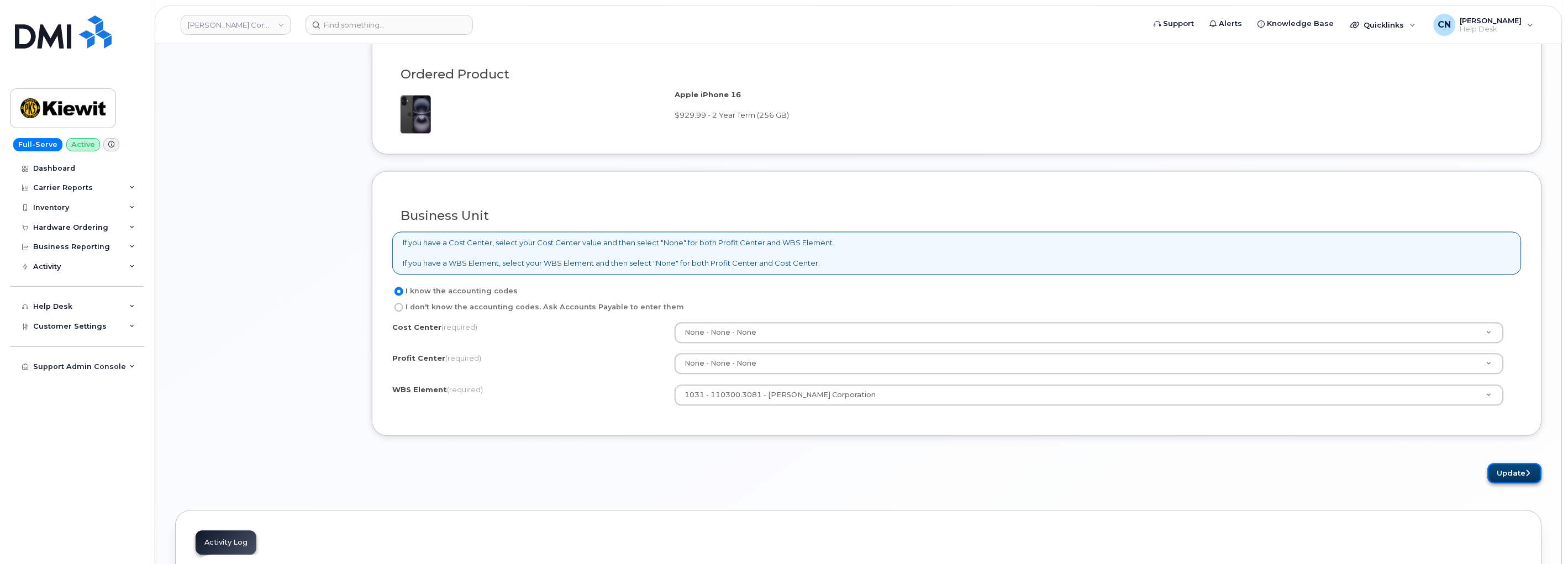
click at [1511, 473] on button "Update" at bounding box center [1514, 474] width 54 height 21
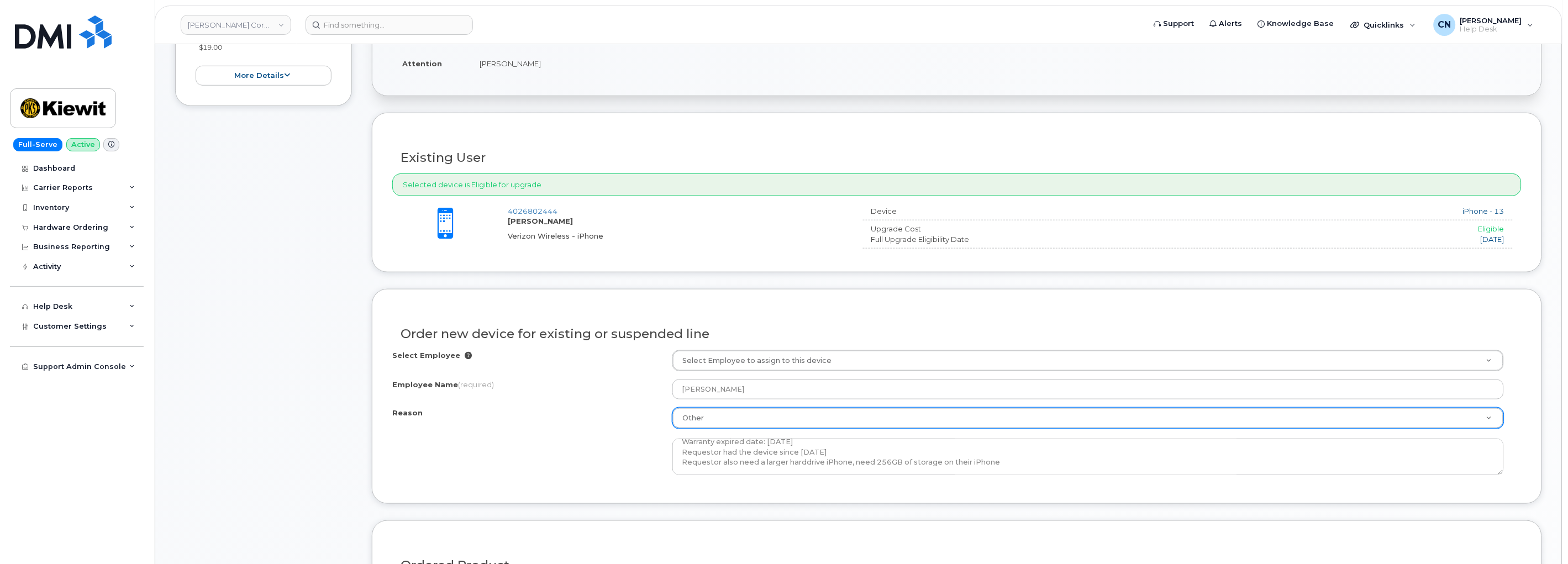
scroll to position [0, 0]
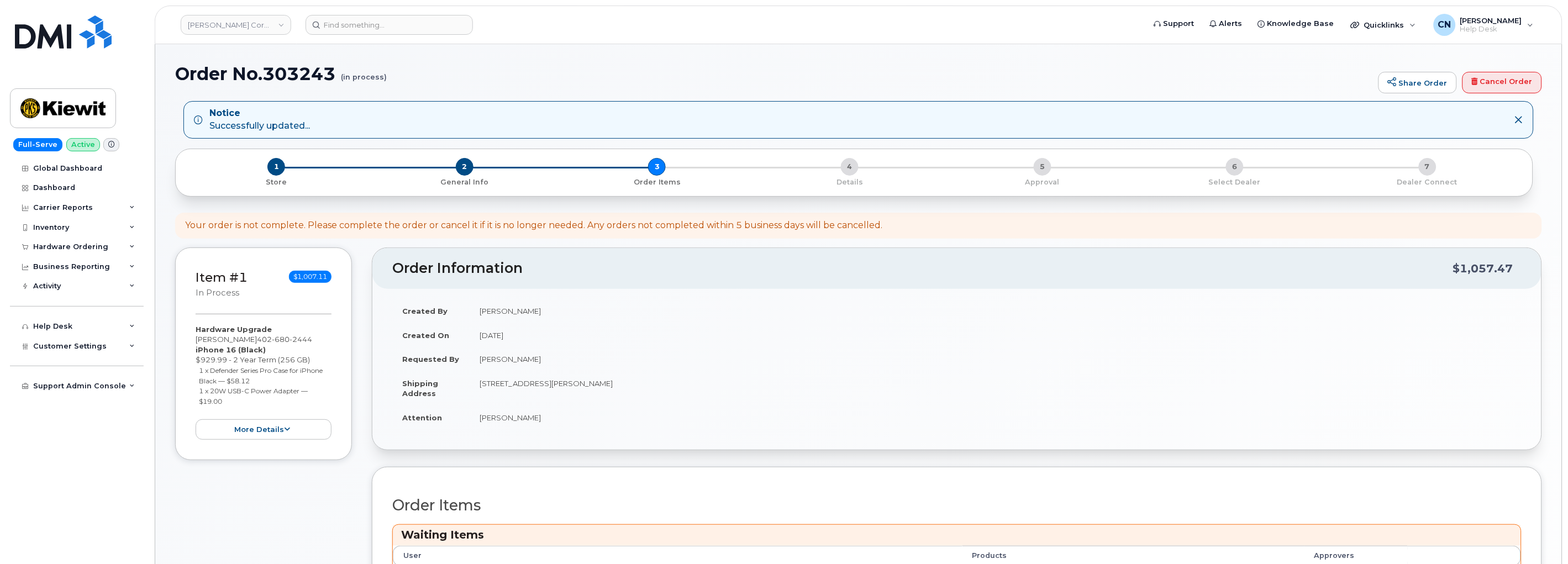
click at [323, 490] on div "Item #1 in process $1,007.11 Hardware Upgrade [PERSON_NAME] [PHONE_NUMBER] iPho…" at bounding box center [264, 475] width 176 height 455
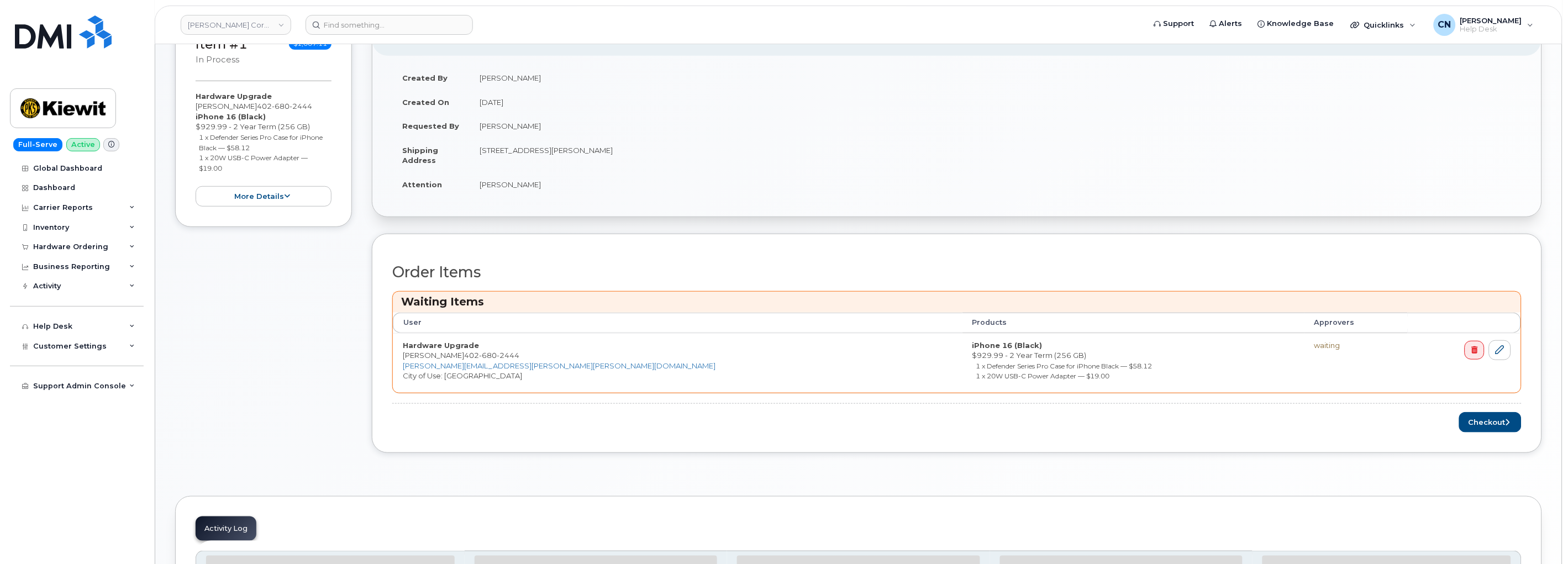
scroll to position [455, 0]
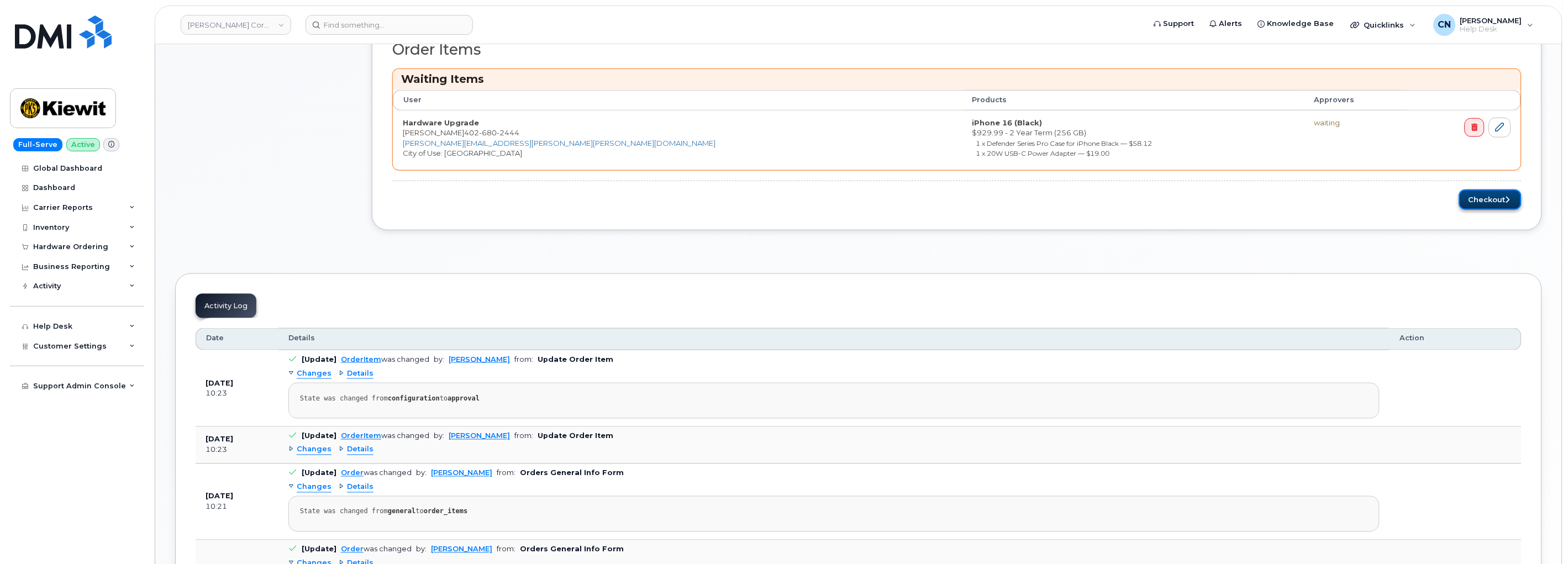
click at [1485, 193] on button "Checkout" at bounding box center [1490, 200] width 63 height 21
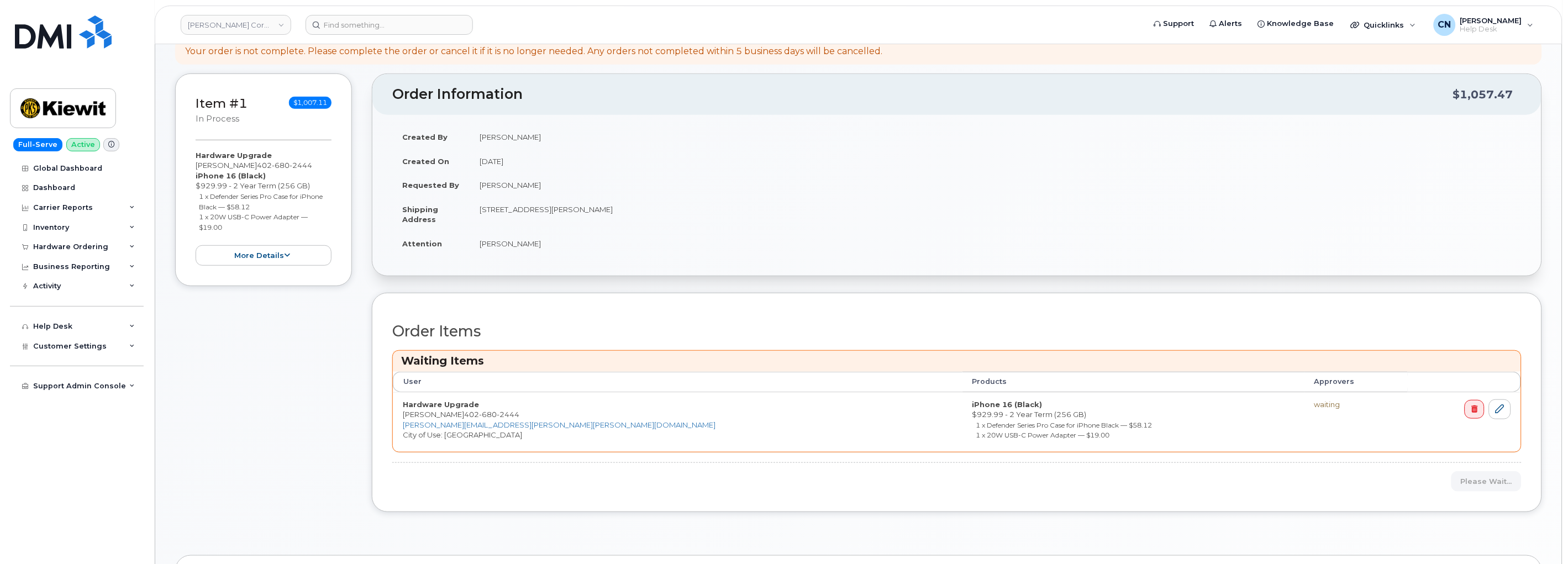
scroll to position [0, 0]
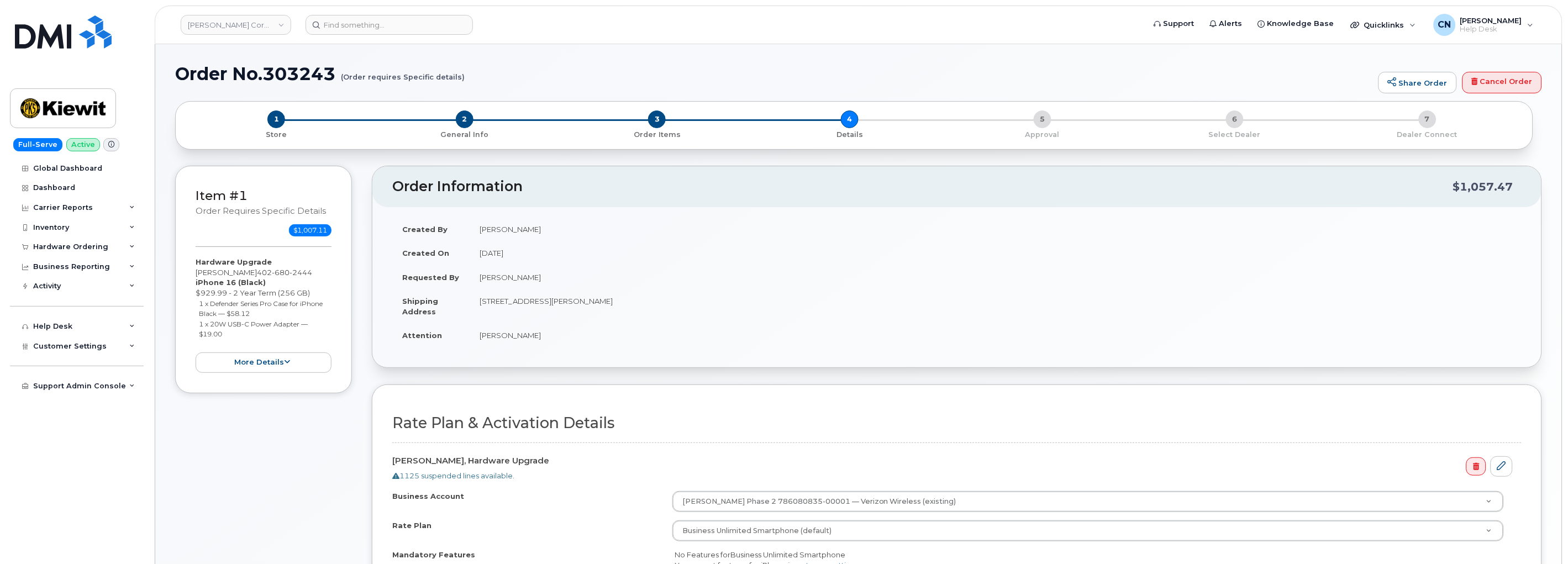
scroll to position [343, 0]
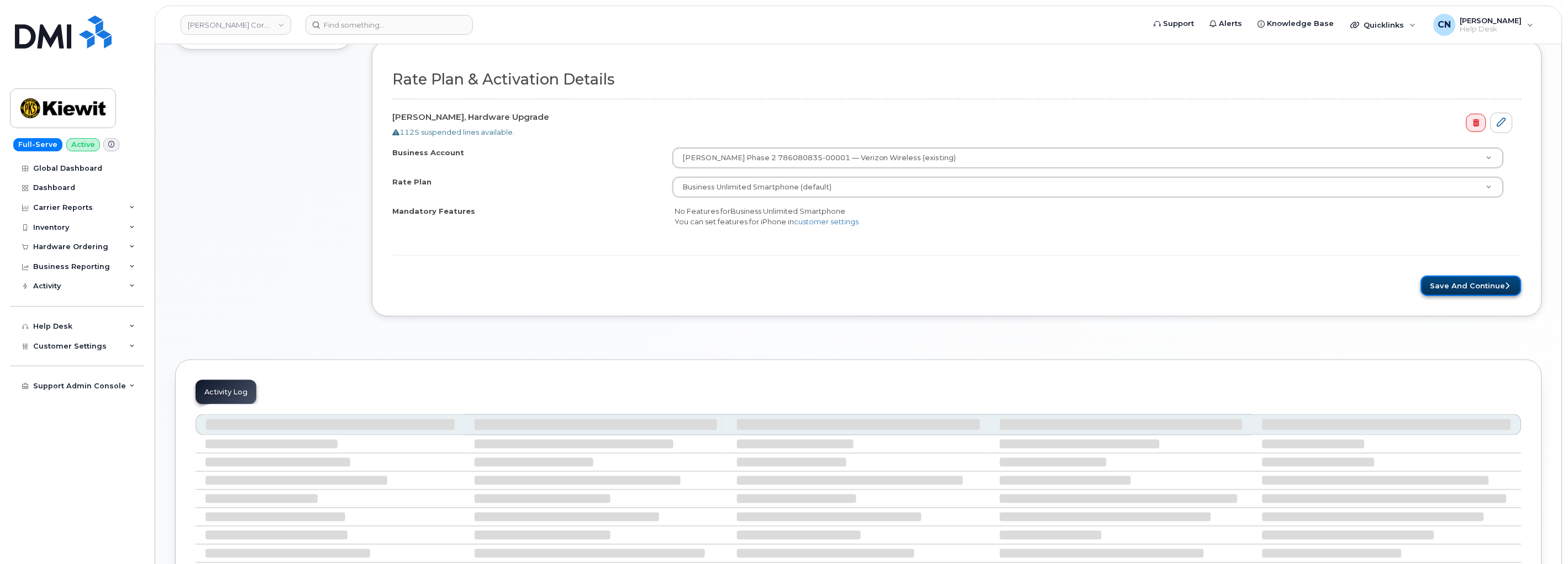
click at [1448, 287] on button "Save and Continue" at bounding box center [1471, 286] width 101 height 21
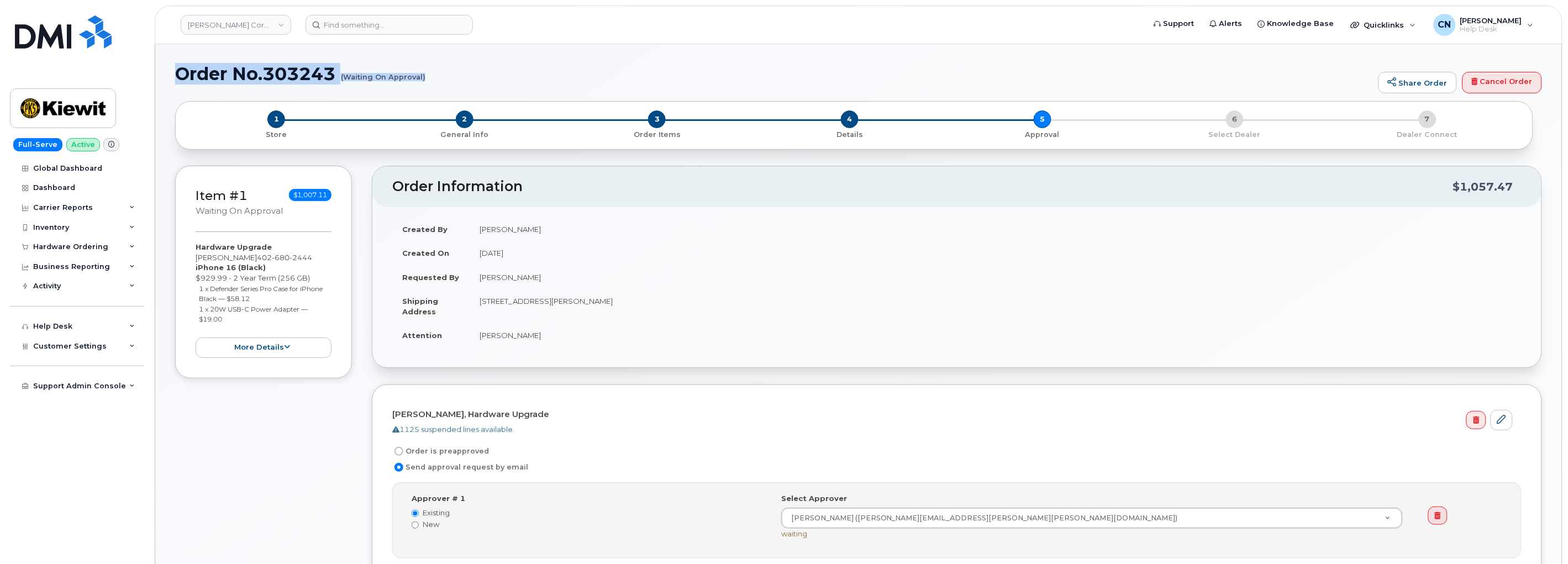
drag, startPoint x: 177, startPoint y: 74, endPoint x: 437, endPoint y: 88, distance: 260.4
click at [437, 88] on div "Order No.303243 (Waiting On Approval) Share Order Cancel Order" at bounding box center [858, 82] width 1367 height 37
copy h1 "Order No.303243 (Waiting On Approval)"
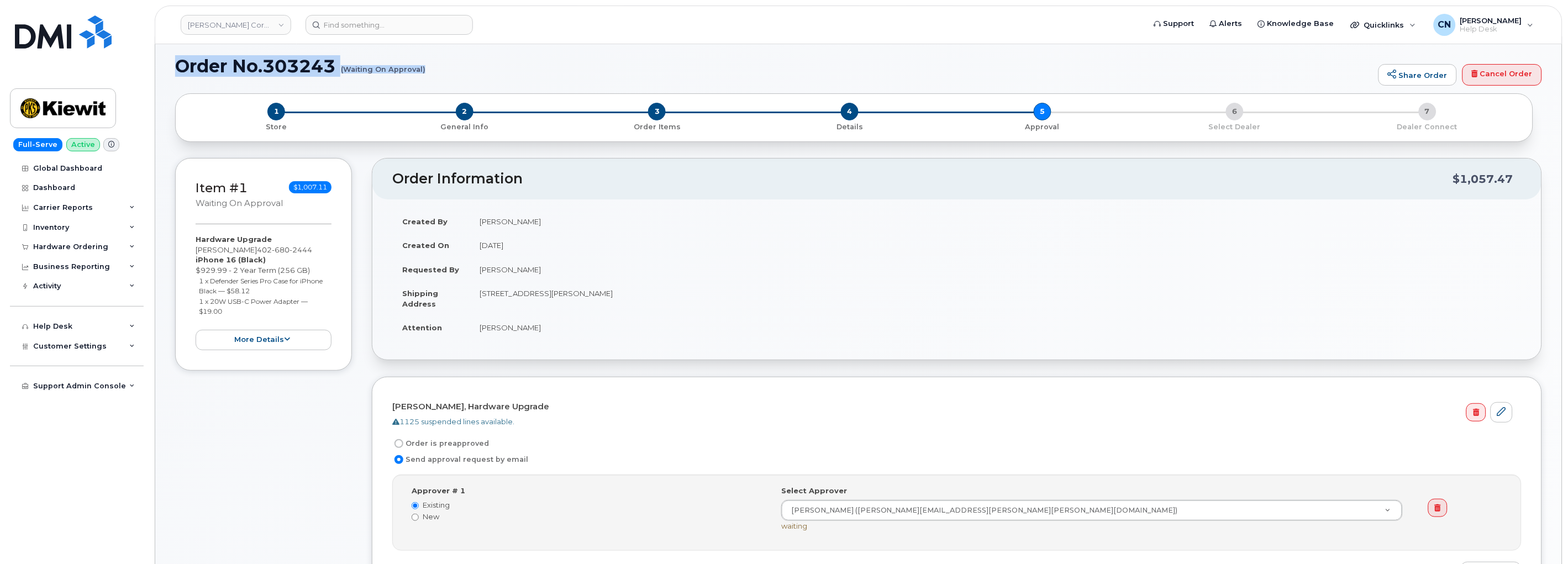
scroll to position [306, 0]
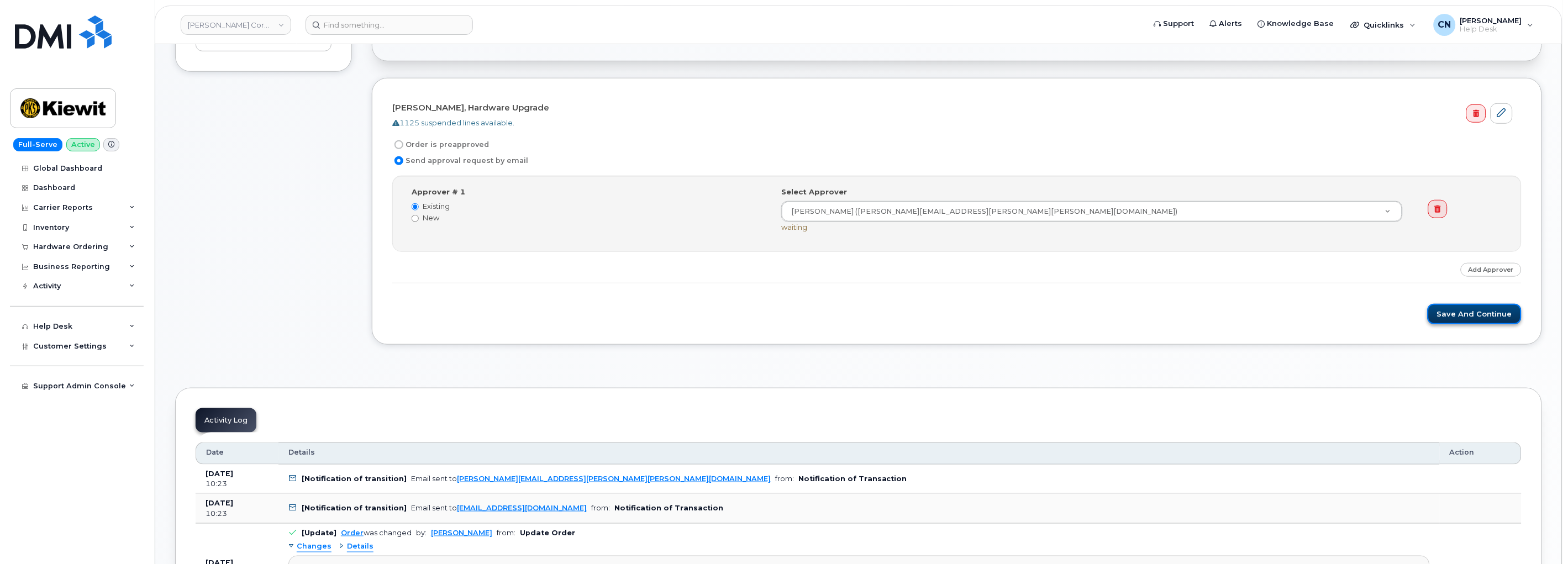
click at [1472, 315] on button "Save and Continue" at bounding box center [1474, 314] width 94 height 21
